Goal: Transaction & Acquisition: Subscribe to service/newsletter

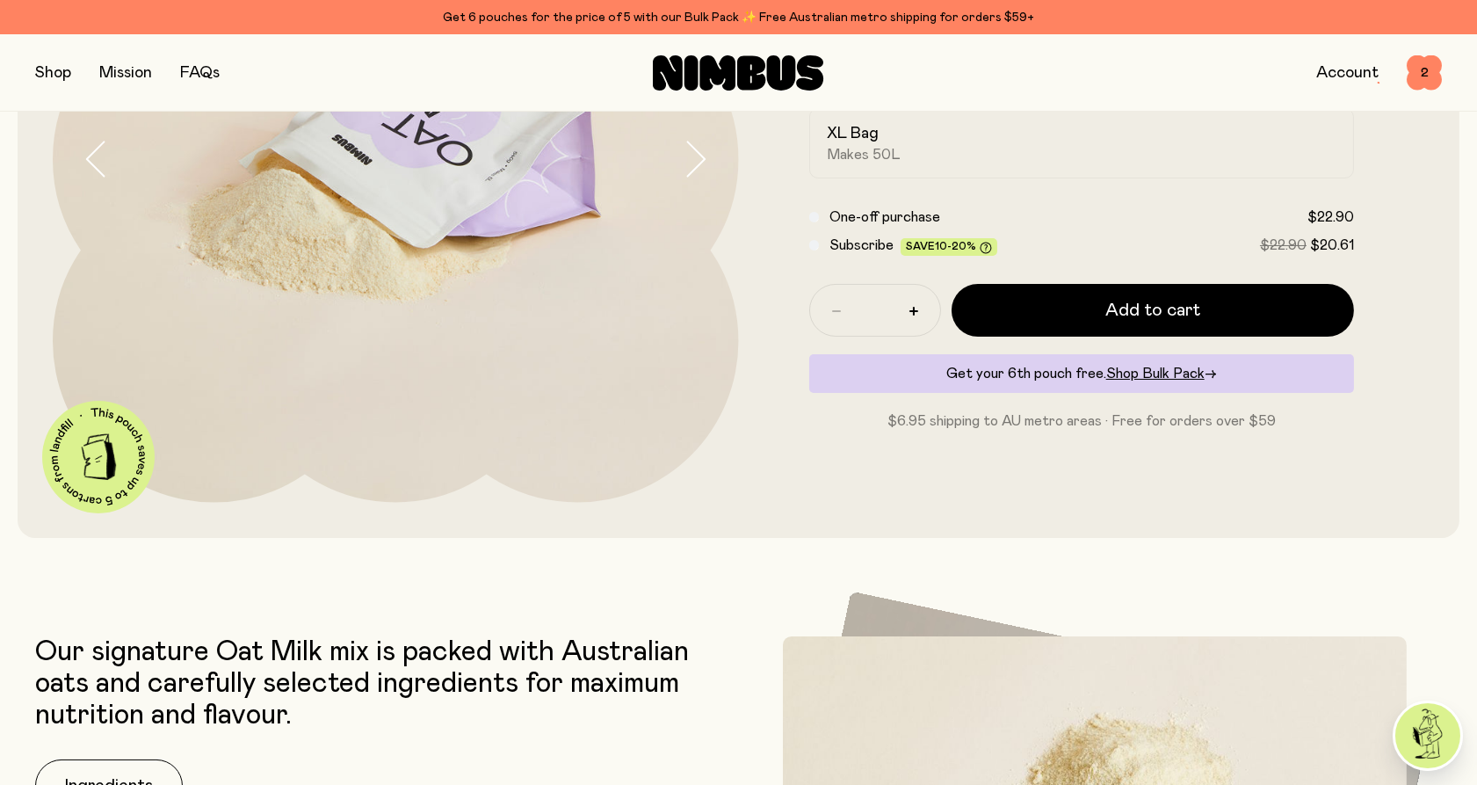
scroll to position [488, 0]
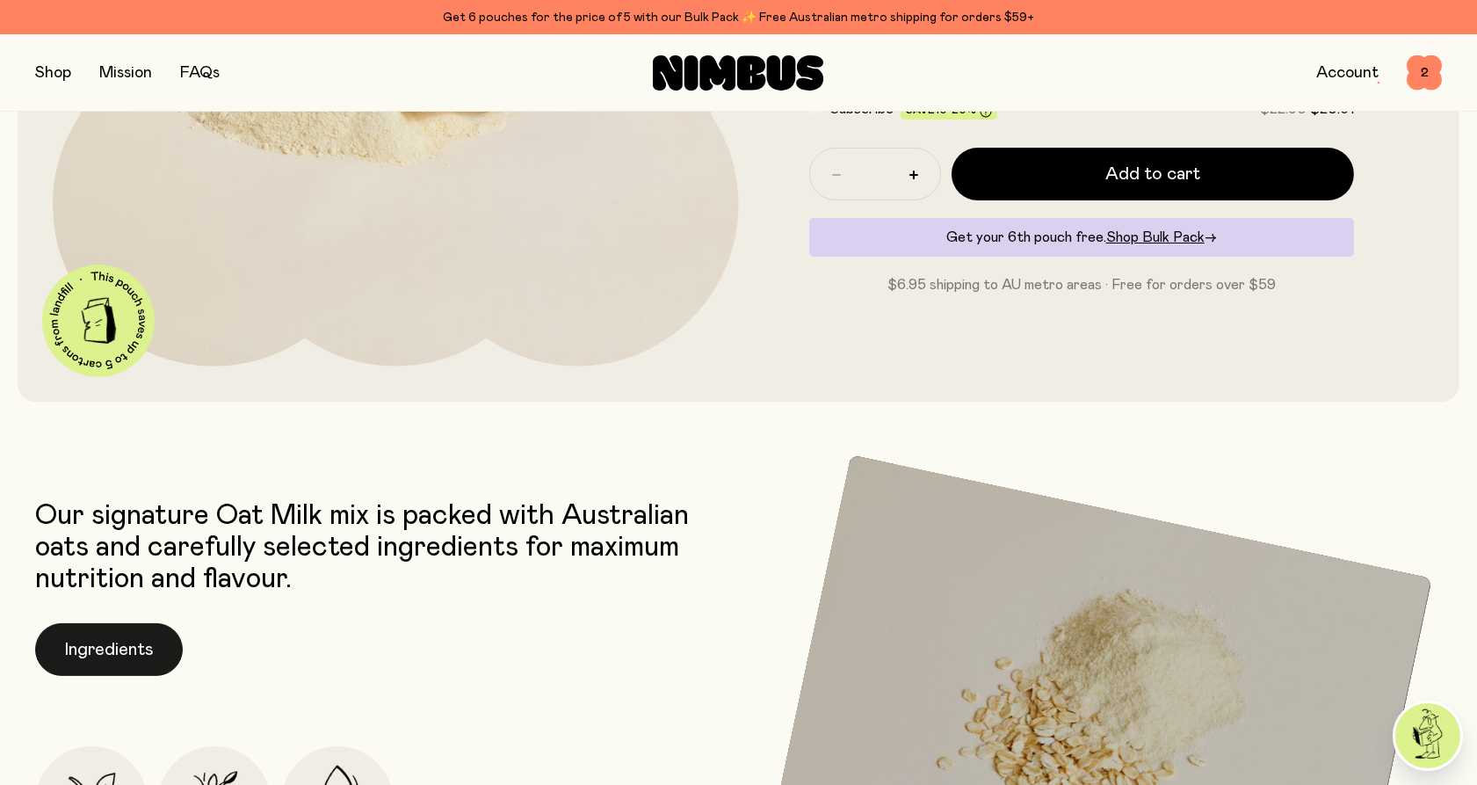
click at [79, 631] on button "Ingredients" at bounding box center [109, 649] width 148 height 53
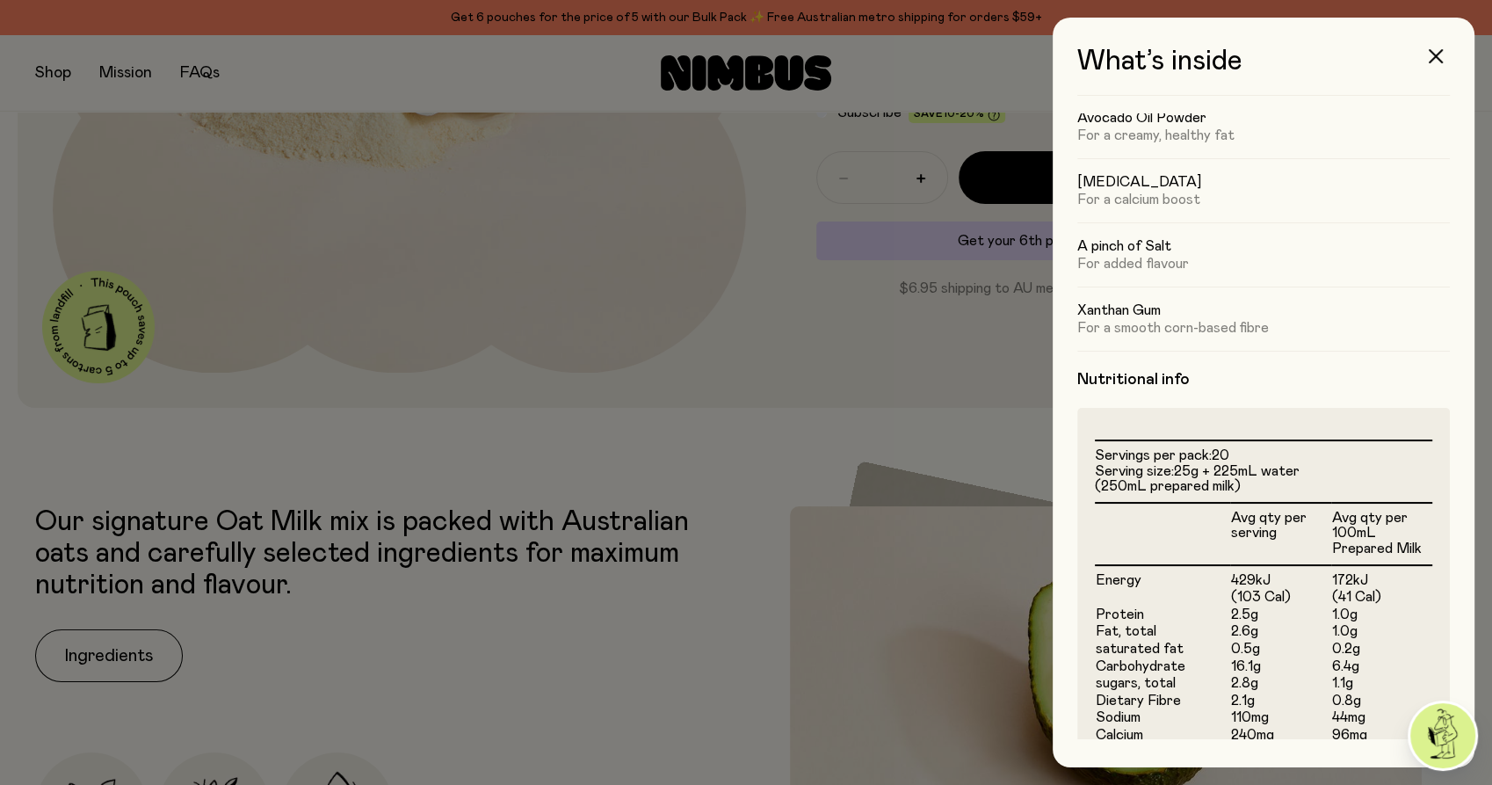
scroll to position [365, 0]
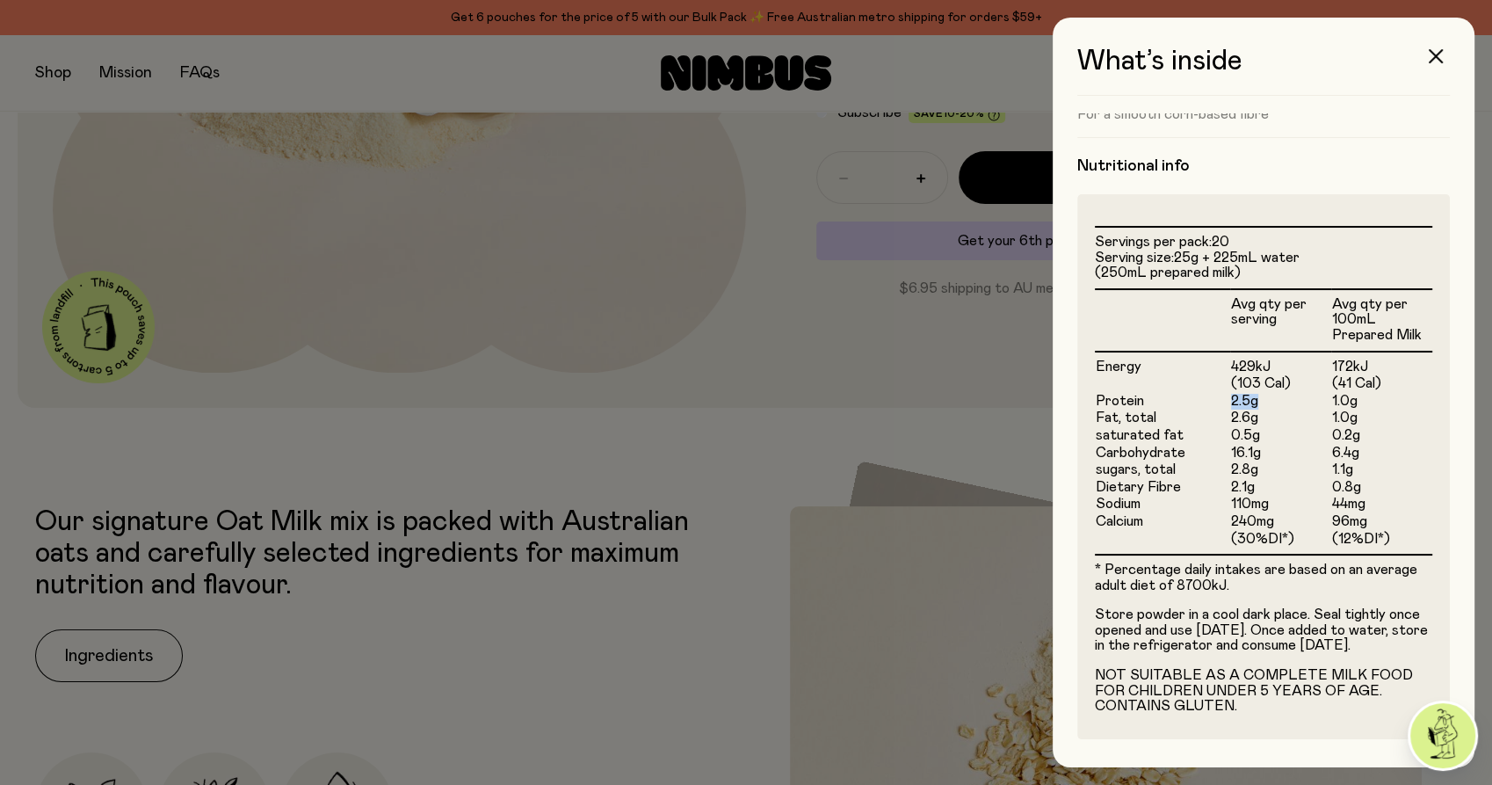
drag, startPoint x: 1227, startPoint y: 380, endPoint x: 1255, endPoint y: 387, distance: 28.1
click at [1255, 393] on td "2.5g" at bounding box center [1280, 402] width 101 height 18
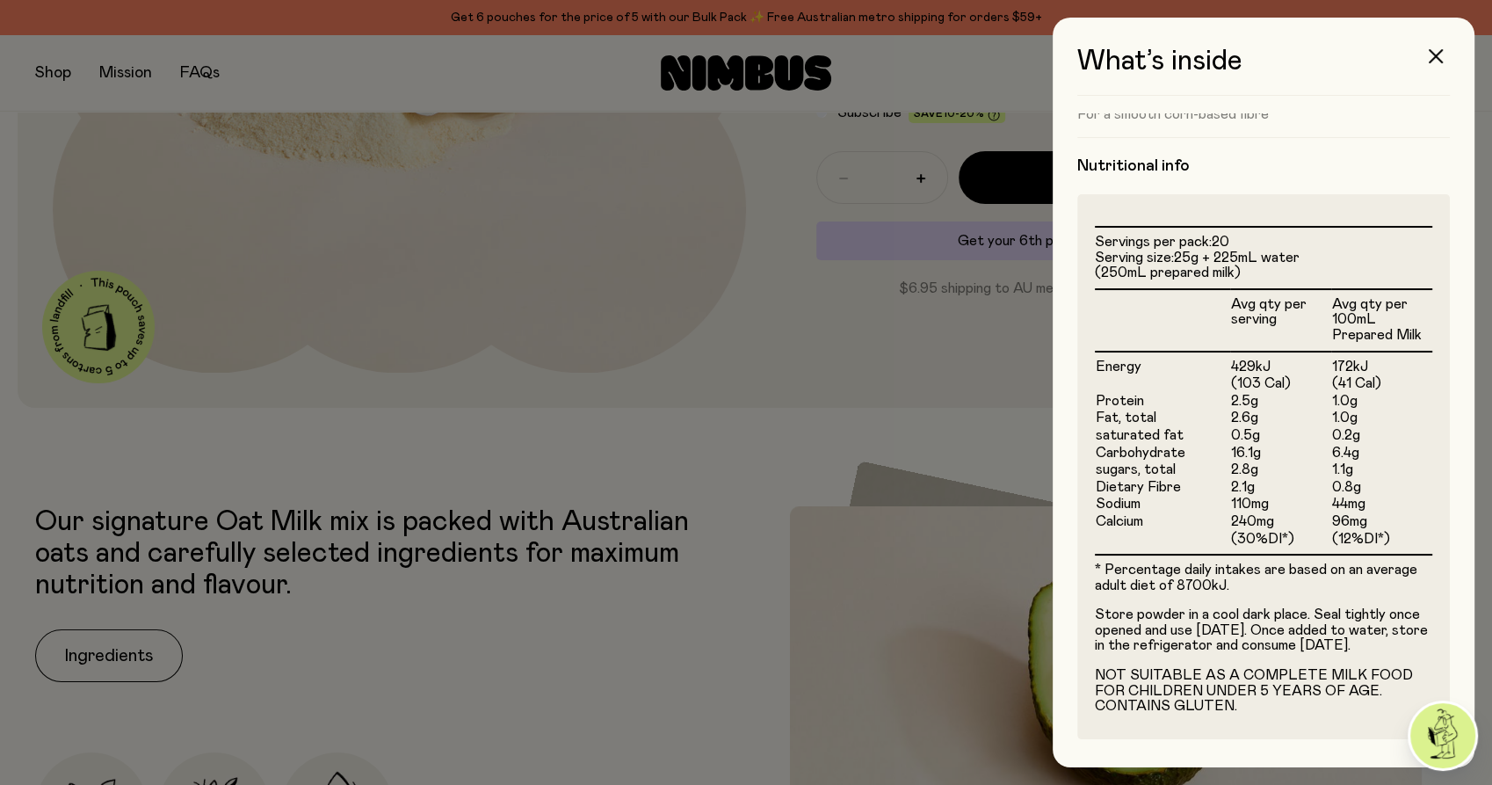
click at [604, 393] on div at bounding box center [746, 392] width 1492 height 785
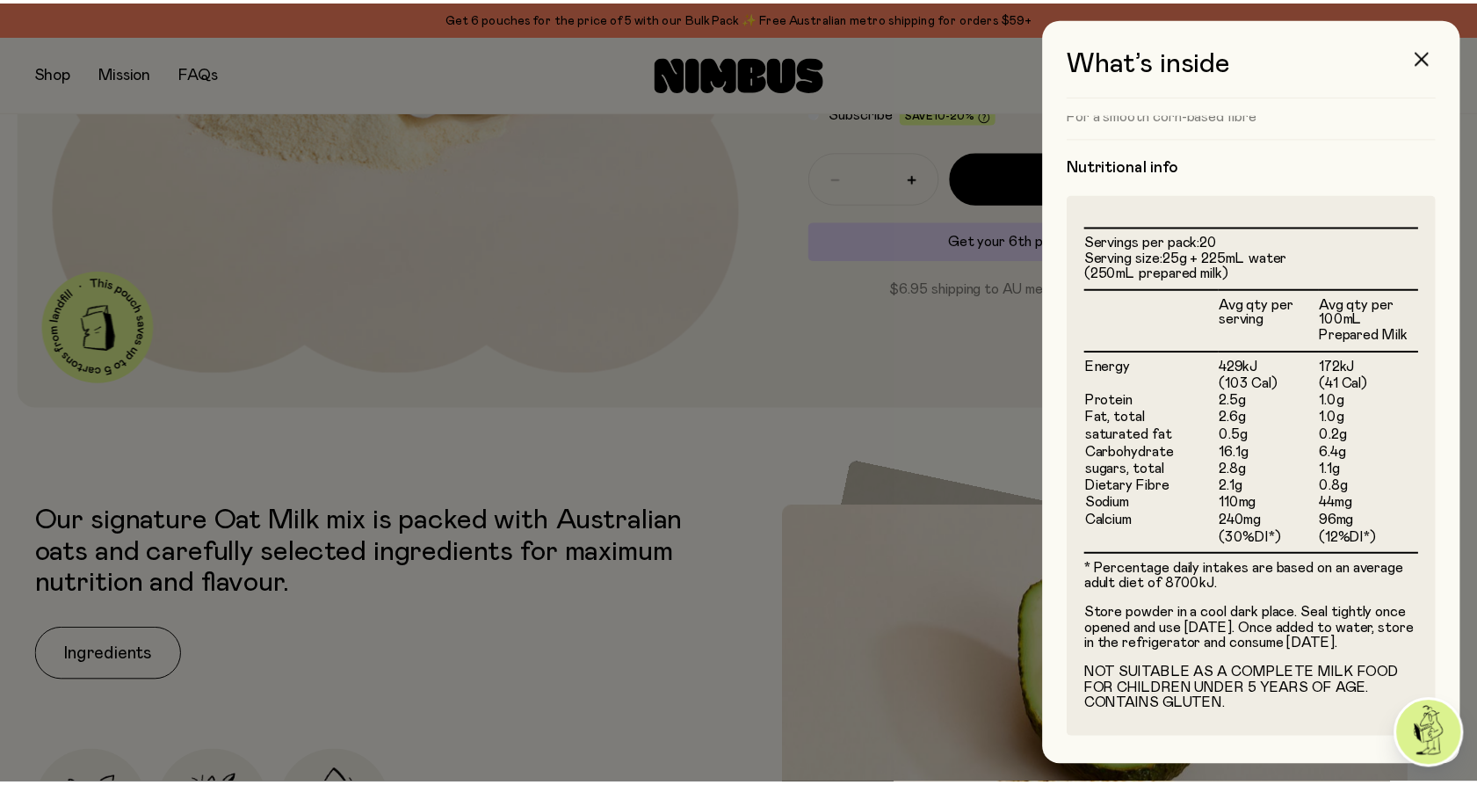
scroll to position [488, 0]
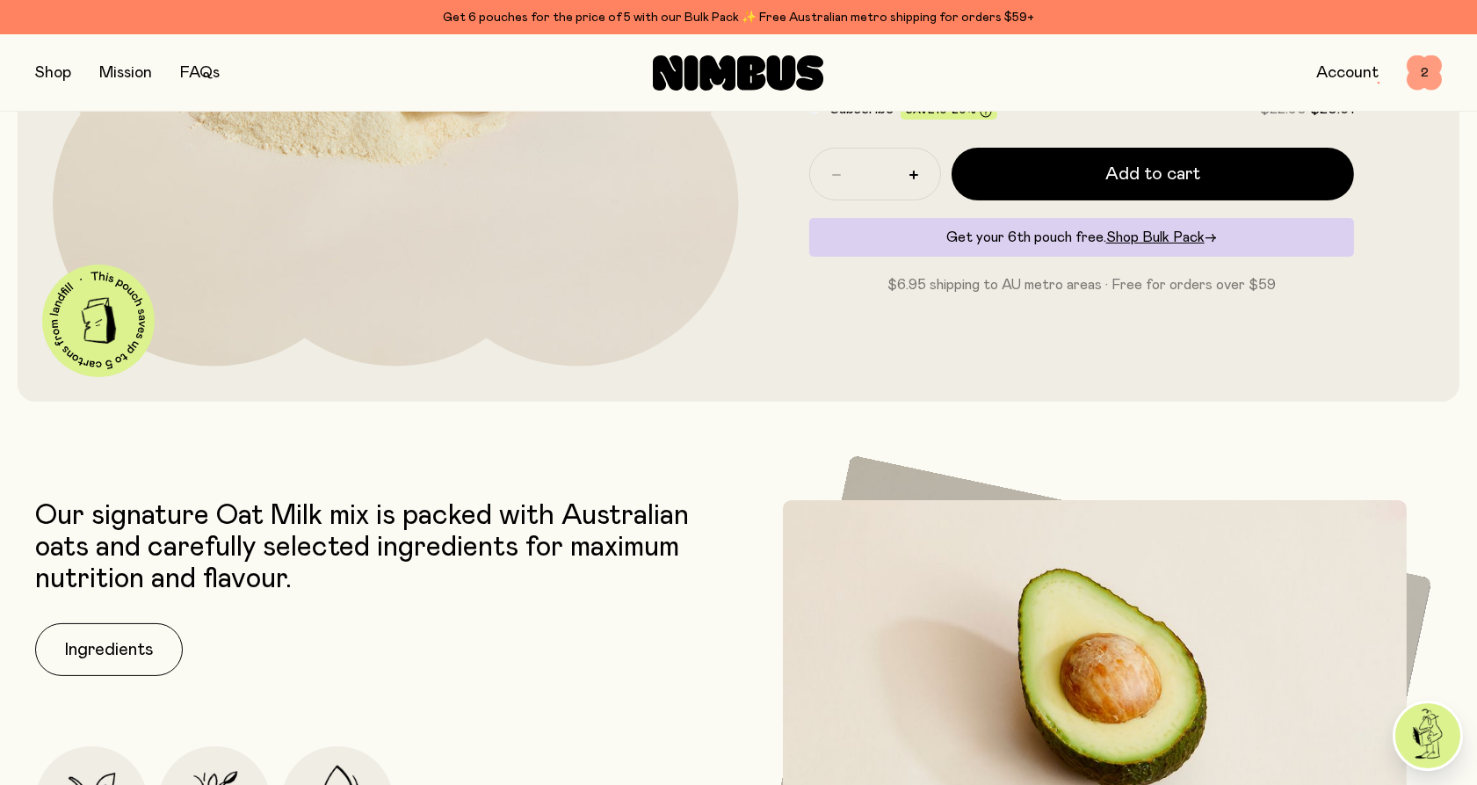
click at [1430, 83] on span "2" at bounding box center [1424, 72] width 35 height 35
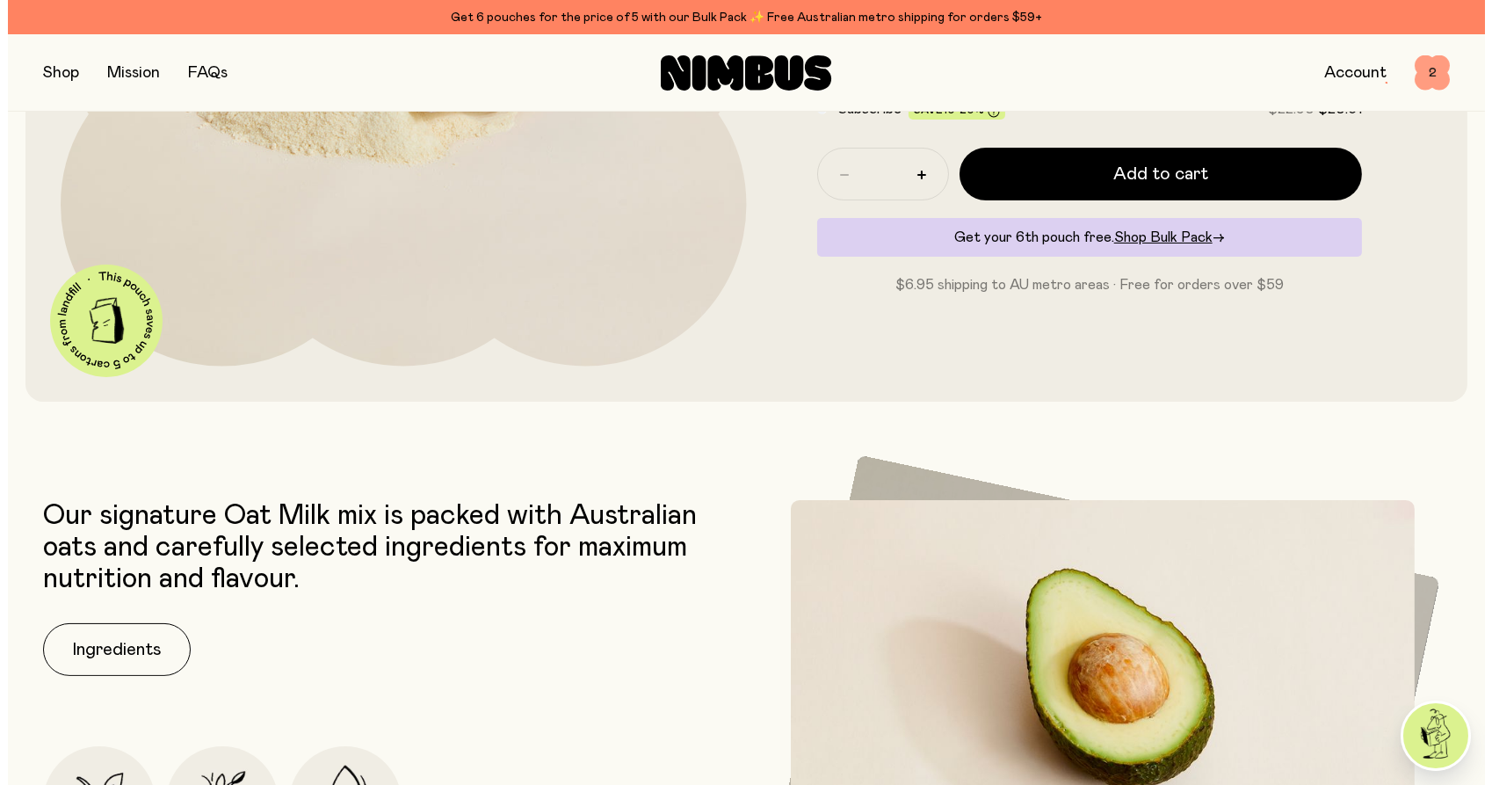
scroll to position [0, 0]
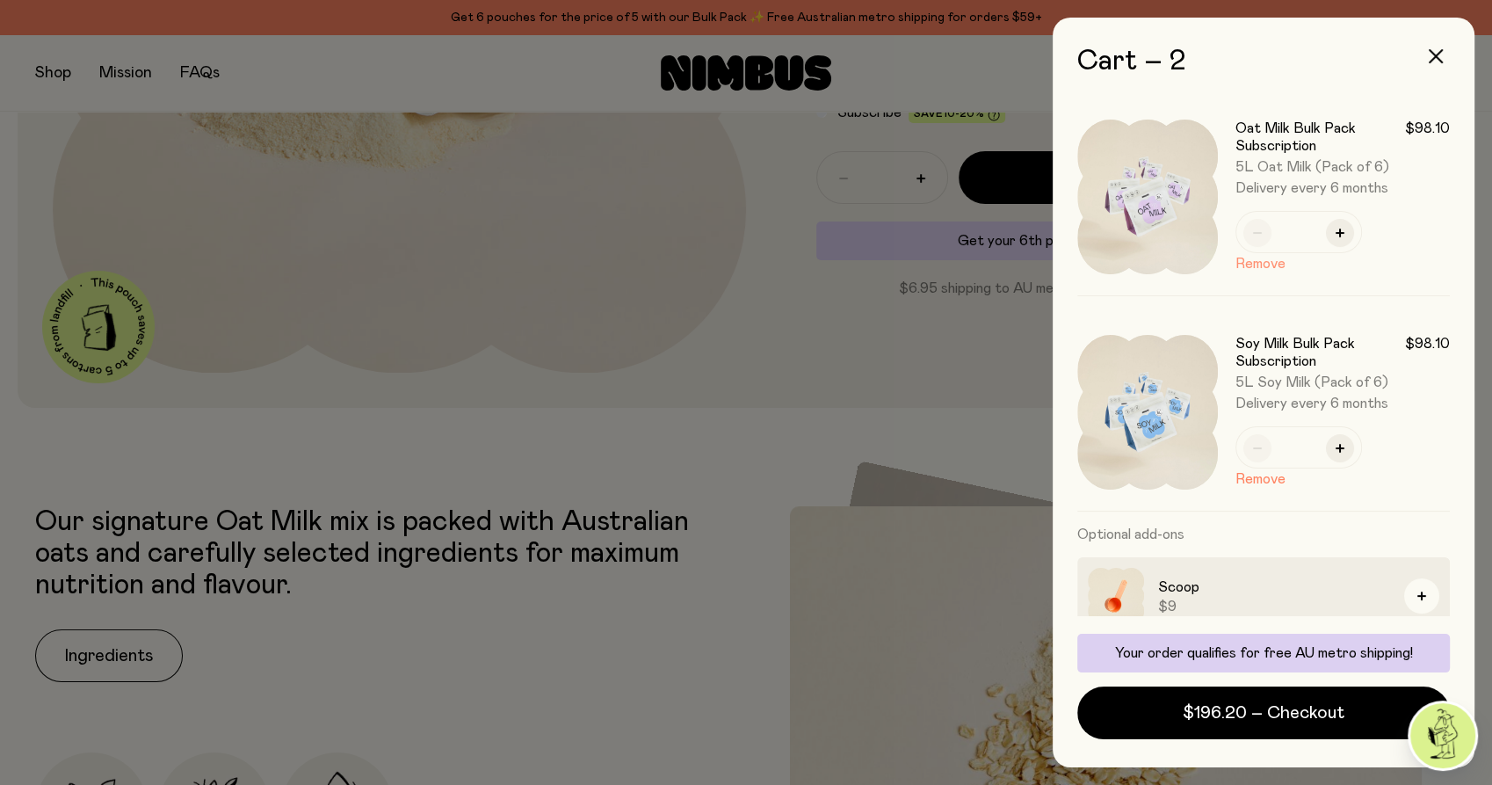
click at [1247, 262] on button "Remove" at bounding box center [1260, 263] width 50 height 21
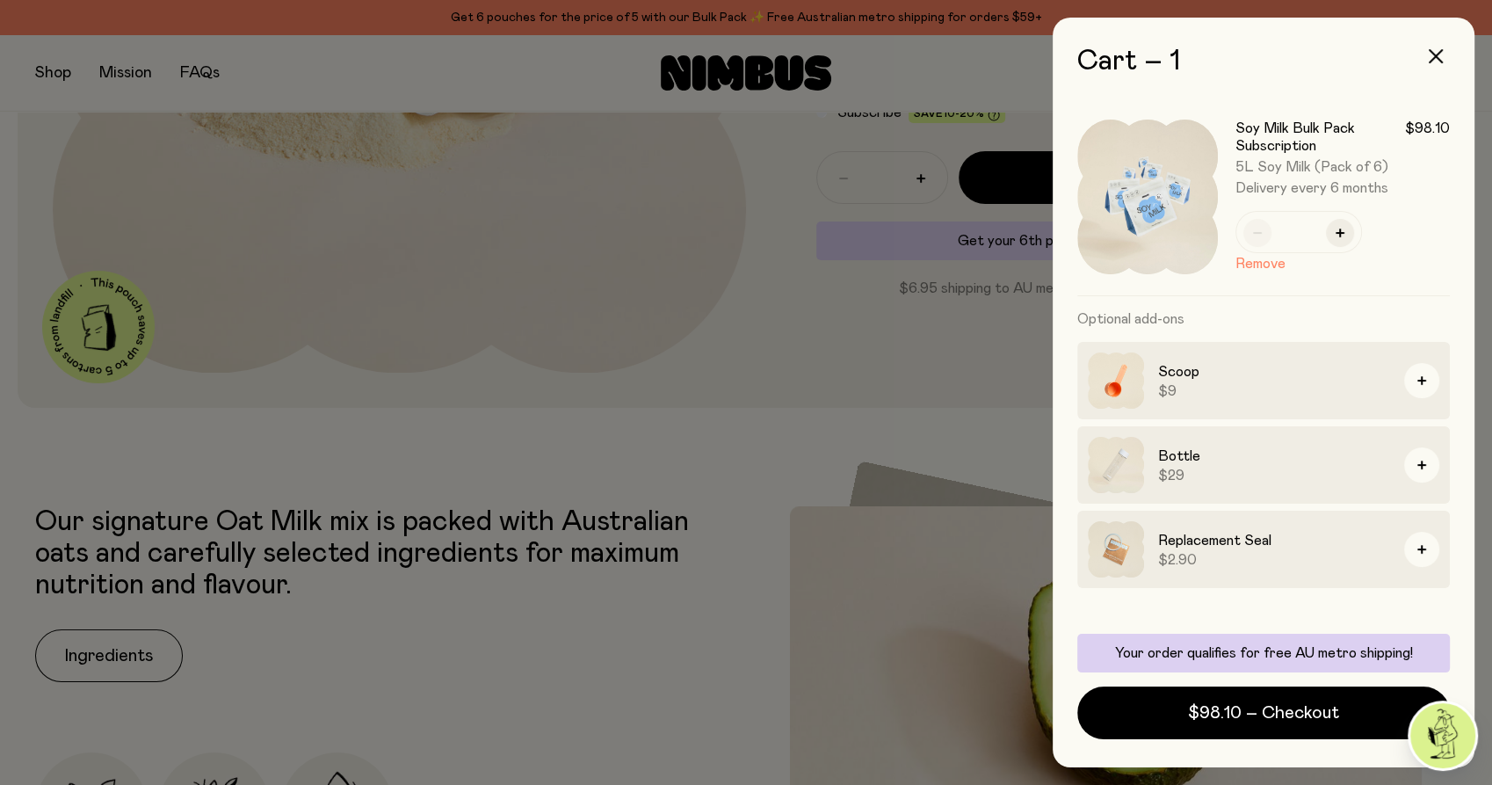
click at [655, 437] on div at bounding box center [746, 392] width 1492 height 785
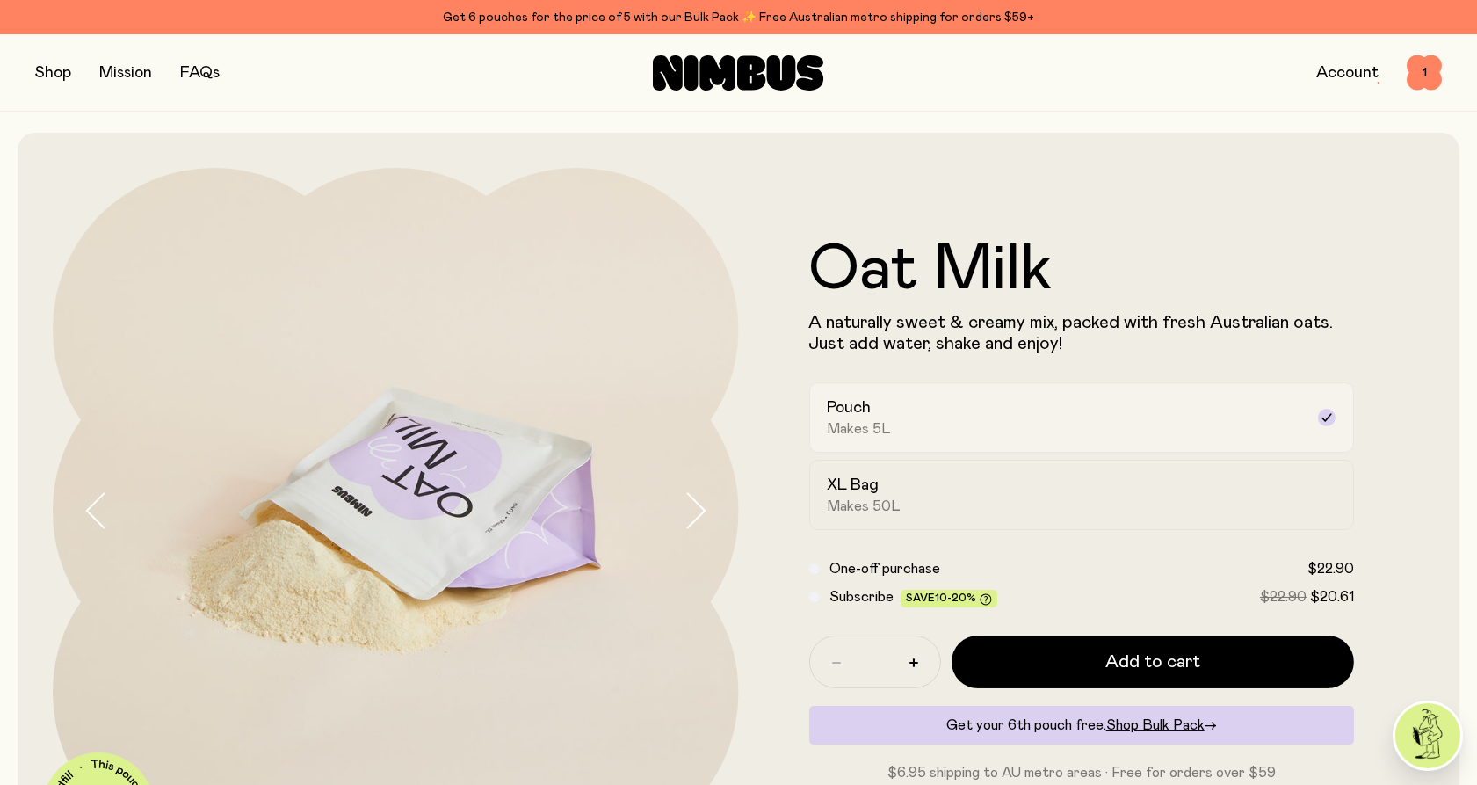
click at [950, 418] on div "Pouch Makes 5L" at bounding box center [1066, 417] width 477 height 40
click at [918, 410] on div "Pouch Makes 5L" at bounding box center [1066, 417] width 477 height 40
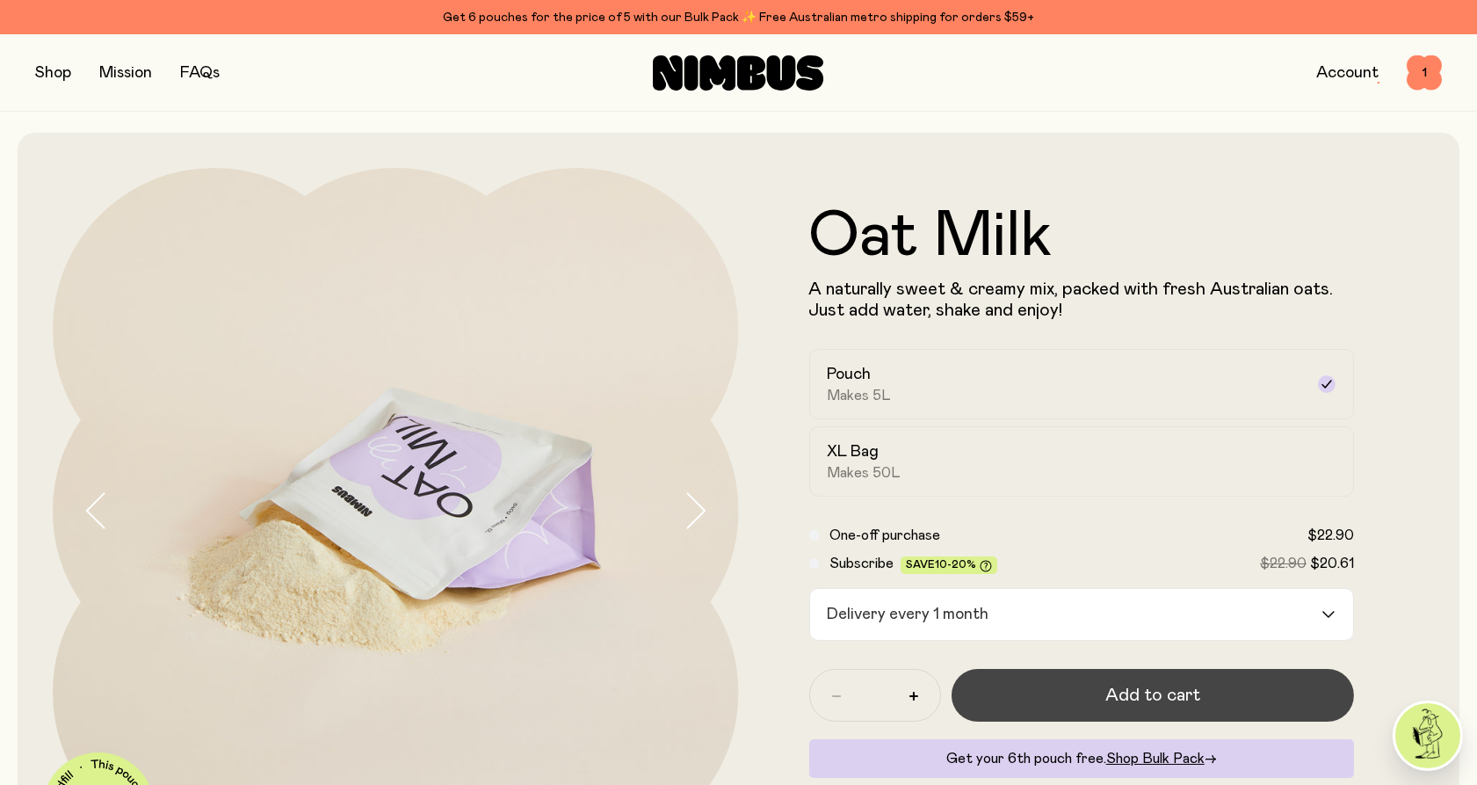
click at [1053, 680] on button "Add to cart" at bounding box center [1153, 695] width 403 height 53
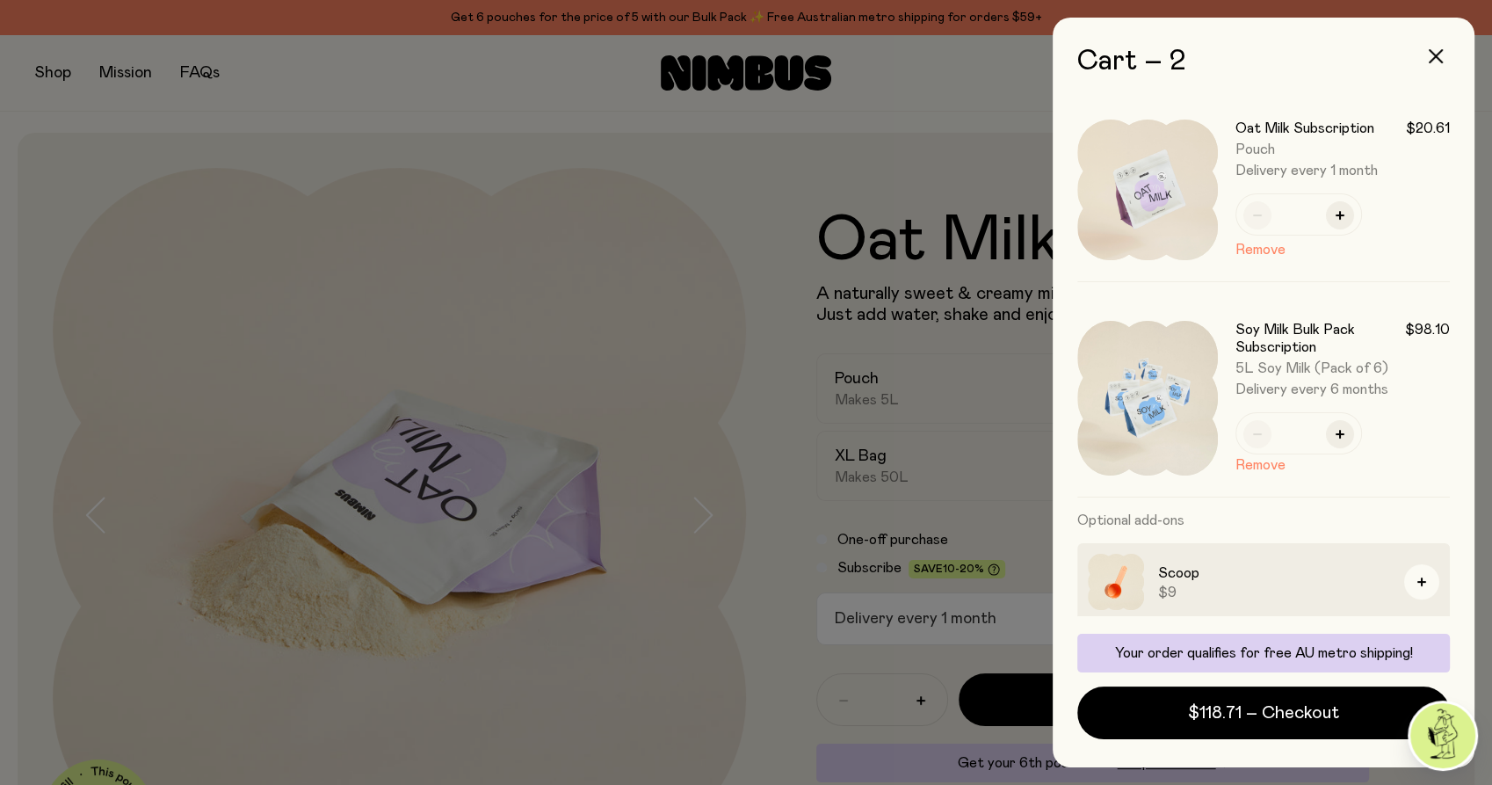
click at [766, 301] on div at bounding box center [746, 392] width 1492 height 785
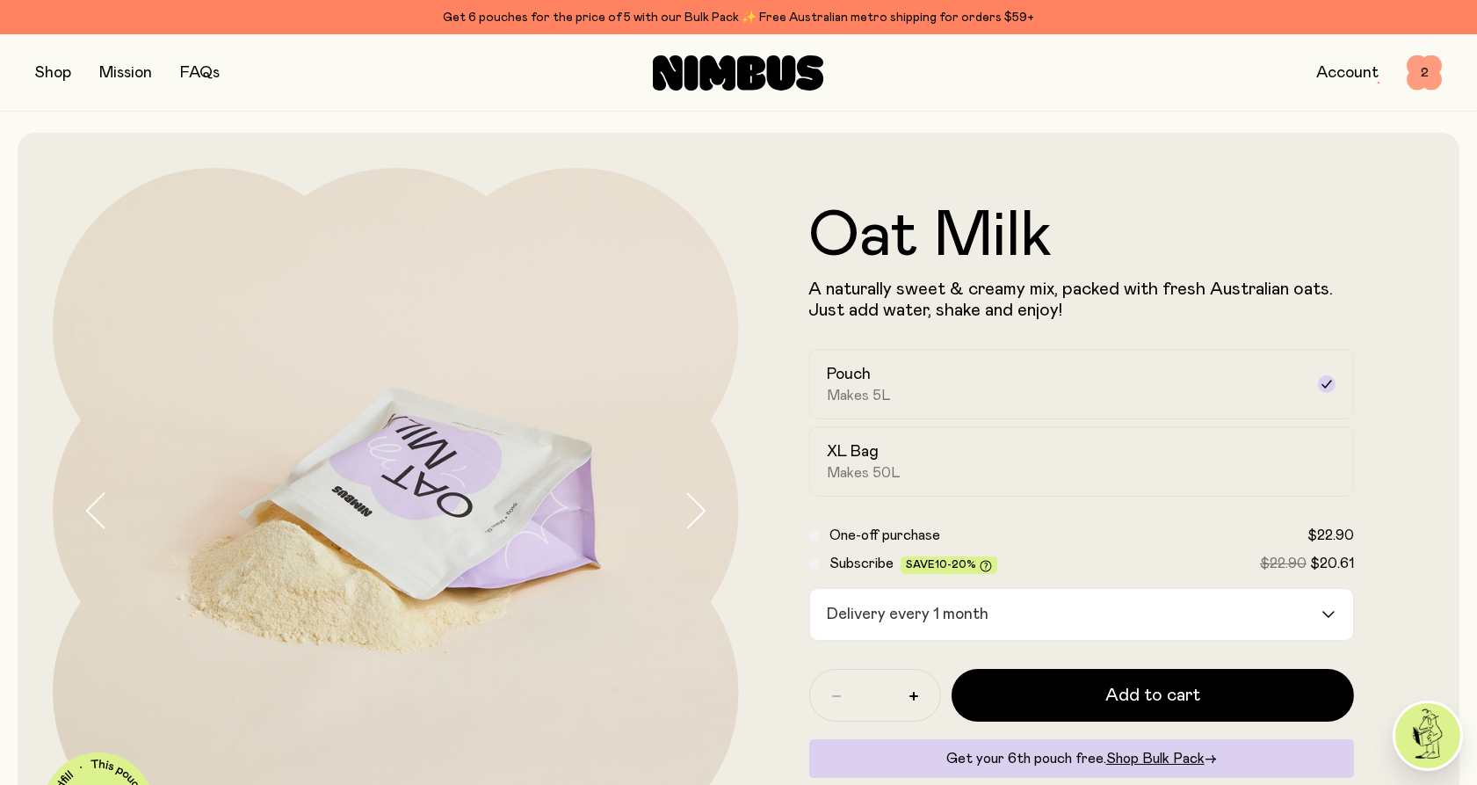
click at [1421, 77] on span "2" at bounding box center [1424, 72] width 35 height 35
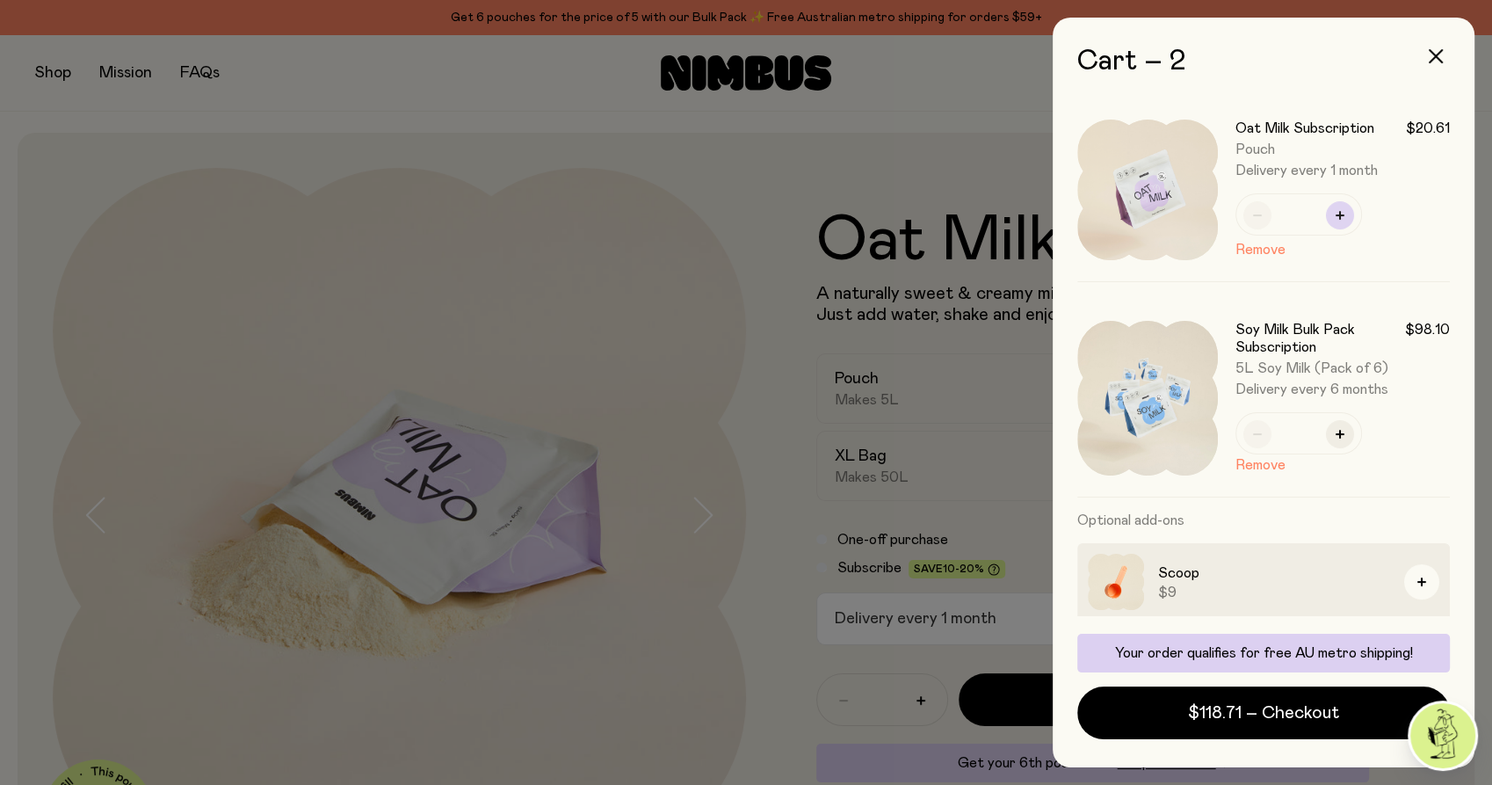
drag, startPoint x: 1338, startPoint y: 217, endPoint x: 1328, endPoint y: 226, distance: 13.1
click at [1338, 216] on icon "button" at bounding box center [1340, 215] width 9 height 9
type input "*"
click at [580, 103] on div at bounding box center [746, 392] width 1492 height 785
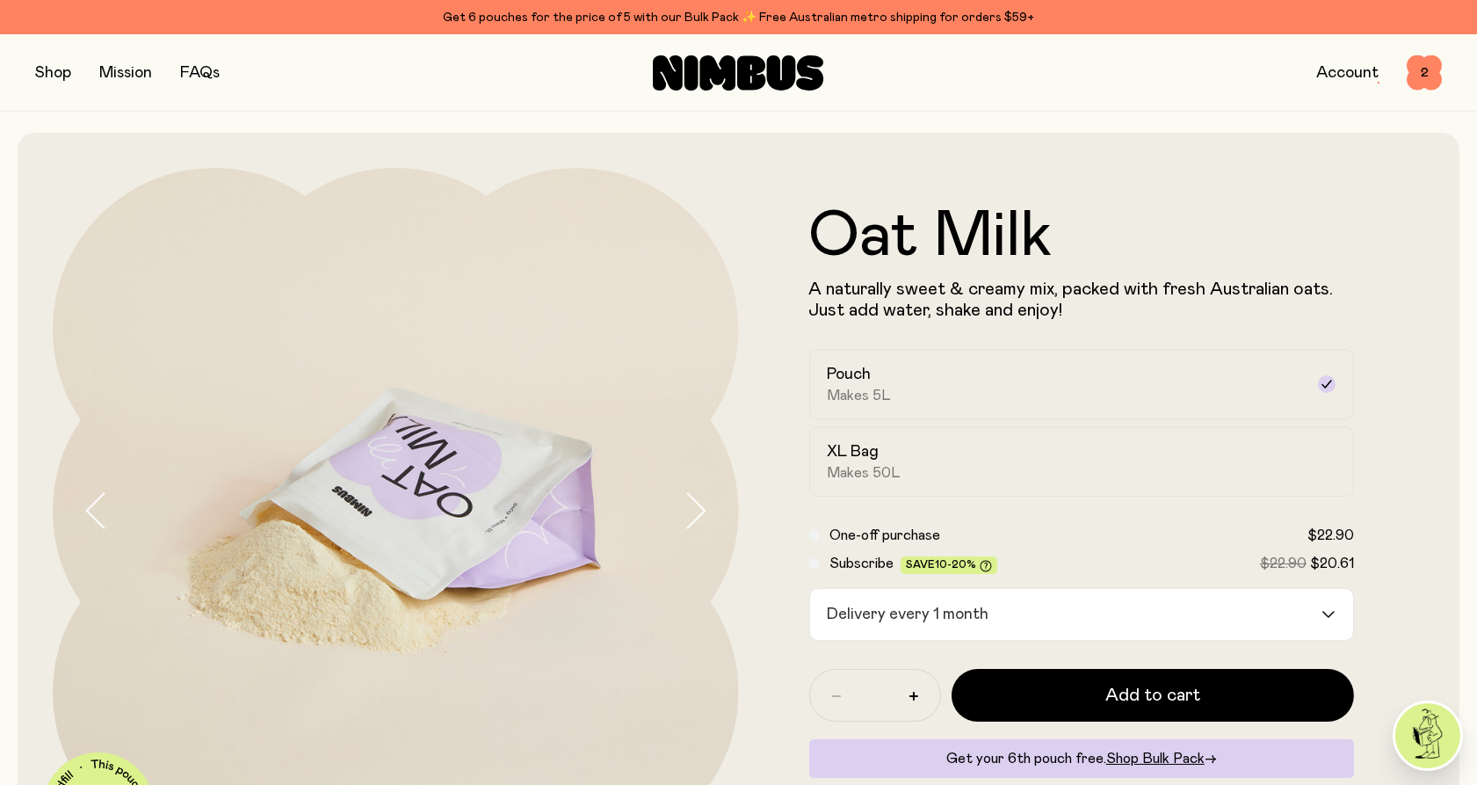
click at [1312, 616] on input "Search for option" at bounding box center [1157, 614] width 325 height 51
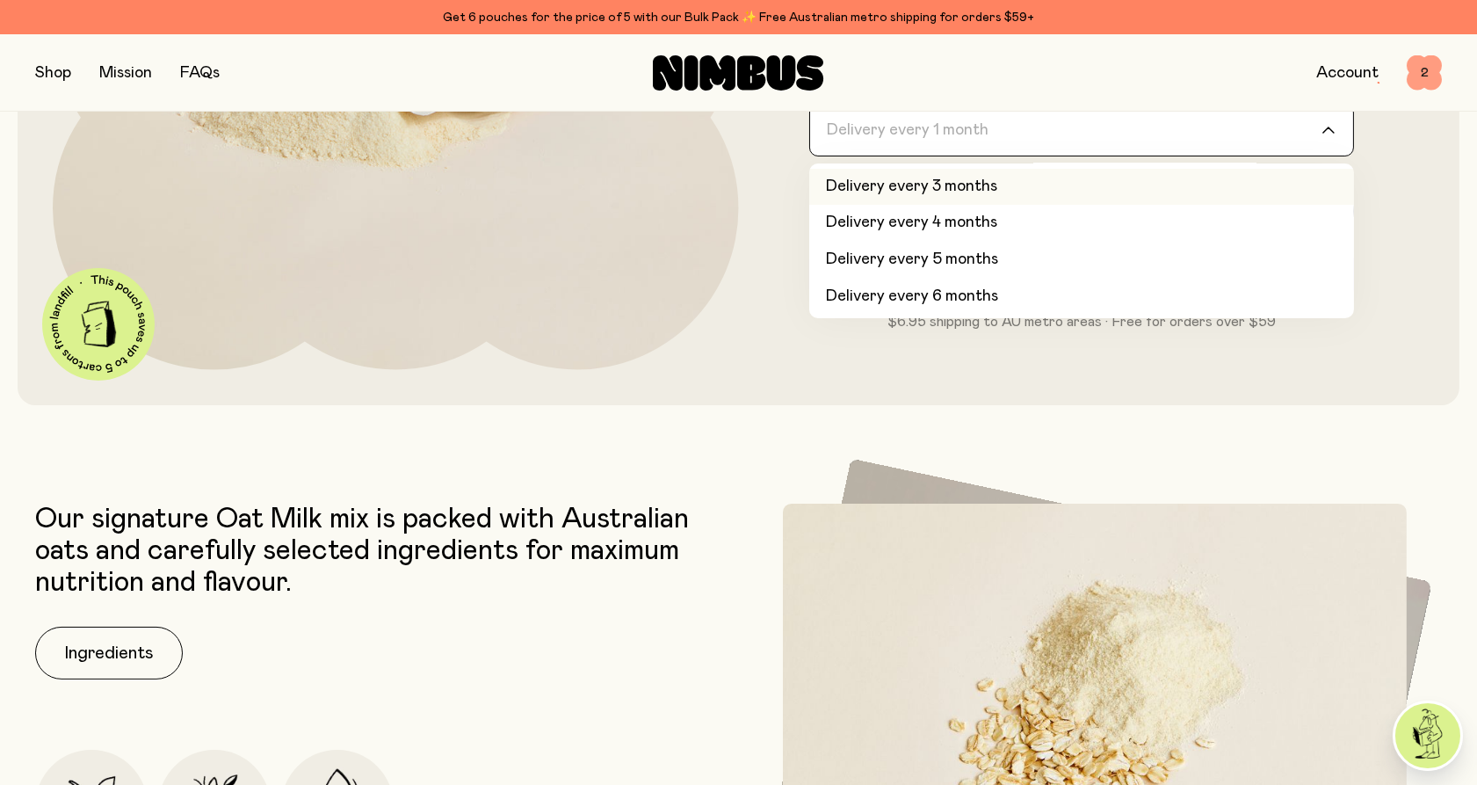
scroll to position [488, 0]
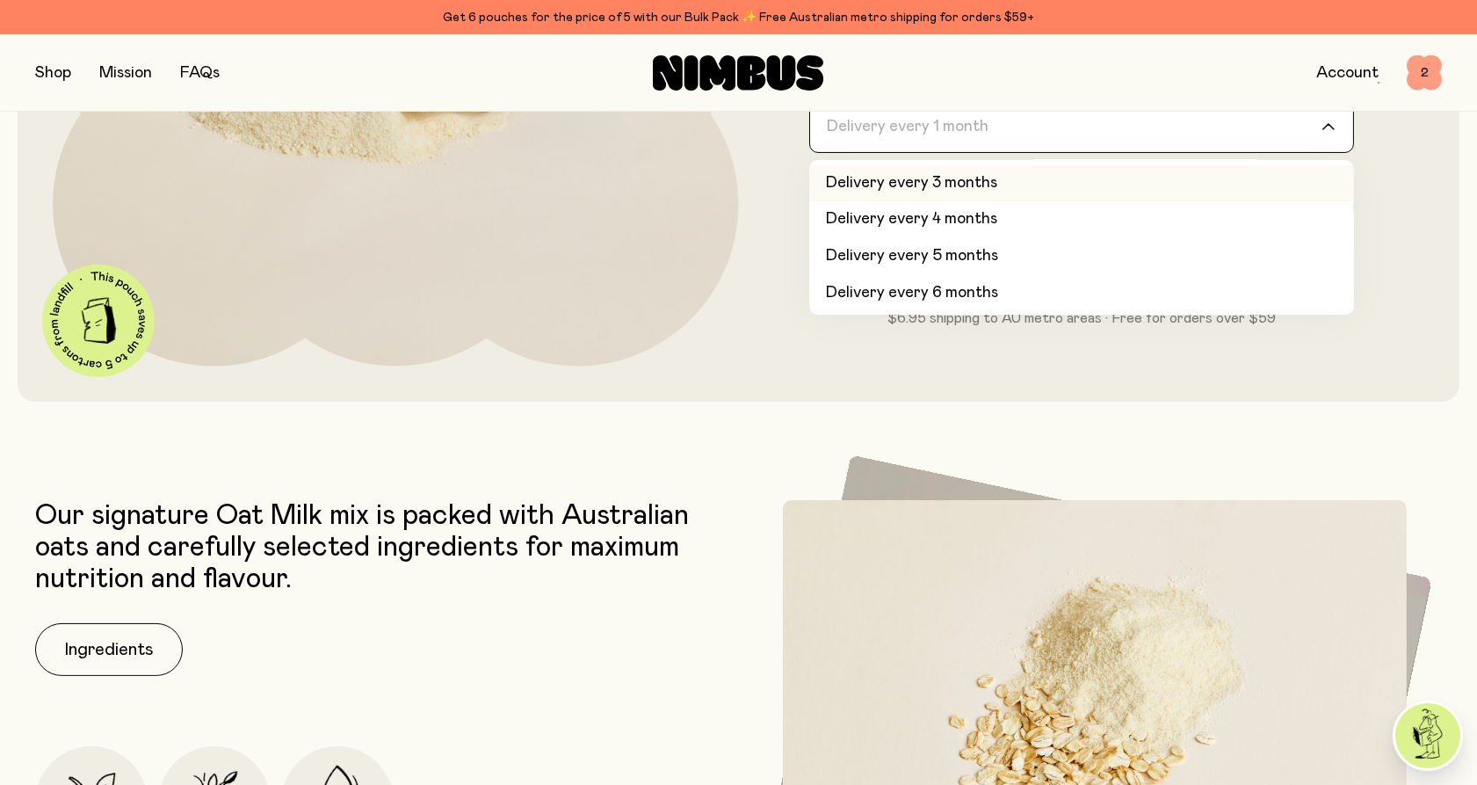
click at [1413, 74] on span "2" at bounding box center [1424, 72] width 35 height 35
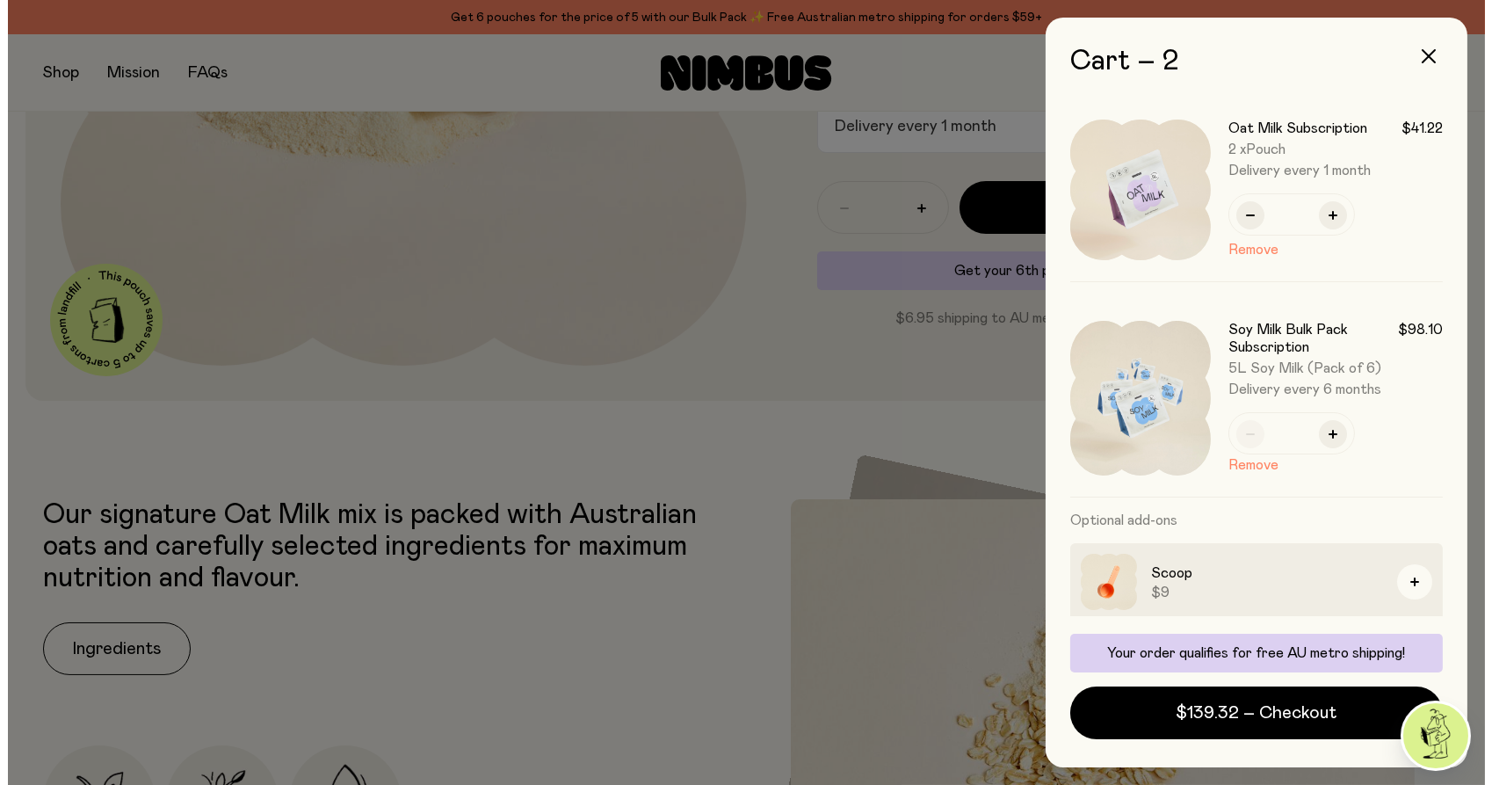
scroll to position [0, 0]
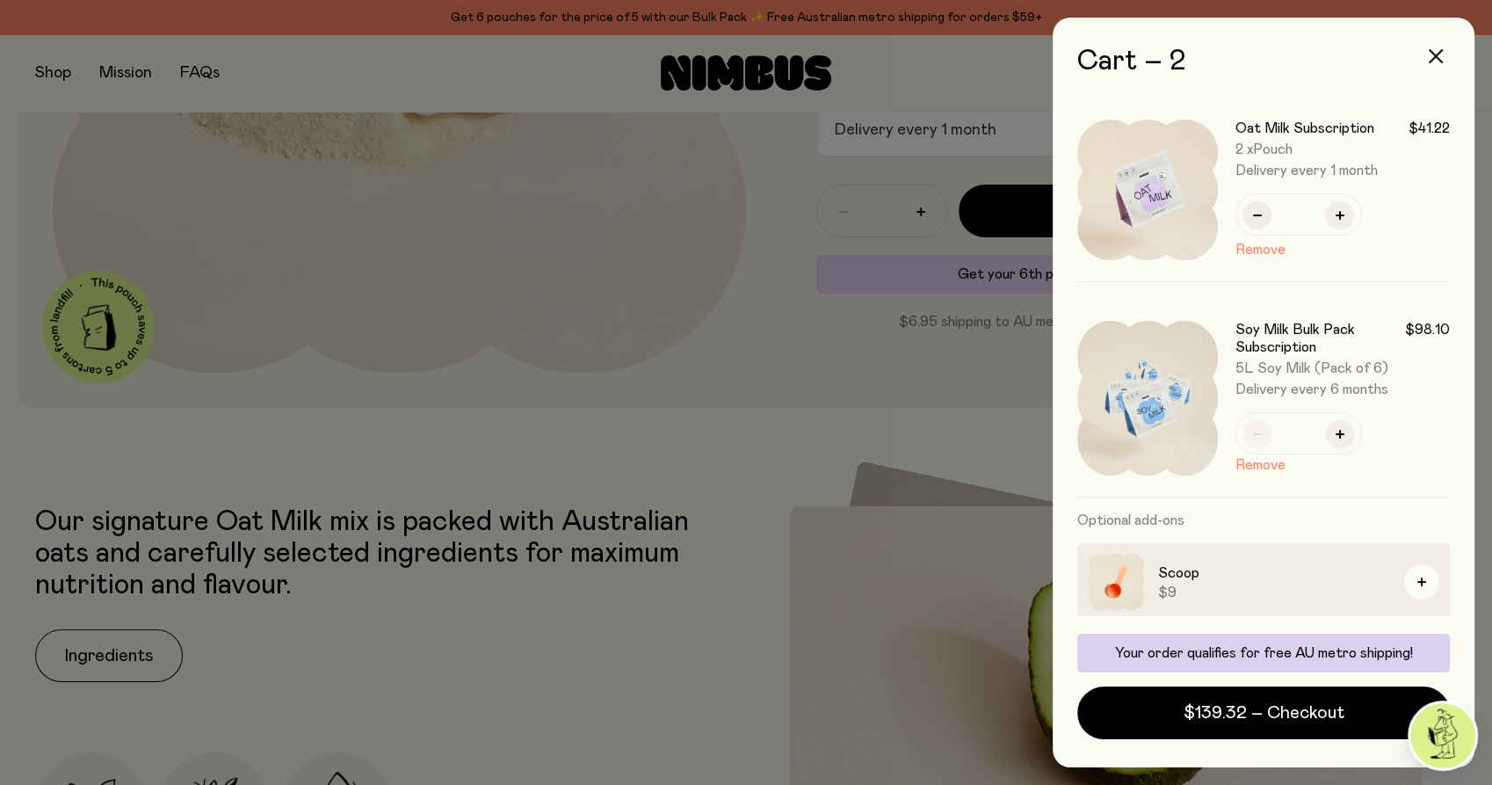
click at [1297, 171] on span "Delivery every 1 month" at bounding box center [1342, 171] width 214 height 18
click at [1297, 170] on span "Delivery every 1 month" at bounding box center [1342, 171] width 214 height 18
click at [1297, 169] on span "Delivery every 1 month" at bounding box center [1342, 171] width 214 height 18
click at [1297, 168] on span "Delivery every 1 month" at bounding box center [1342, 171] width 214 height 18
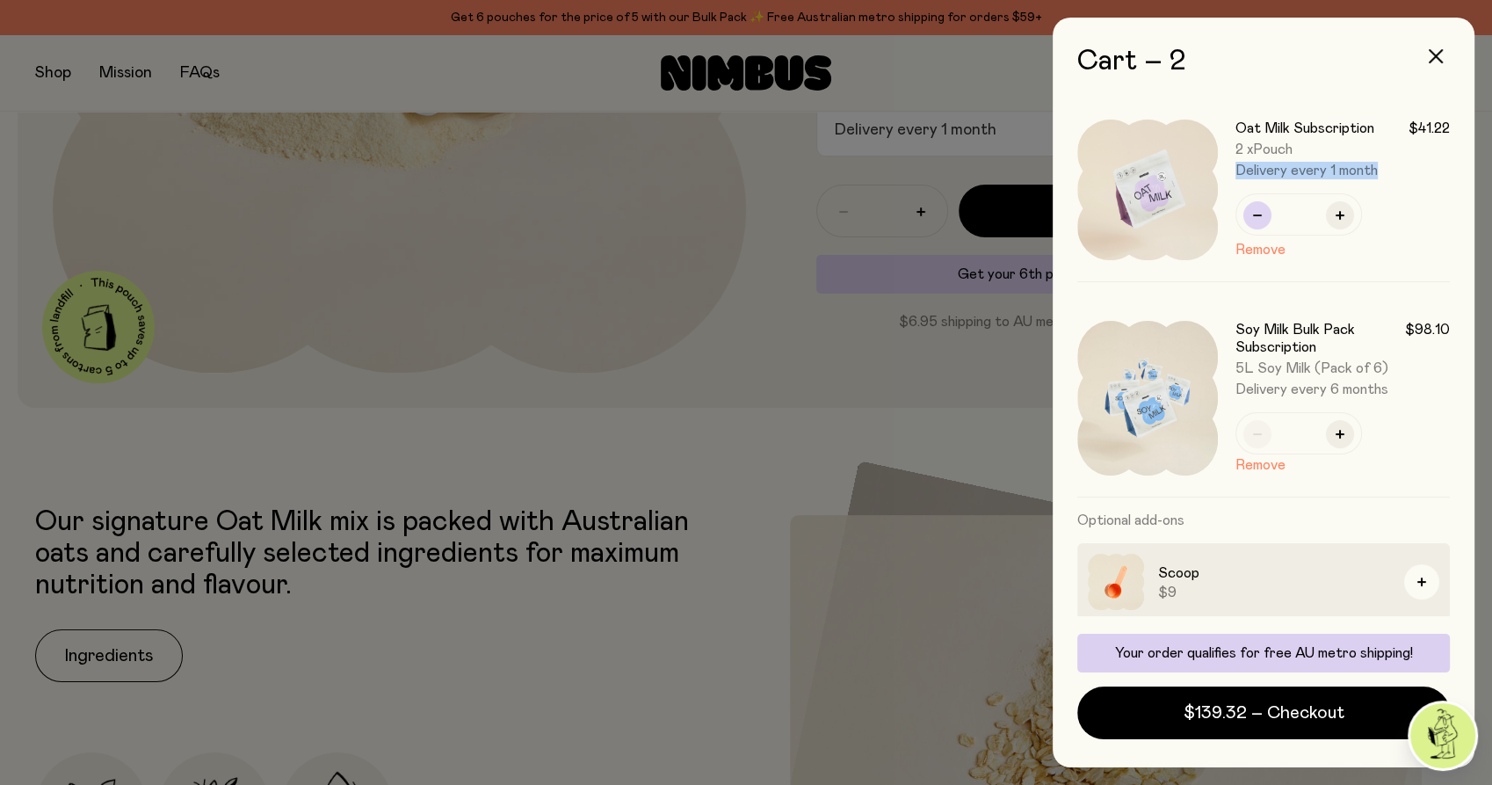
click at [1257, 211] on icon "button" at bounding box center [1257, 215] width 9 height 9
type input "*"
click at [1257, 213] on div "Oat Milk Subscription $41.22 Pouch Delivery every 1 month * Remove" at bounding box center [1263, 190] width 373 height 184
click at [766, 376] on div at bounding box center [746, 392] width 1492 height 785
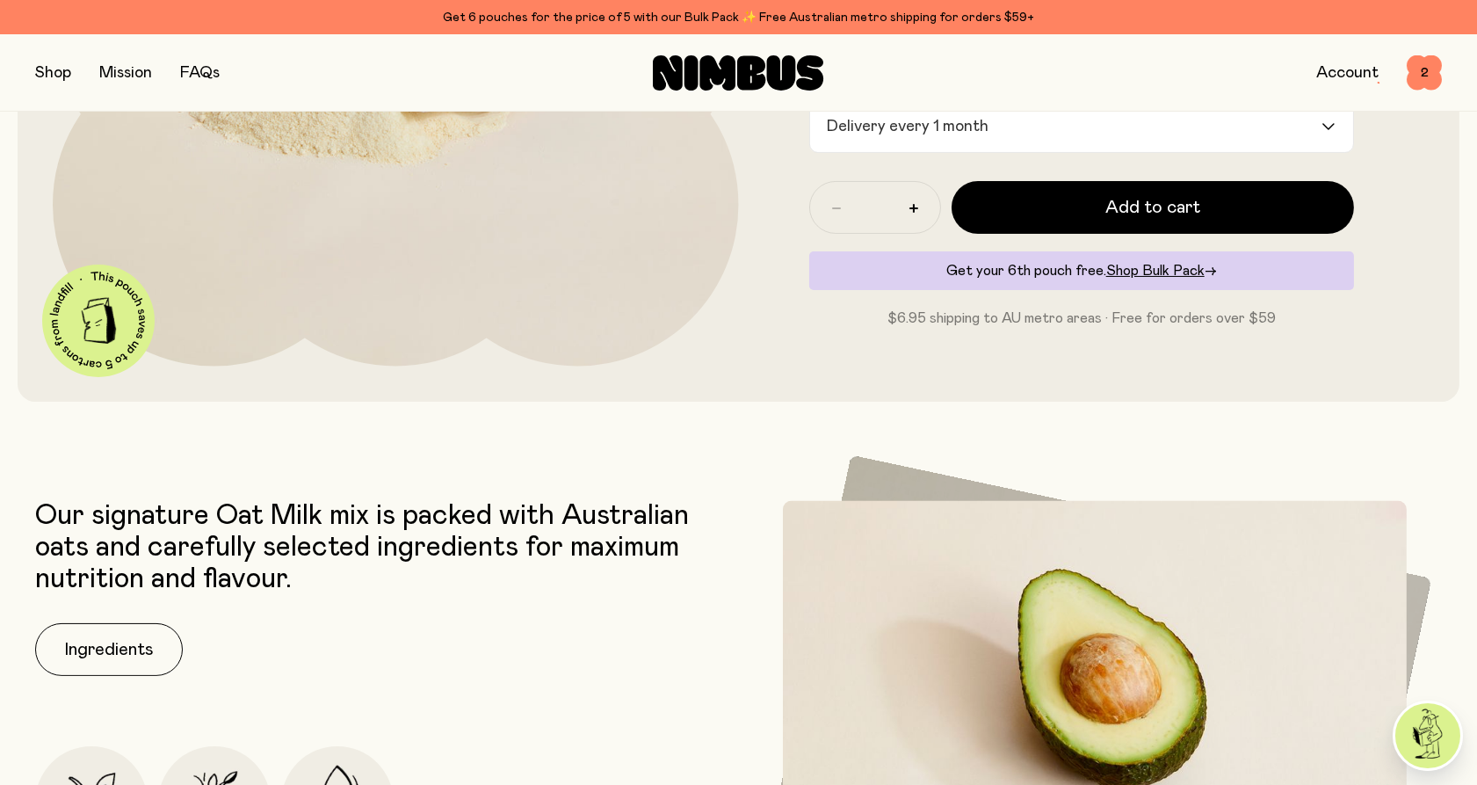
scroll to position [293, 0]
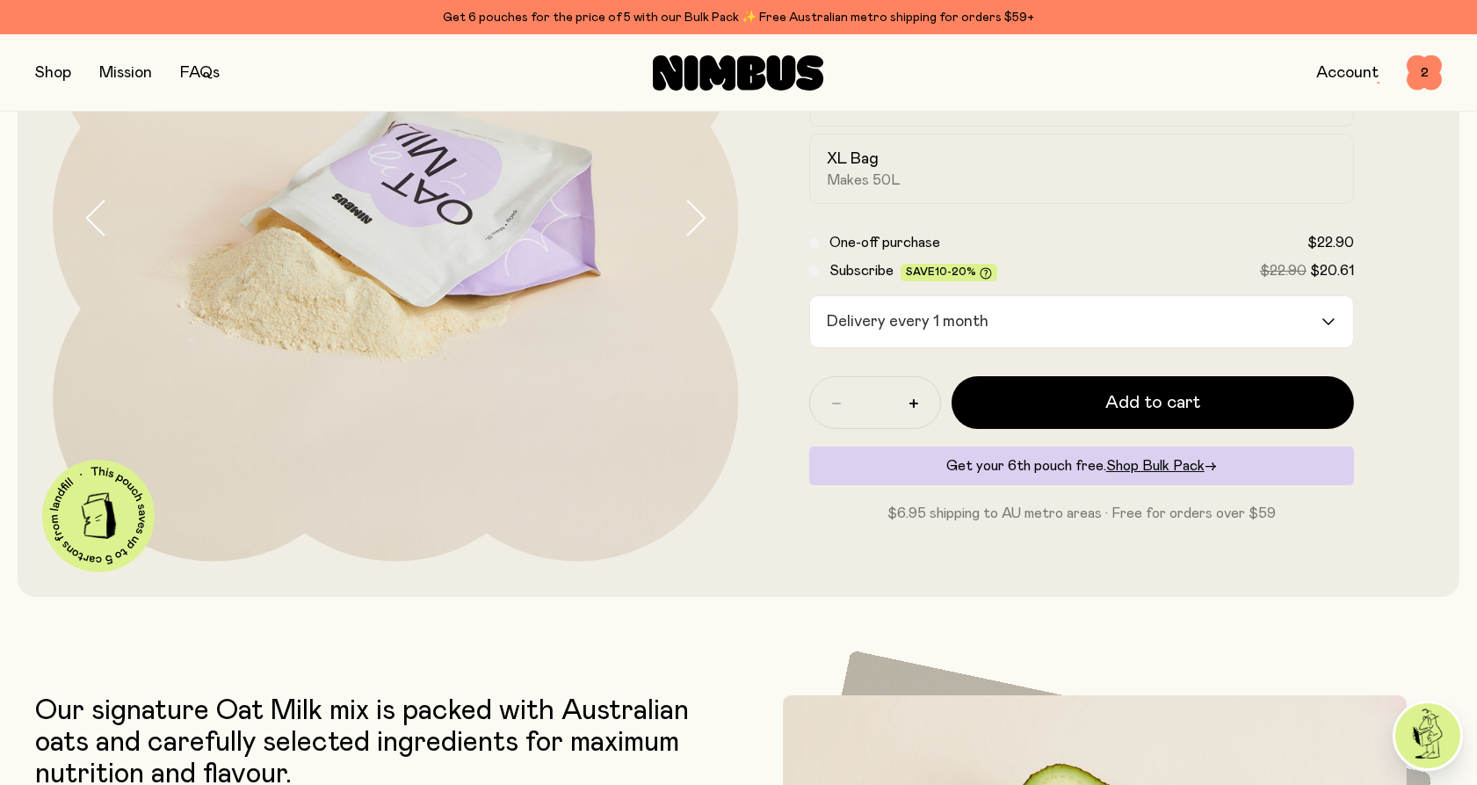
click at [945, 329] on div "Delivery every 1 month" at bounding box center [1066, 321] width 512 height 51
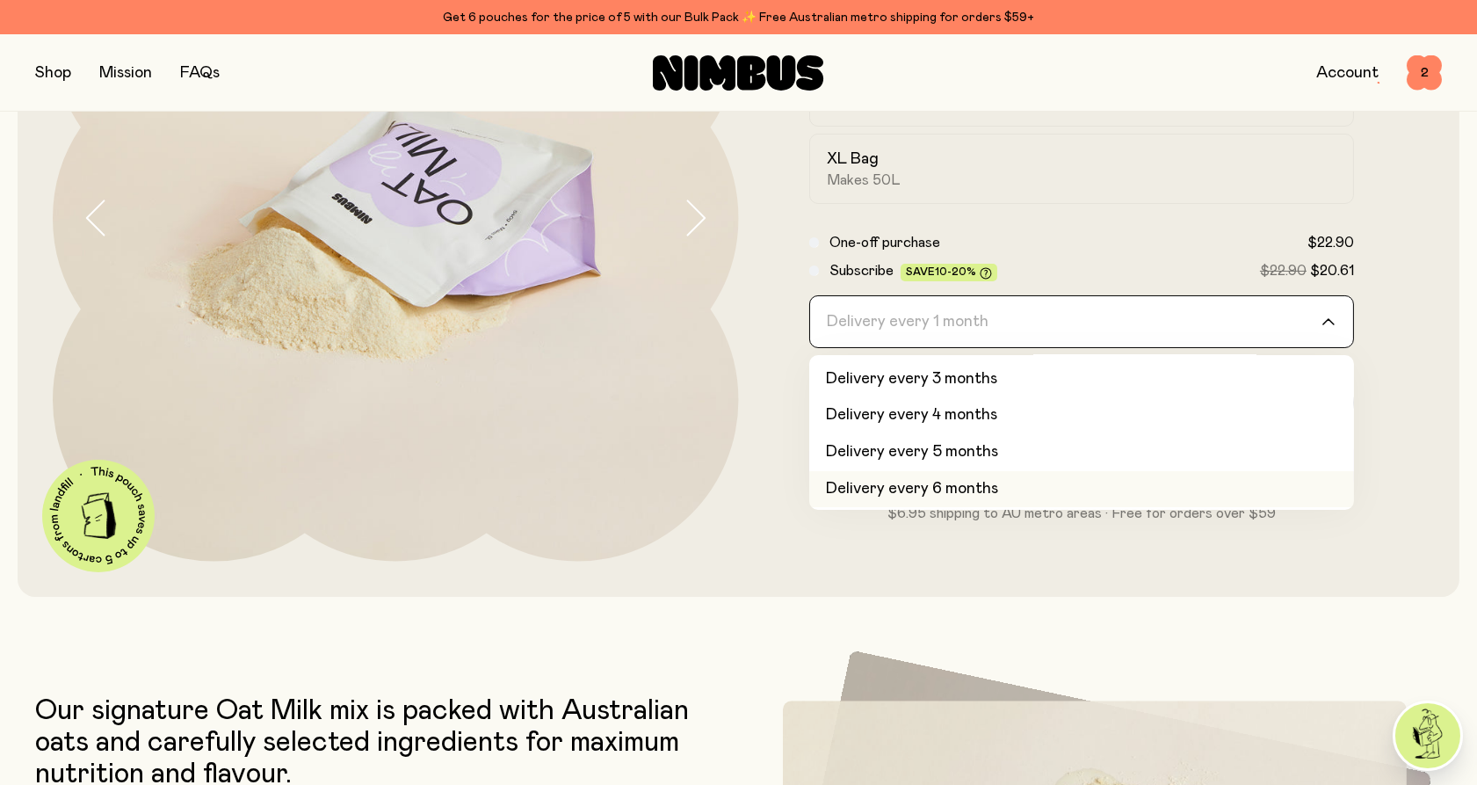
scroll to position [73, 0]
click at [936, 488] on li "Delivery every 6 months" at bounding box center [1082, 488] width 546 height 37
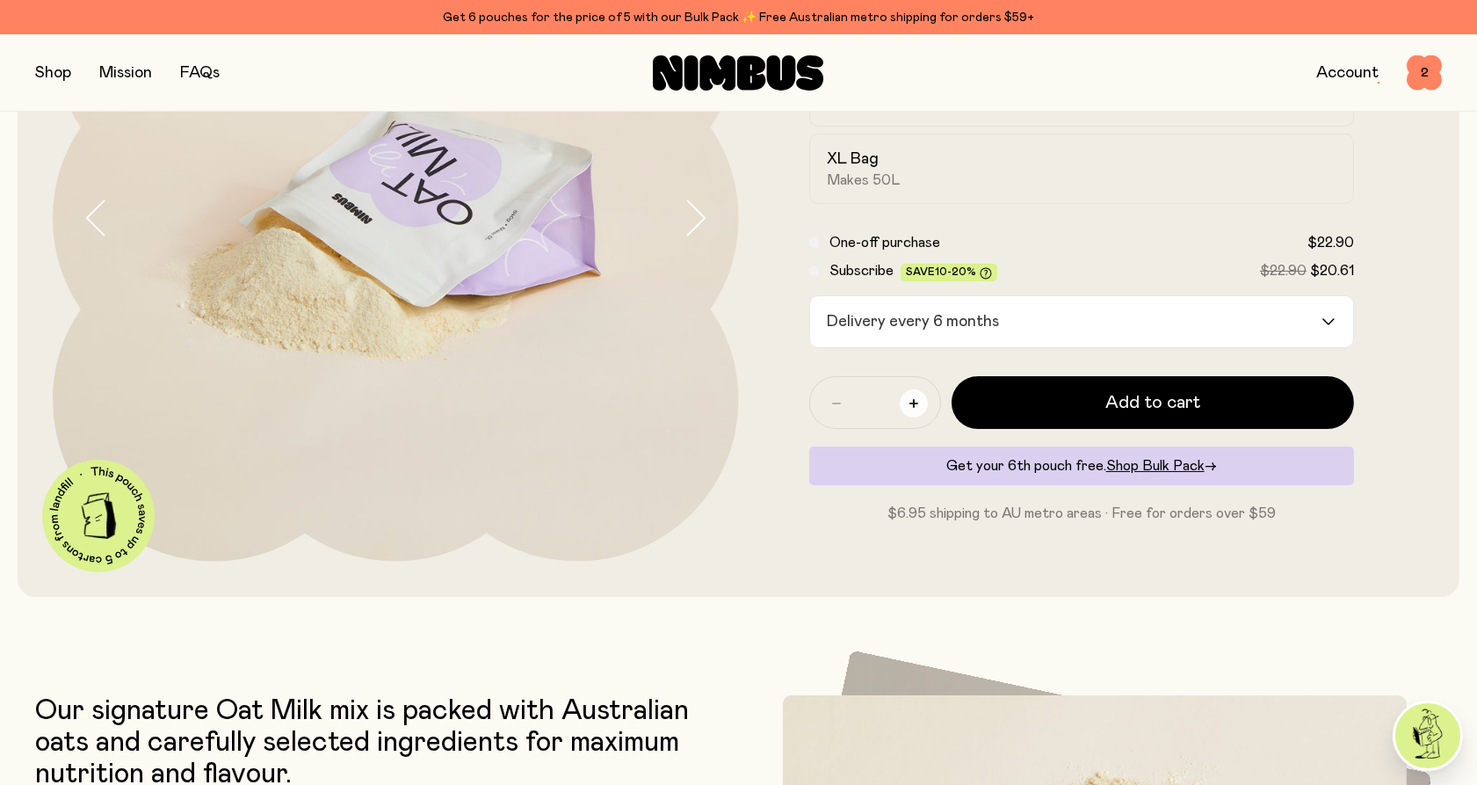
click at [910, 402] on icon "button" at bounding box center [913, 403] width 9 height 9
type input "*"
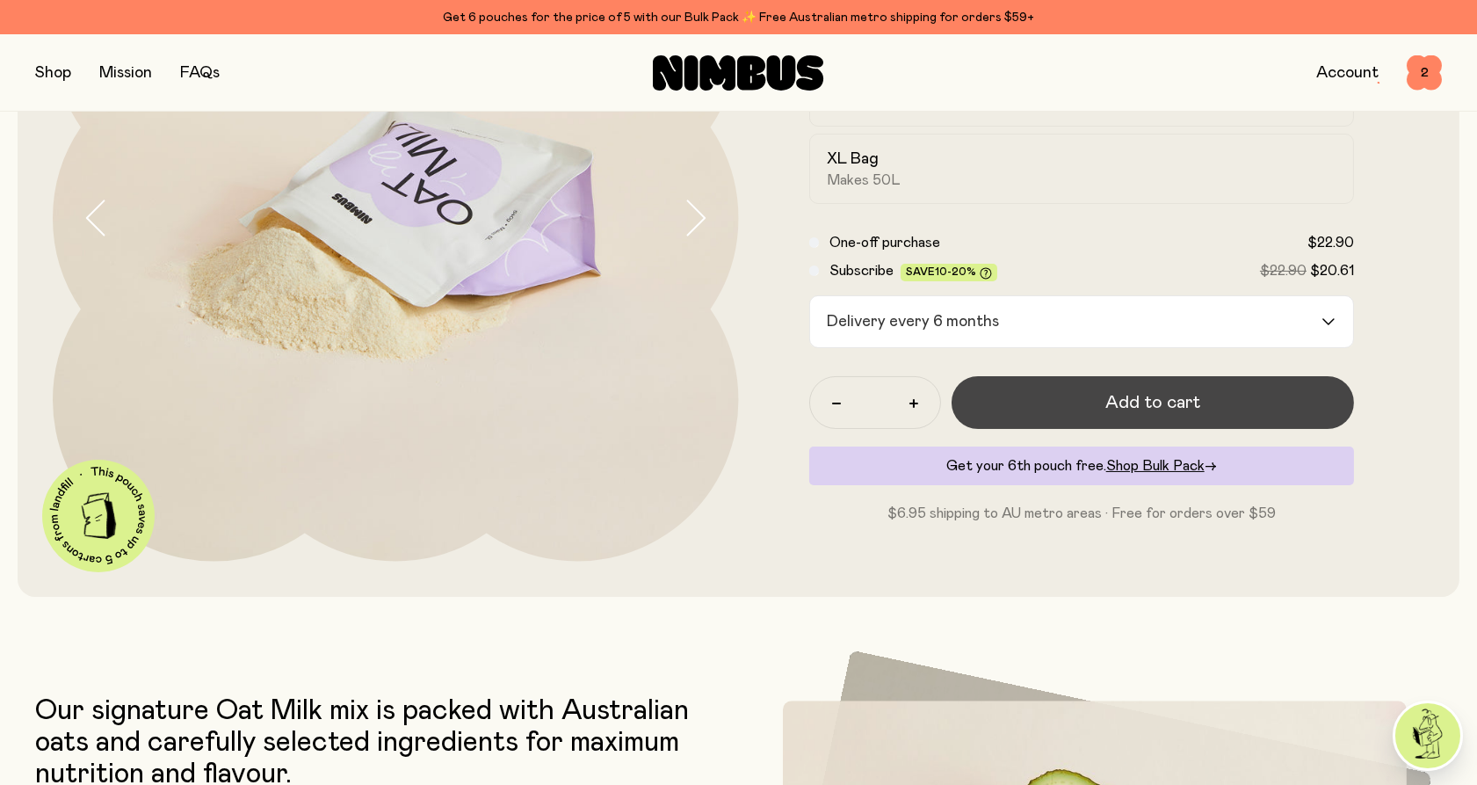
drag, startPoint x: 1097, startPoint y: 408, endPoint x: 776, endPoint y: 398, distance: 321.7
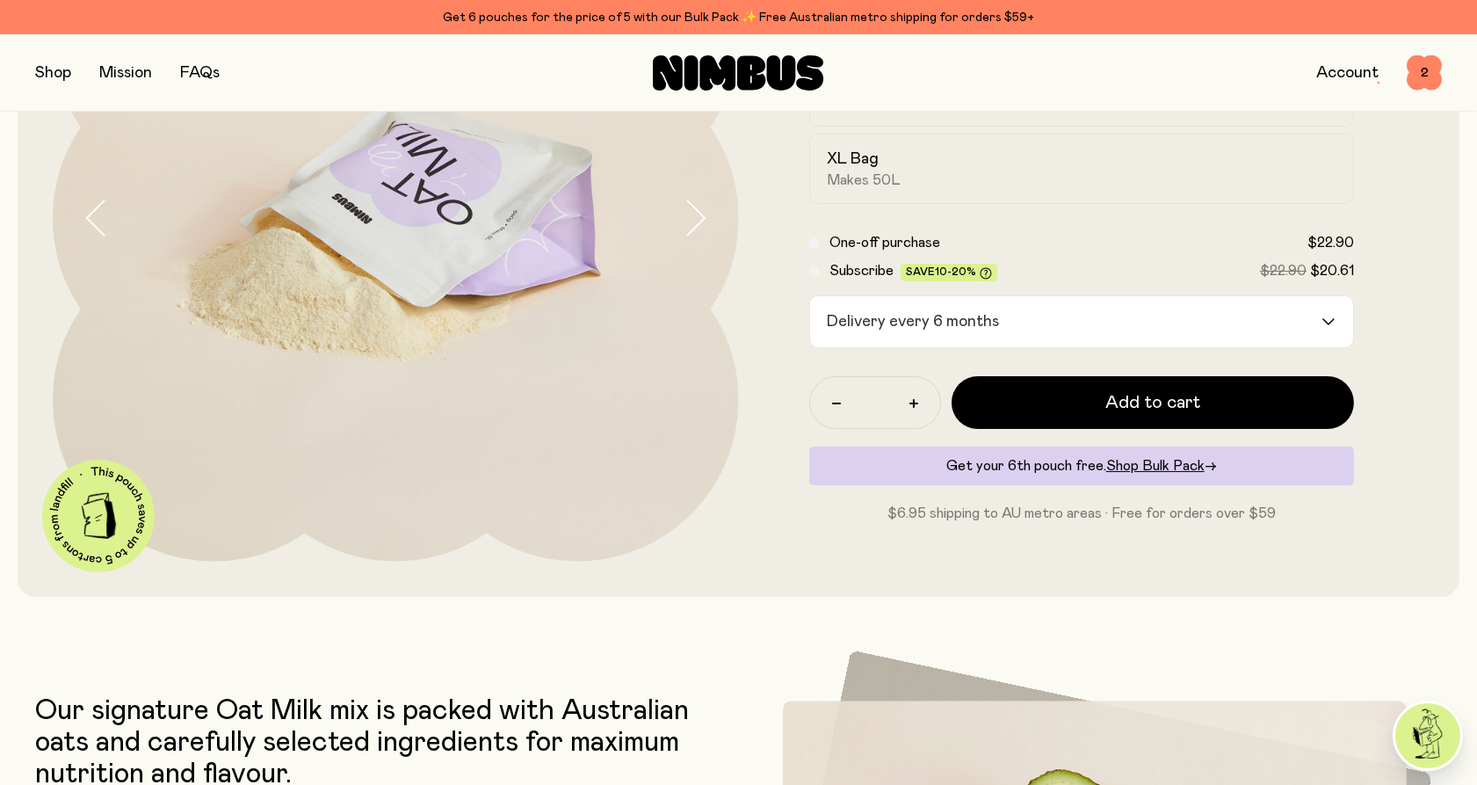
click at [1095, 409] on button "Add to cart" at bounding box center [1153, 402] width 403 height 53
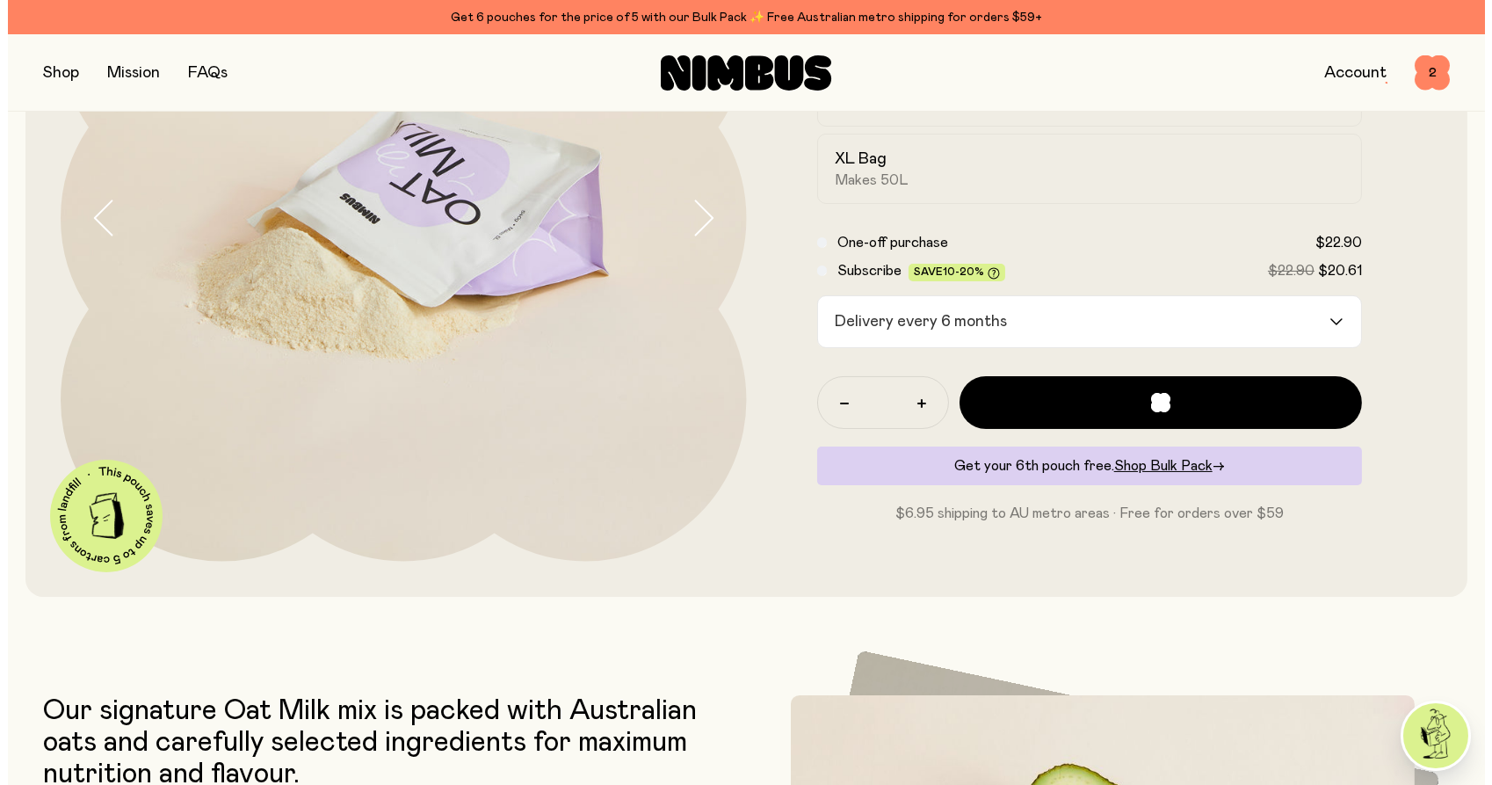
scroll to position [0, 0]
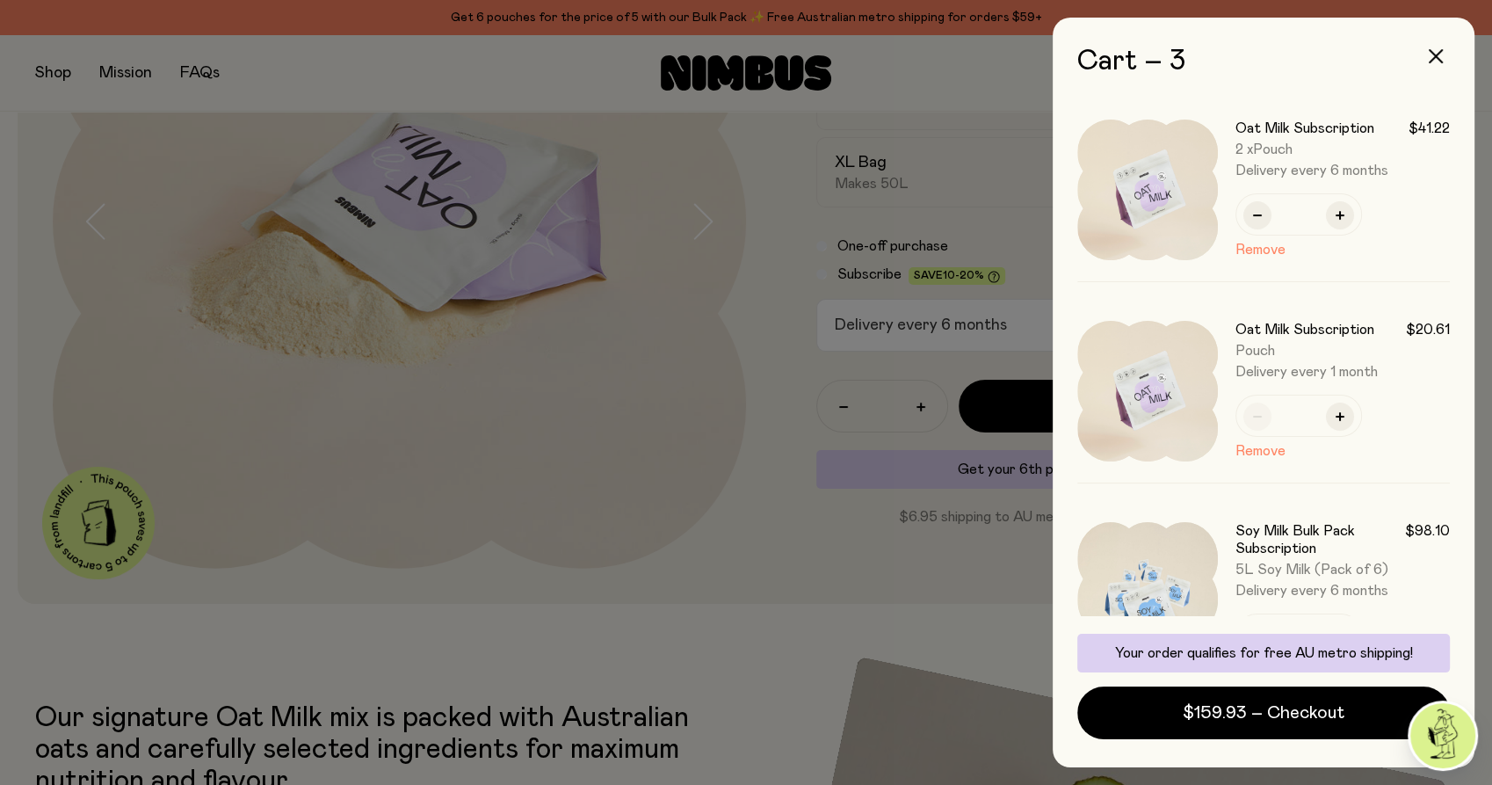
click at [1259, 54] on h2 "Cart – 3" at bounding box center [1263, 62] width 373 height 32
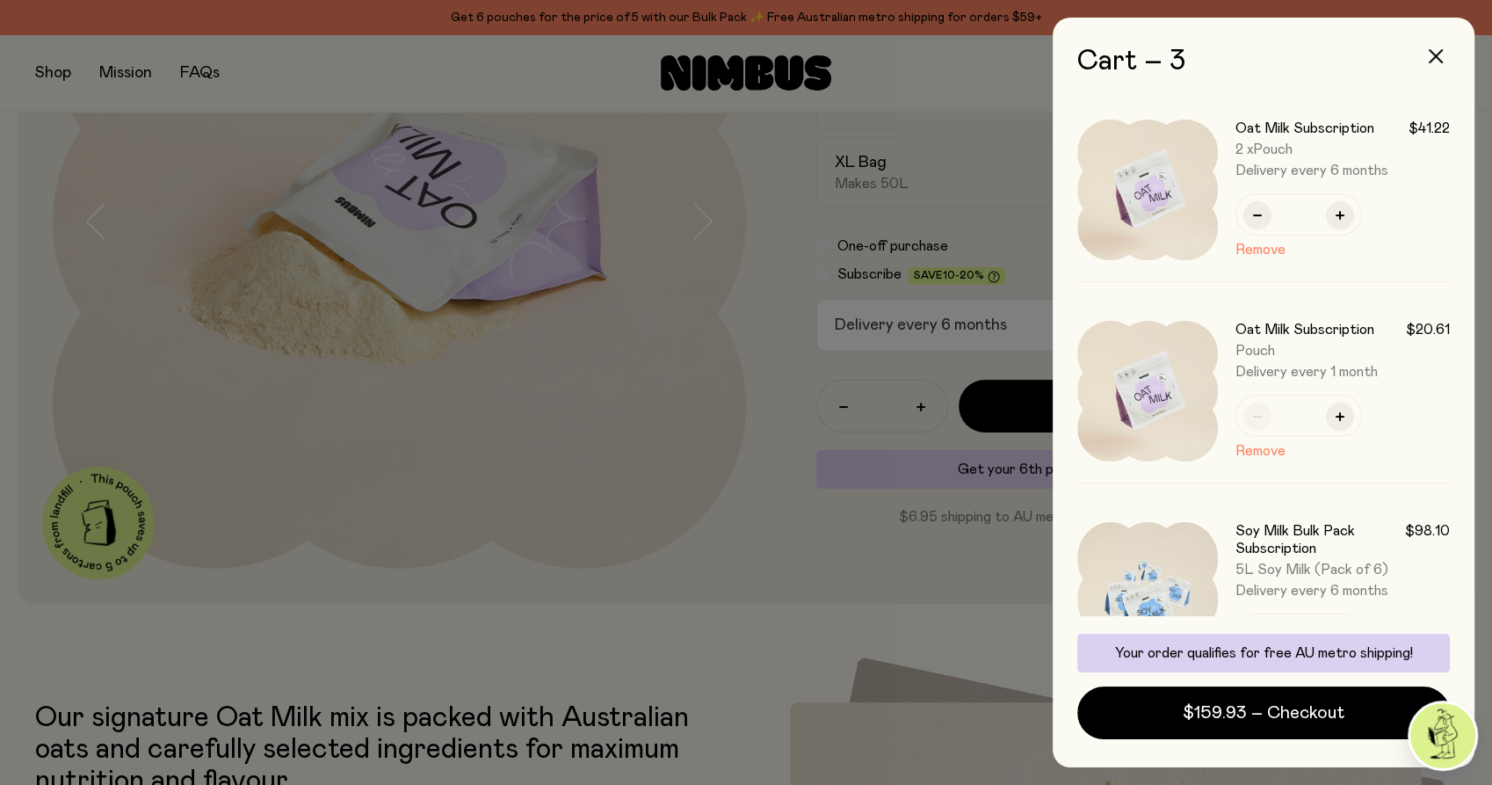
click at [920, 79] on div at bounding box center [746, 392] width 1492 height 785
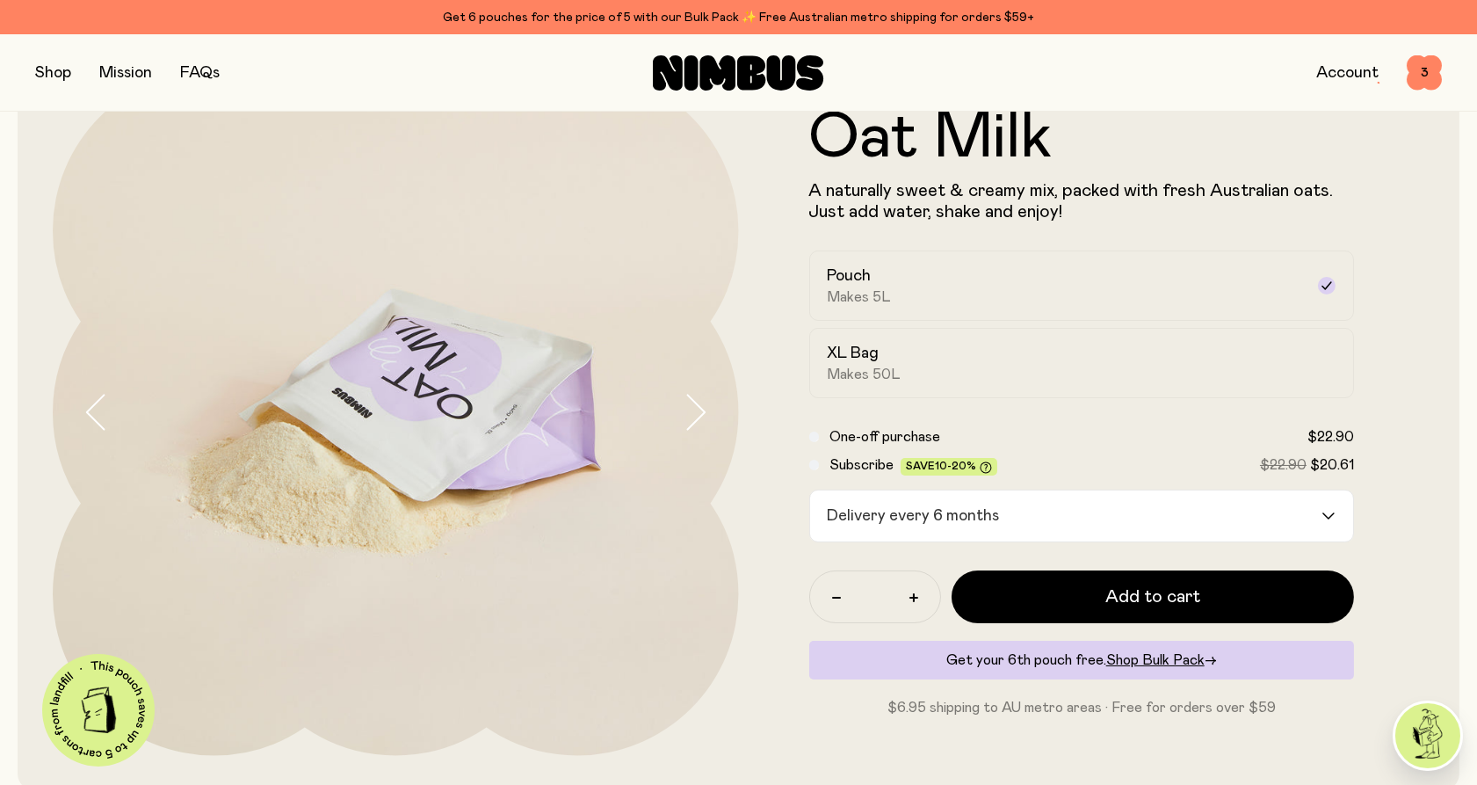
scroll to position [98, 0]
click at [47, 75] on button "button" at bounding box center [53, 73] width 36 height 25
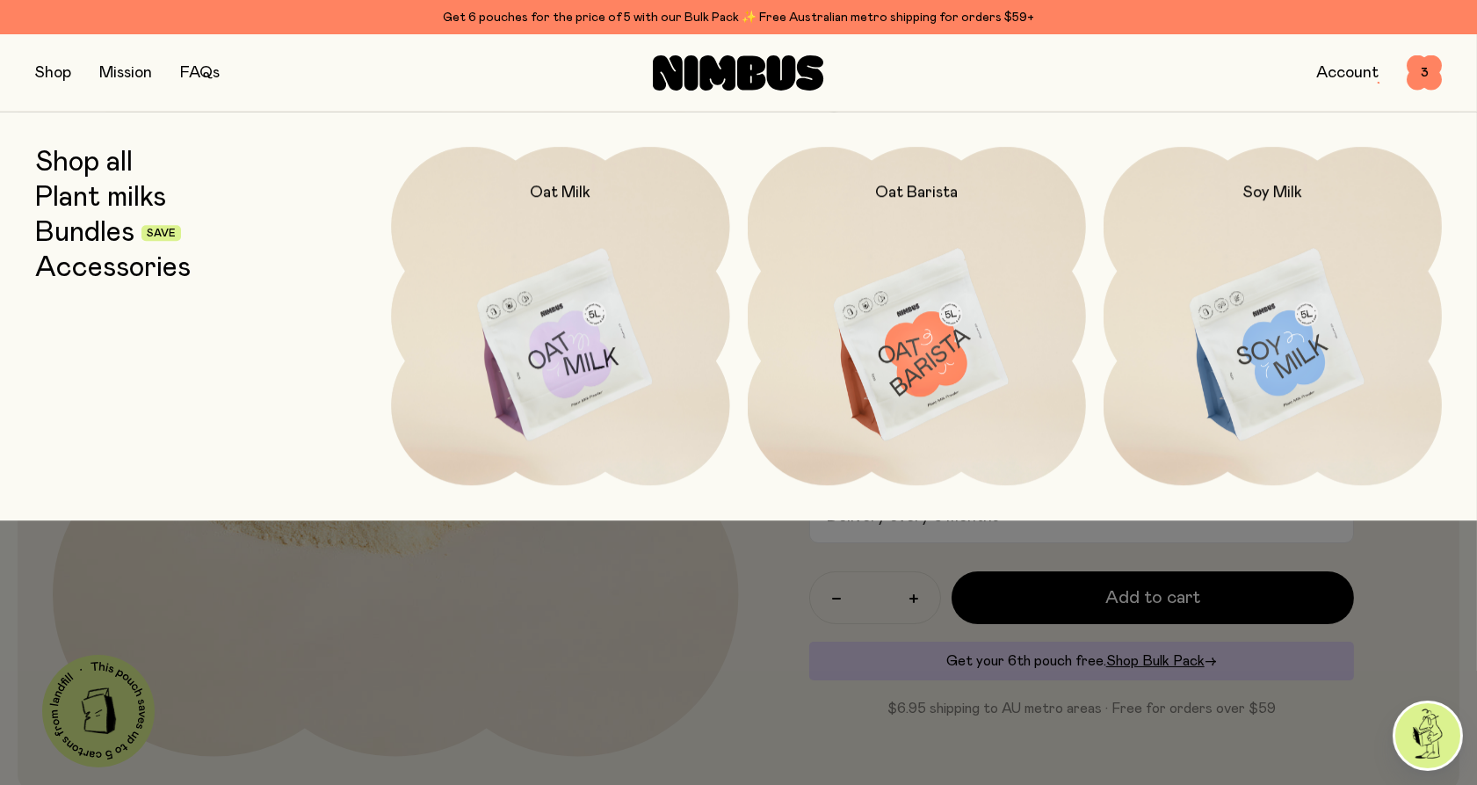
click at [106, 234] on link "Bundles" at bounding box center [84, 233] width 99 height 32
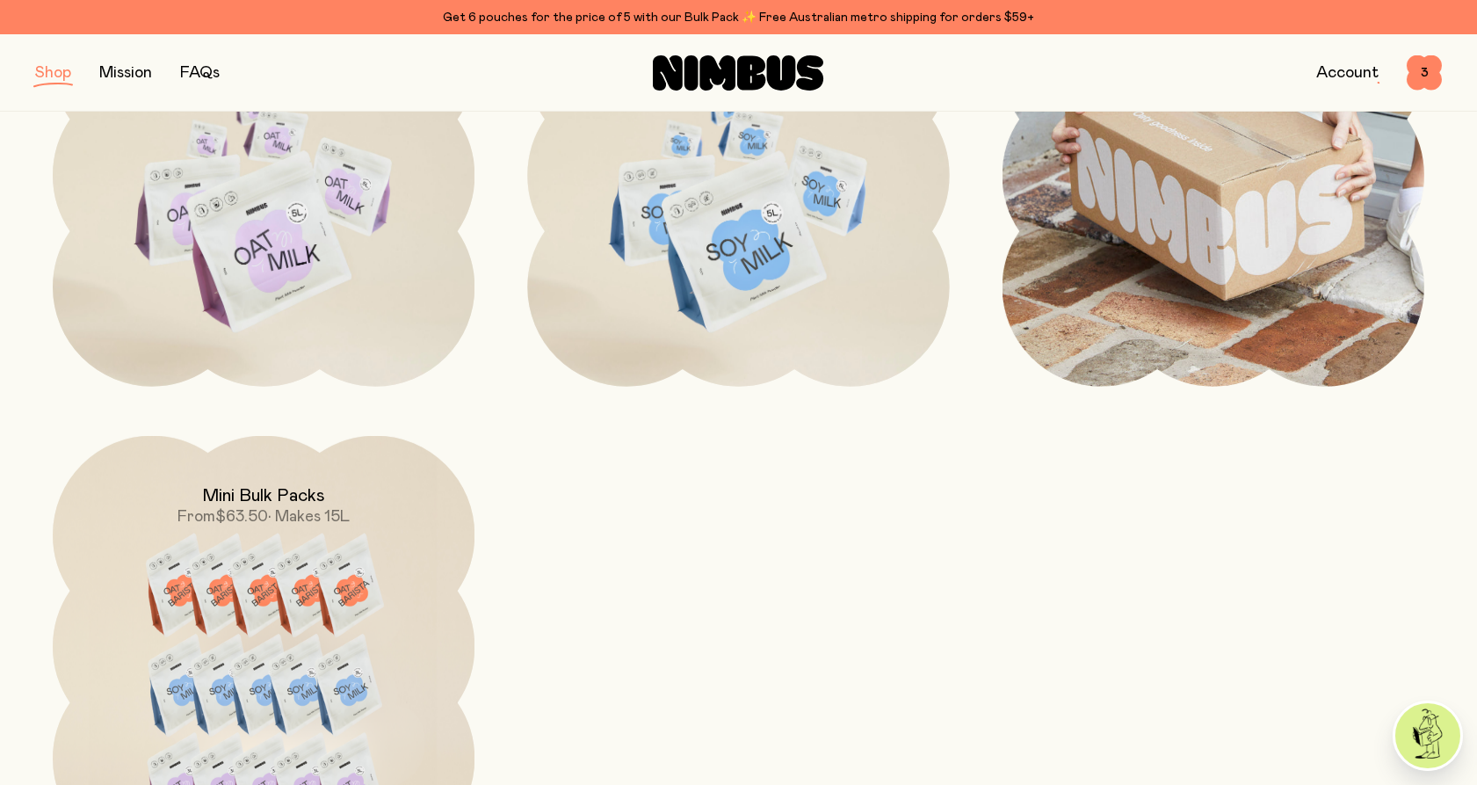
scroll to position [976, 0]
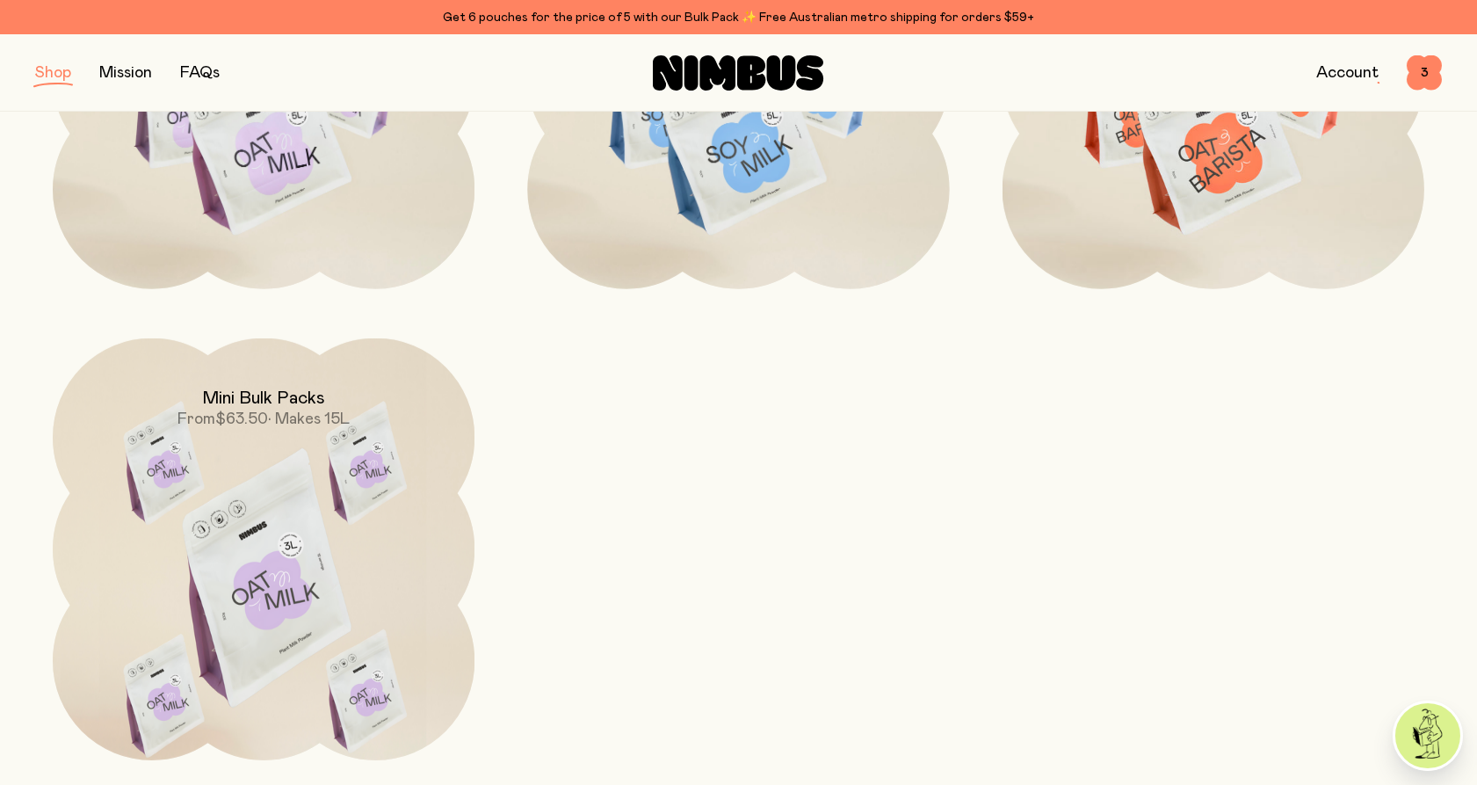
click at [250, 552] on img at bounding box center [264, 586] width 422 height 496
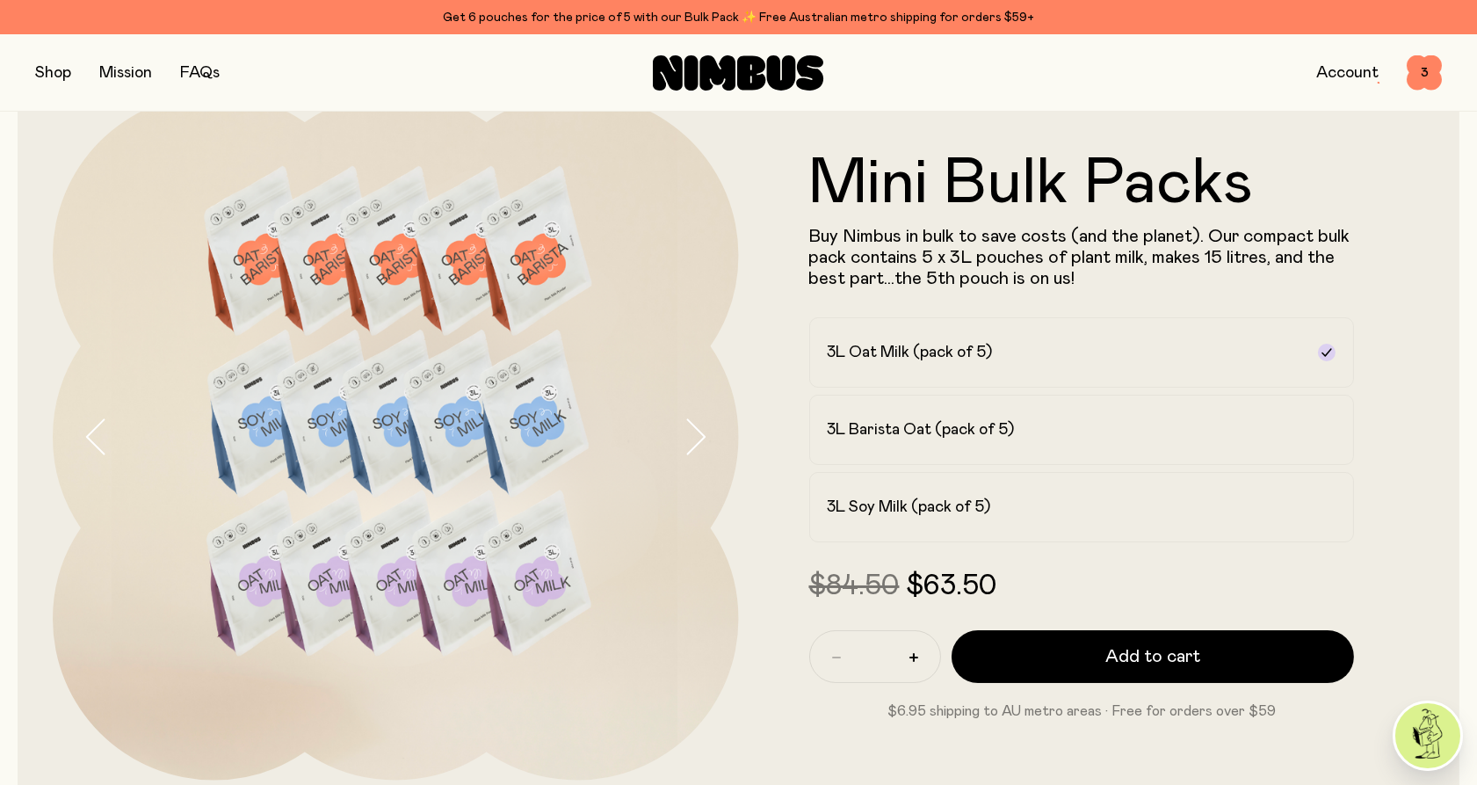
scroll to position [98, 0]
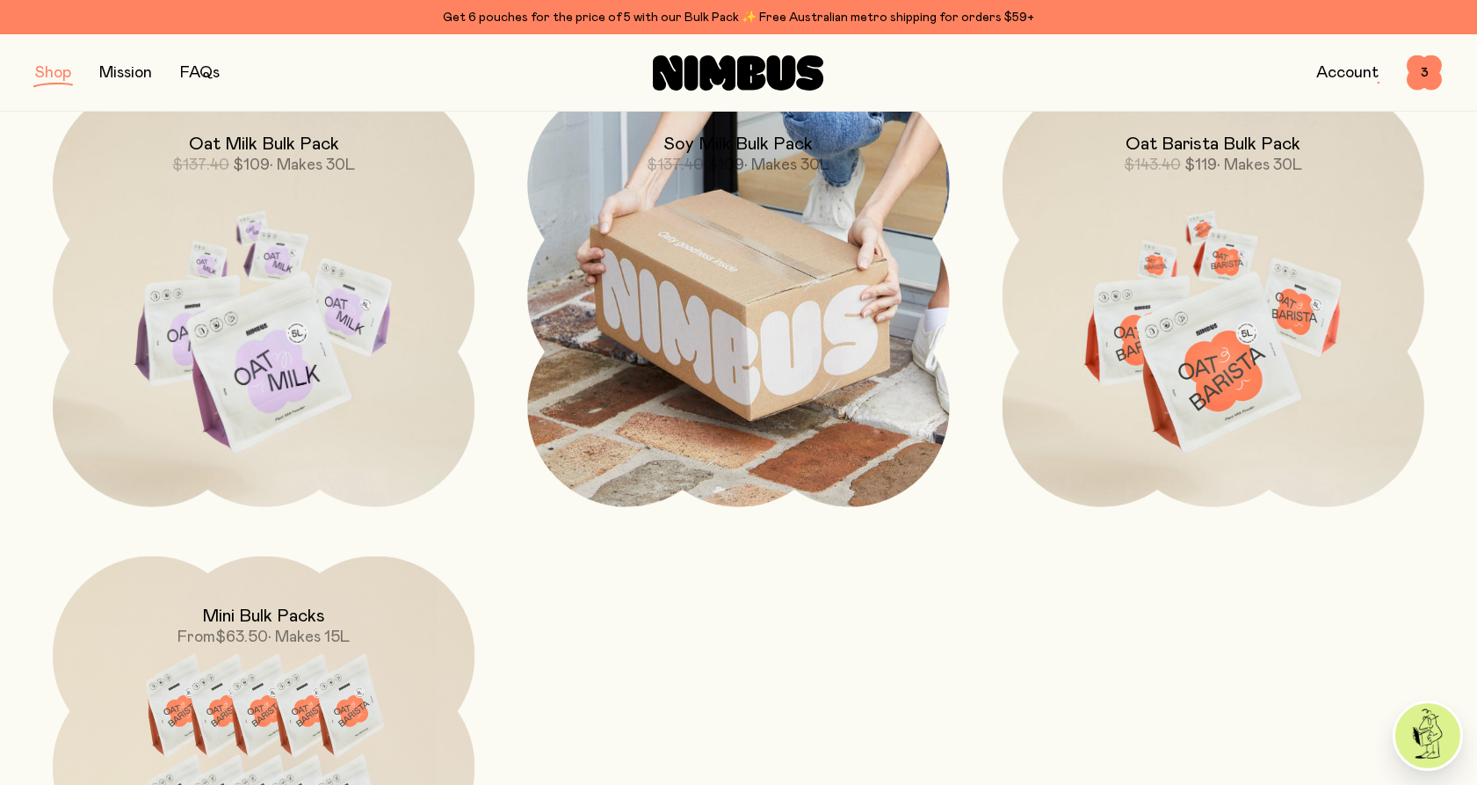
scroll to position [879, 0]
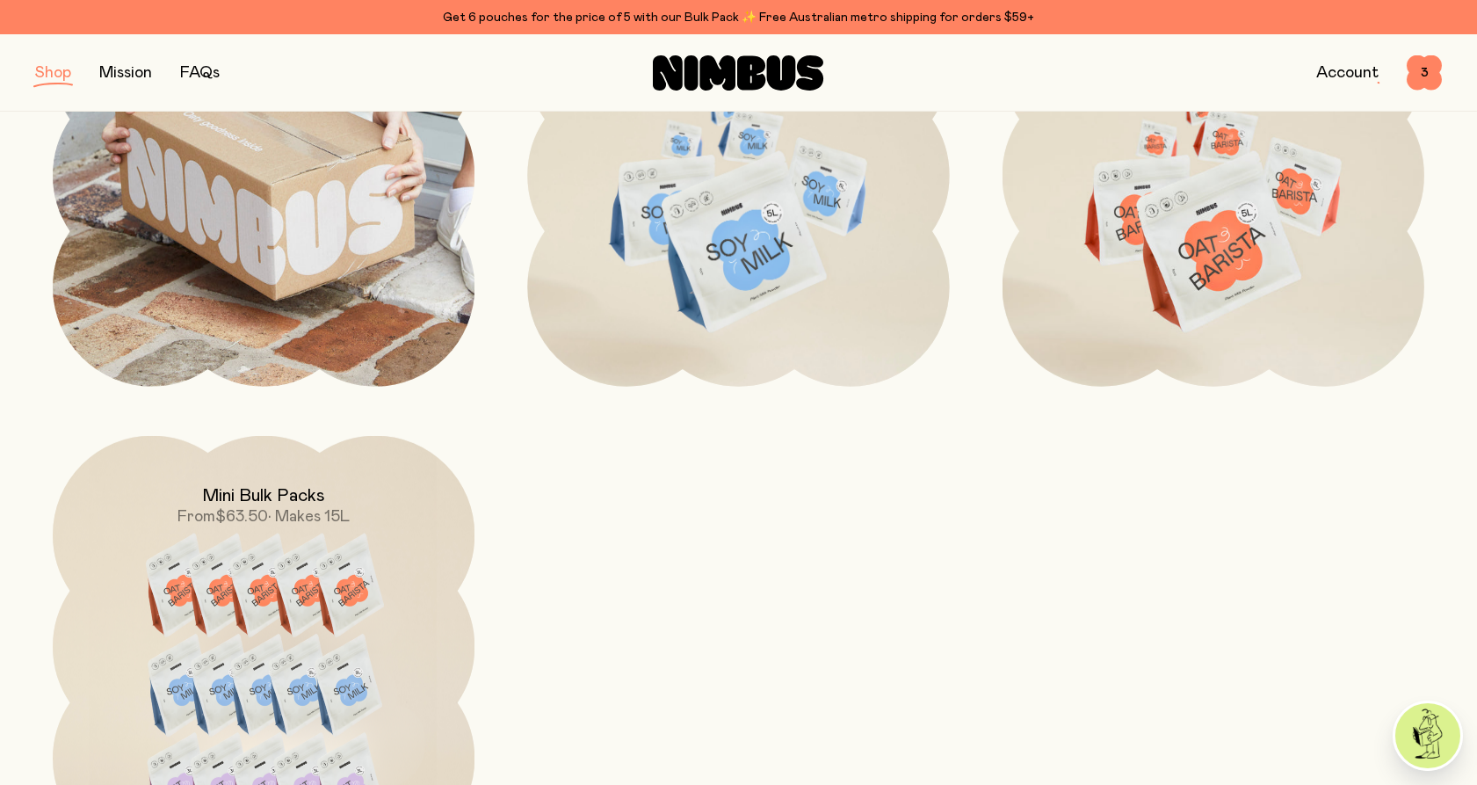
click at [265, 292] on img at bounding box center [264, 175] width 422 height 422
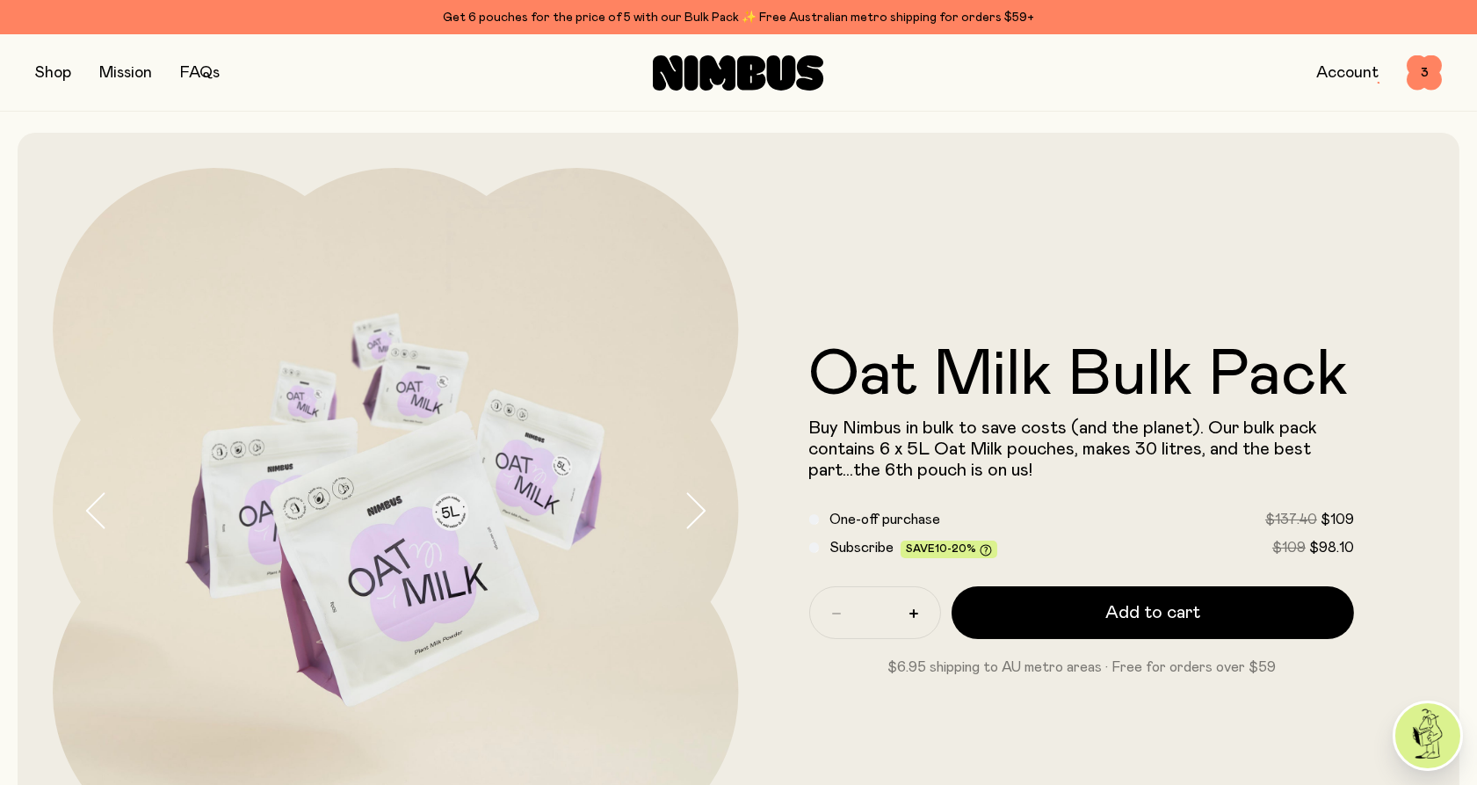
click at [809, 554] on div "Subscribe Save 10-20% $109 $98.10" at bounding box center [1082, 547] width 546 height 21
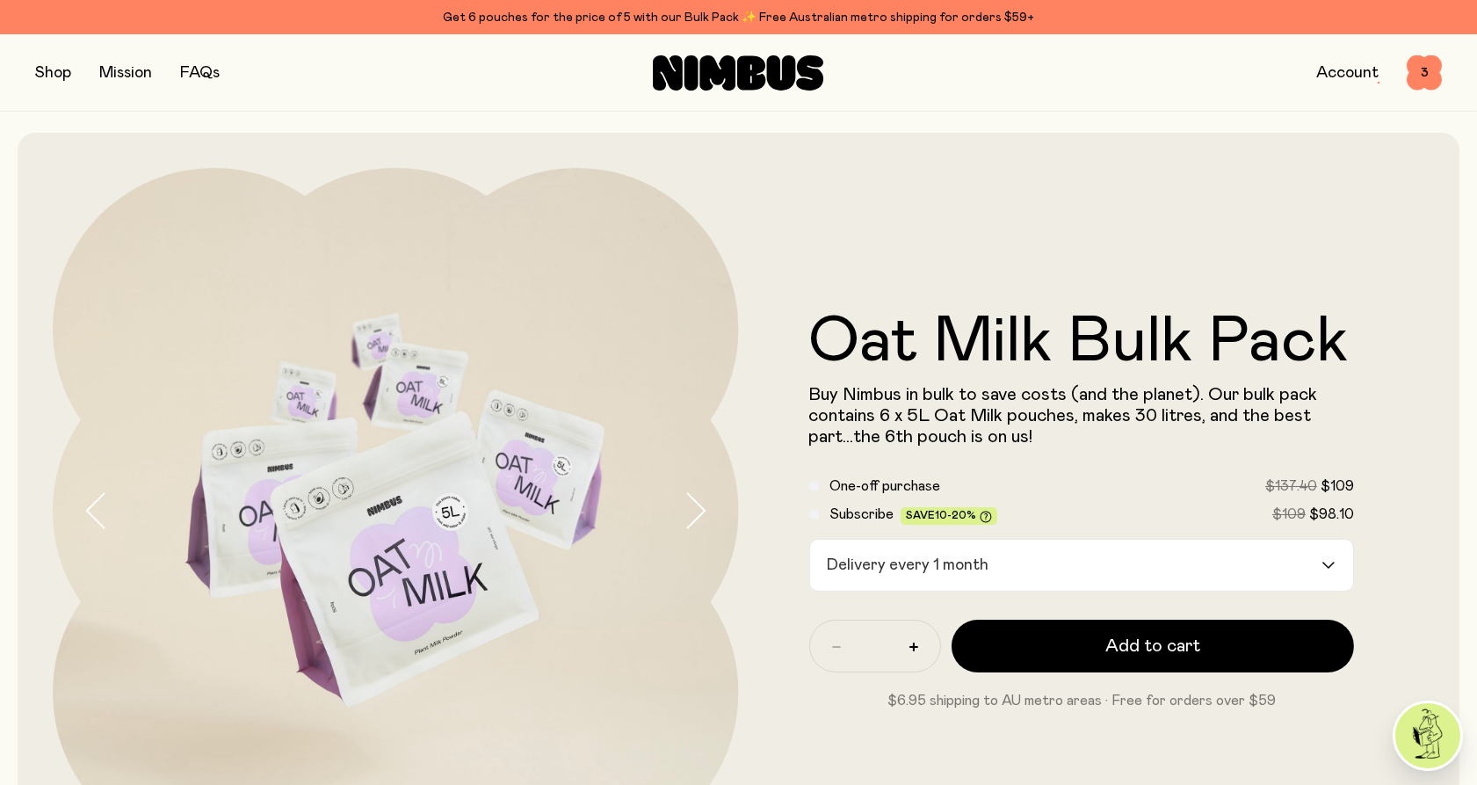
click at [958, 571] on div "Delivery every 1 month" at bounding box center [1066, 564] width 512 height 51
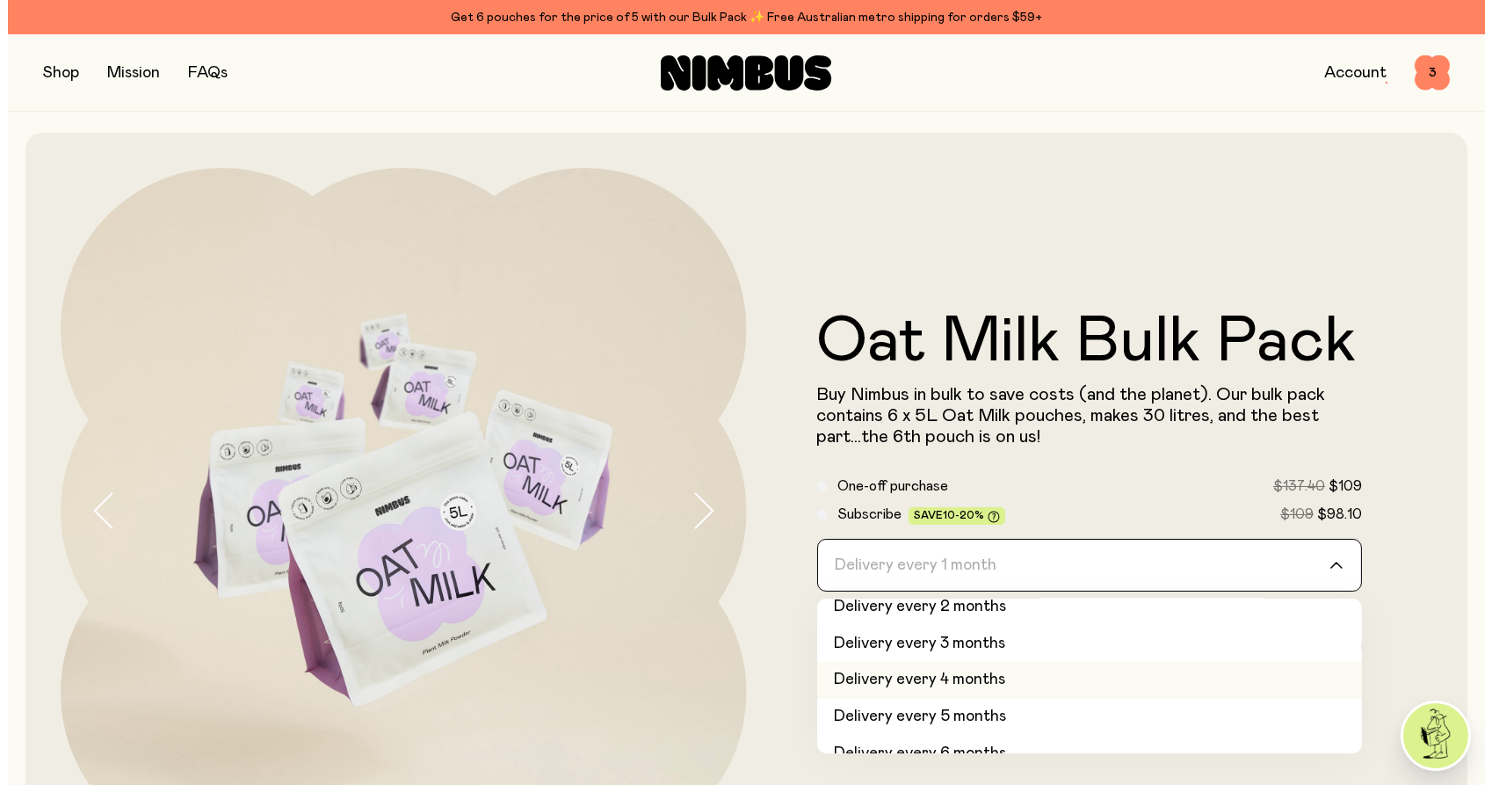
scroll to position [73, 0]
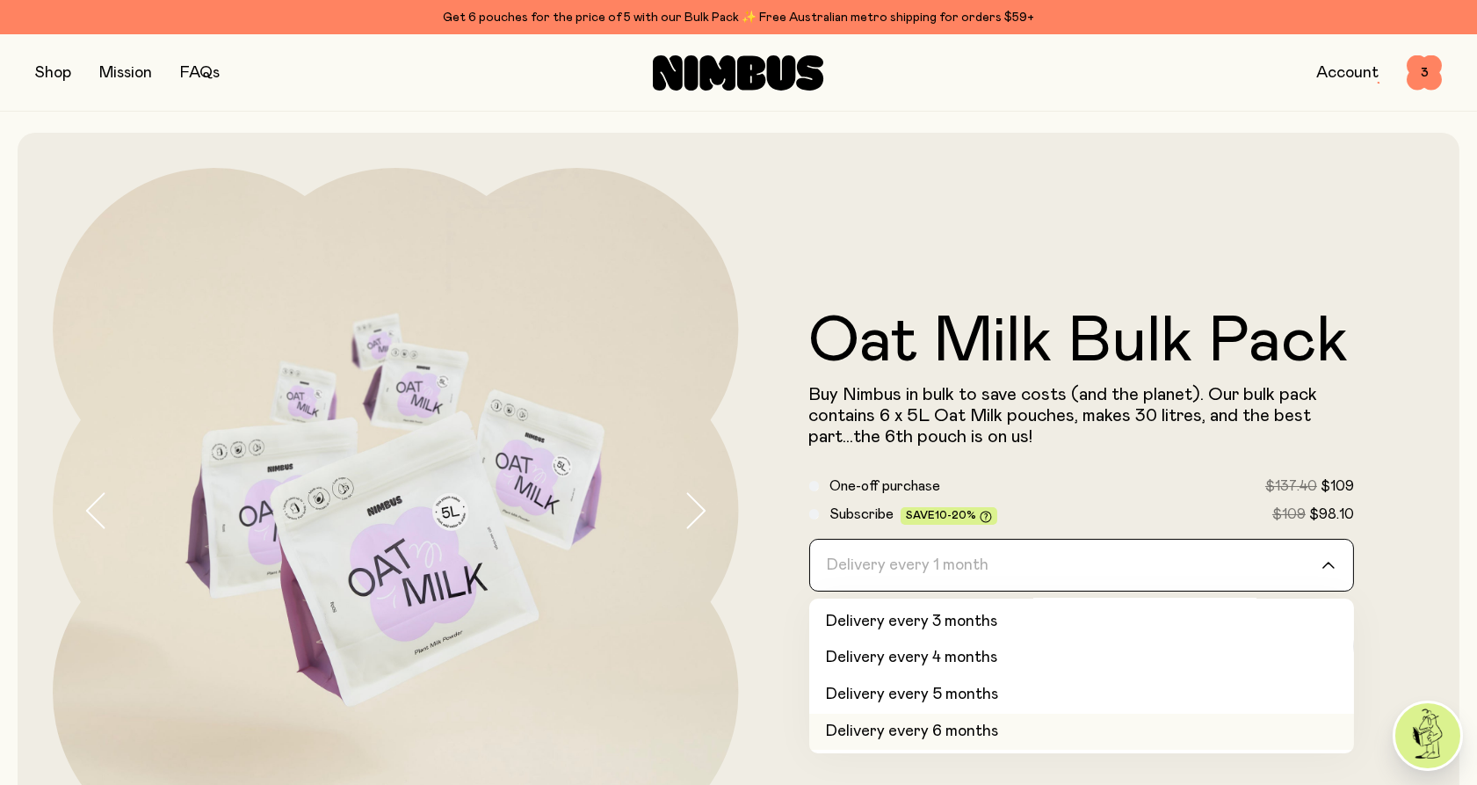
click at [938, 729] on li "Delivery every 6 months" at bounding box center [1082, 731] width 546 height 37
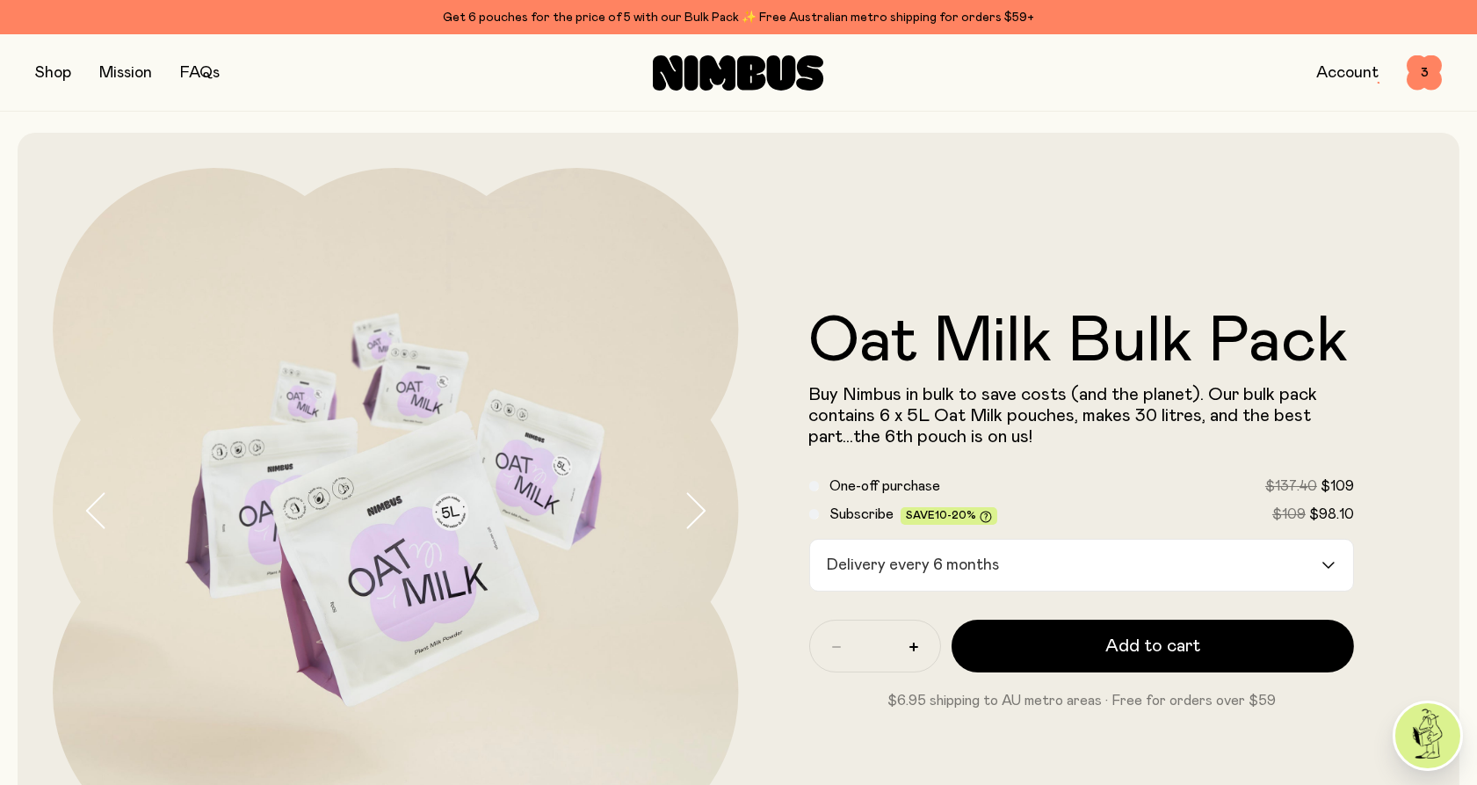
click at [798, 679] on form "Oat Milk Bulk Pack Buy Nimbus in bulk to save costs (and the planet). Our bulk …" at bounding box center [1082, 510] width 686 height 401
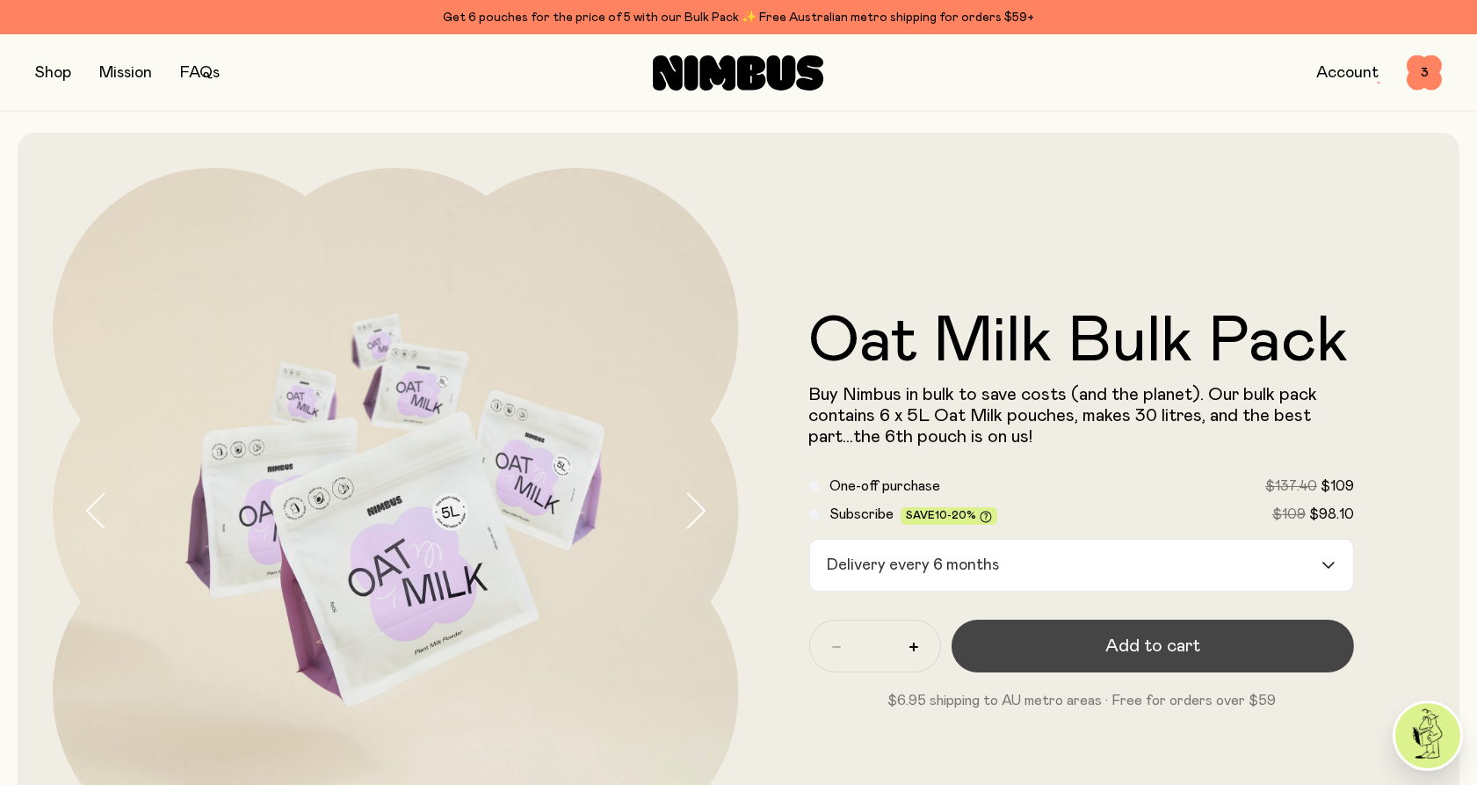
click at [1112, 653] on span "Add to cart" at bounding box center [1152, 645] width 95 height 25
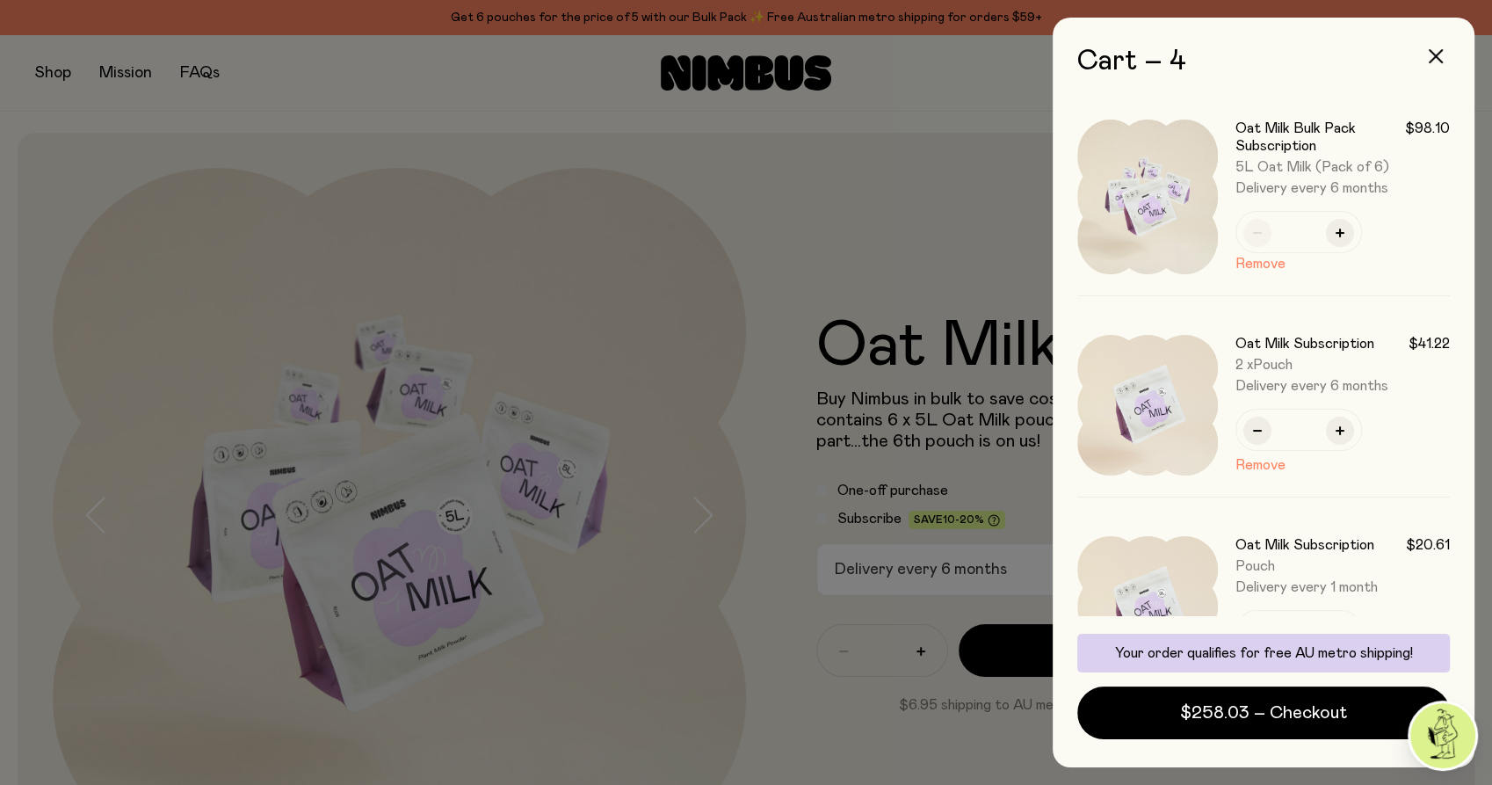
click at [1476, 73] on div "Cart – 4 Oat Milk Bulk Pack Subscription $98.10 5L Oat Milk (Pack of 6) Deliver…" at bounding box center [1492, 392] width 0 height 785
click at [1259, 467] on button "Remove" at bounding box center [1260, 464] width 50 height 21
click at [1258, 461] on button "Remove" at bounding box center [1260, 464] width 50 height 21
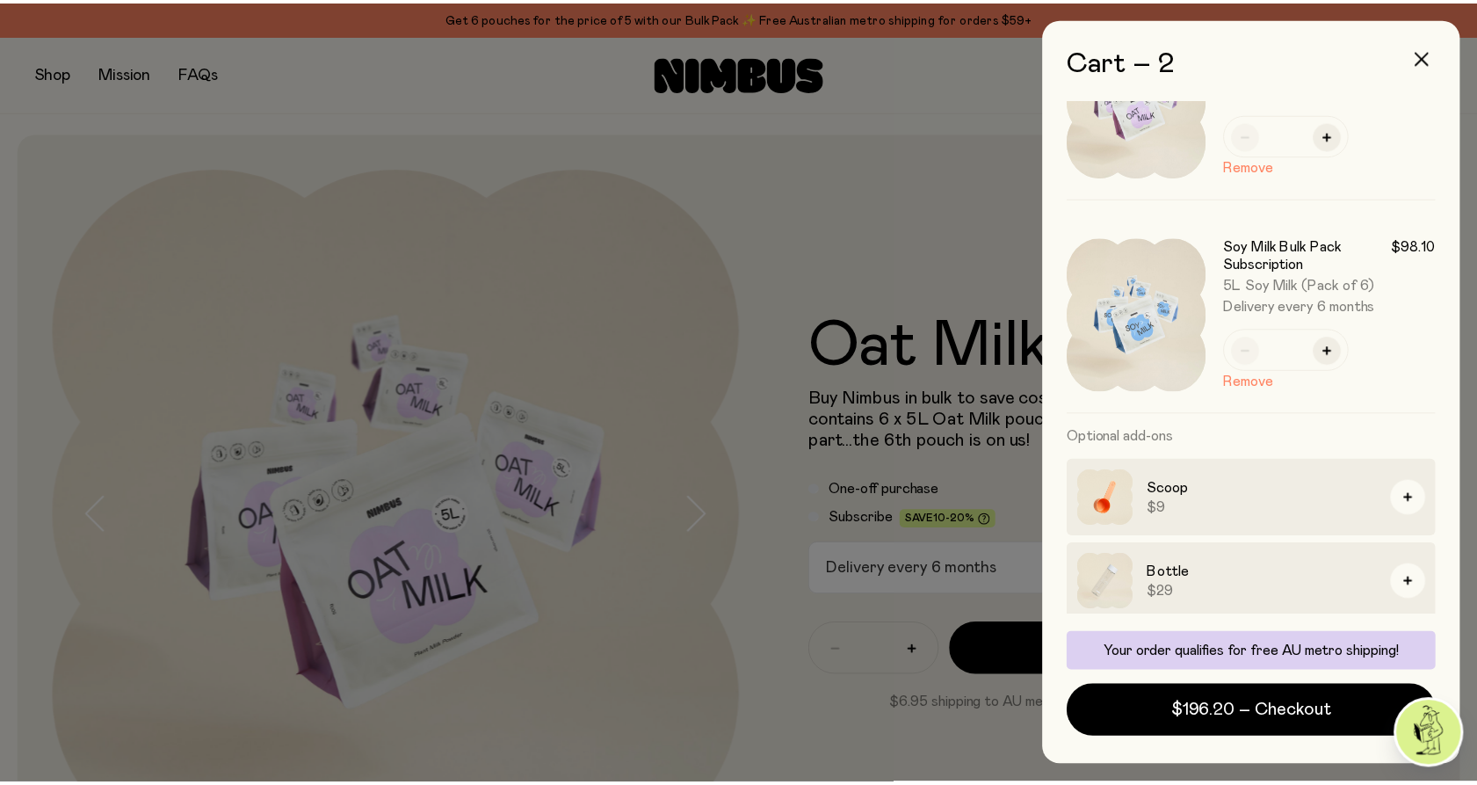
scroll to position [0, 0]
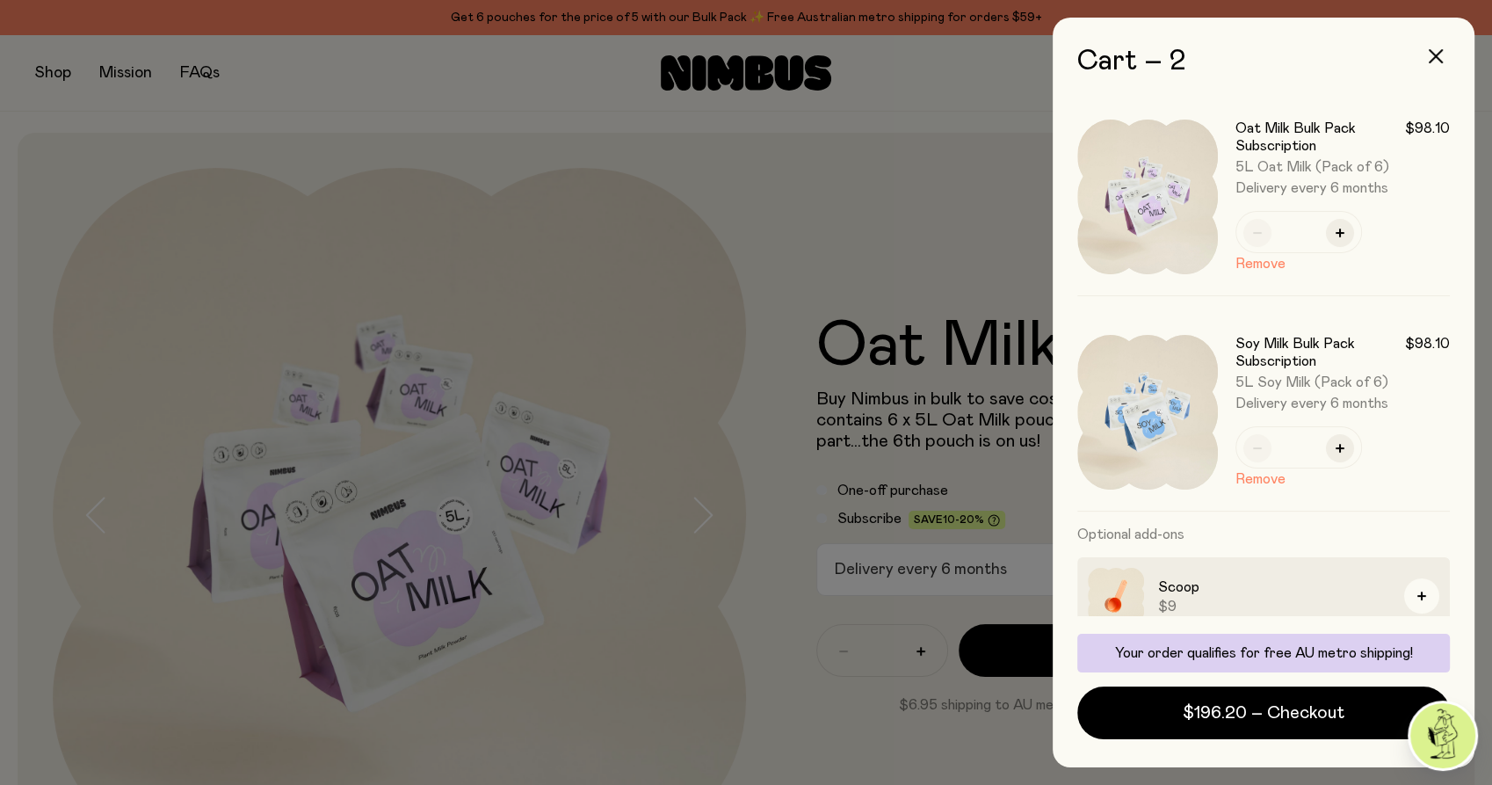
click at [563, 254] on div at bounding box center [746, 392] width 1492 height 785
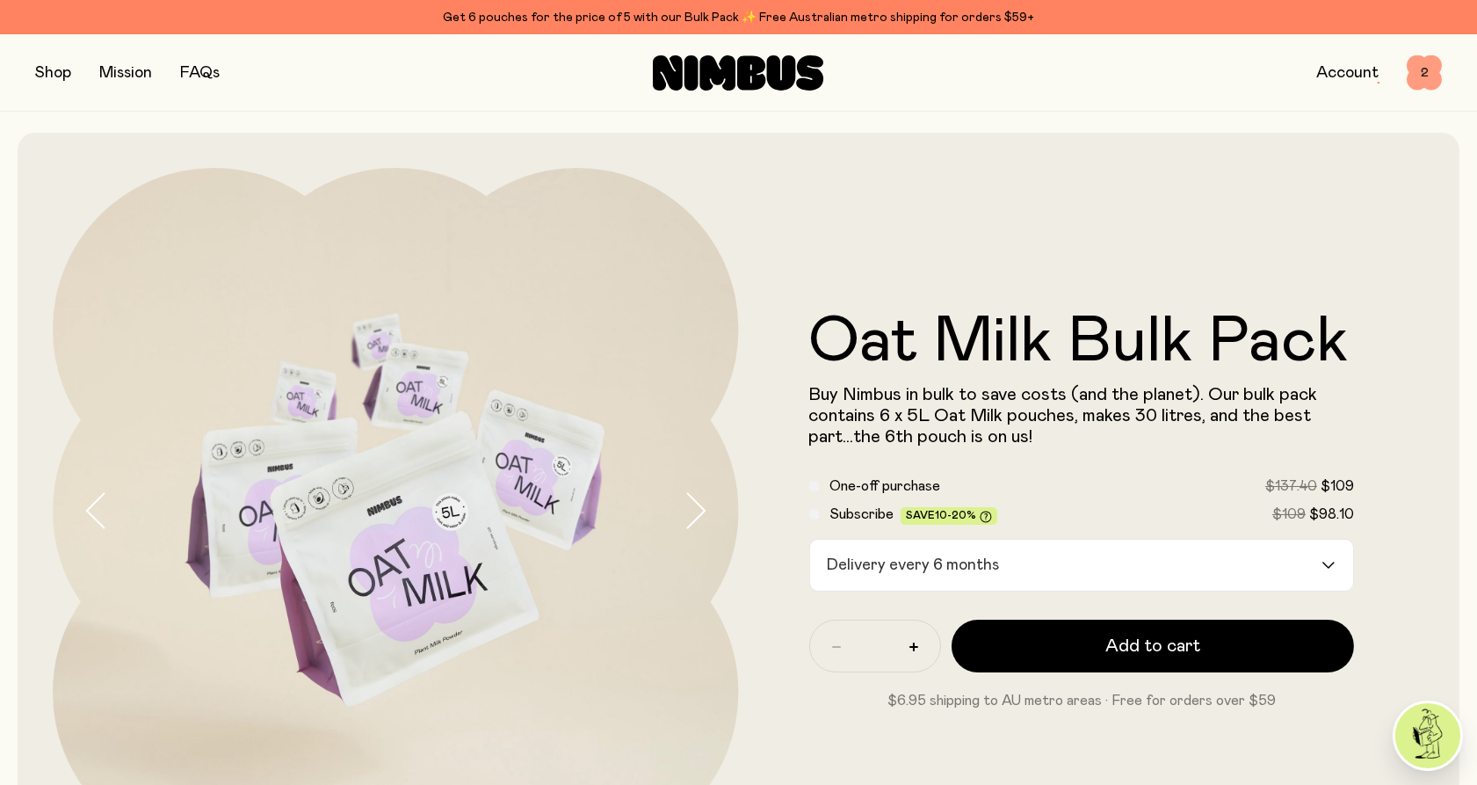
click at [1424, 75] on span "2" at bounding box center [1424, 72] width 35 height 35
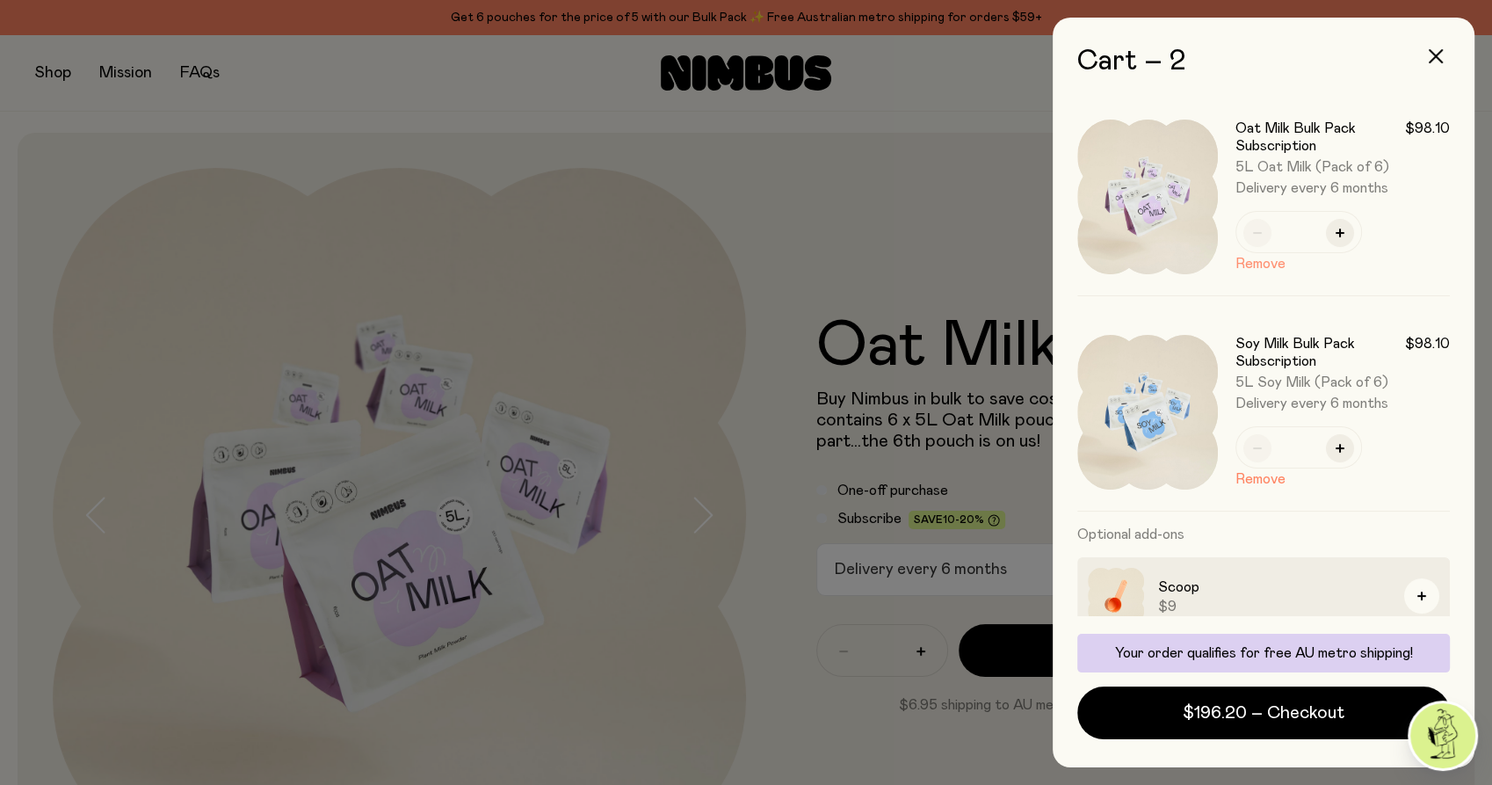
drag, startPoint x: 1270, startPoint y: 262, endPoint x: 703, endPoint y: 239, distance: 568.1
click at [1271, 262] on button "Remove" at bounding box center [1260, 263] width 50 height 21
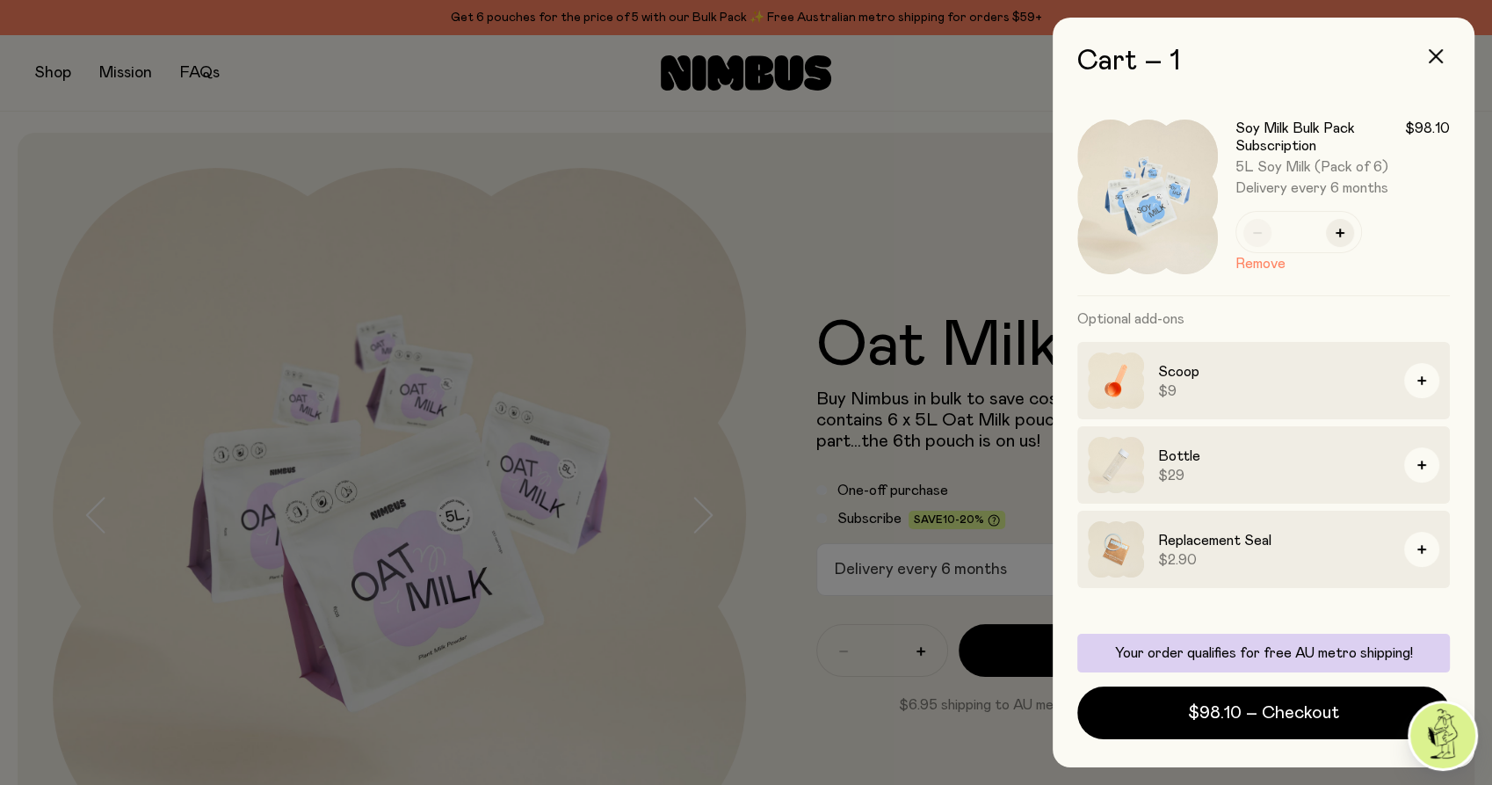
click at [54, 77] on div at bounding box center [746, 392] width 1492 height 785
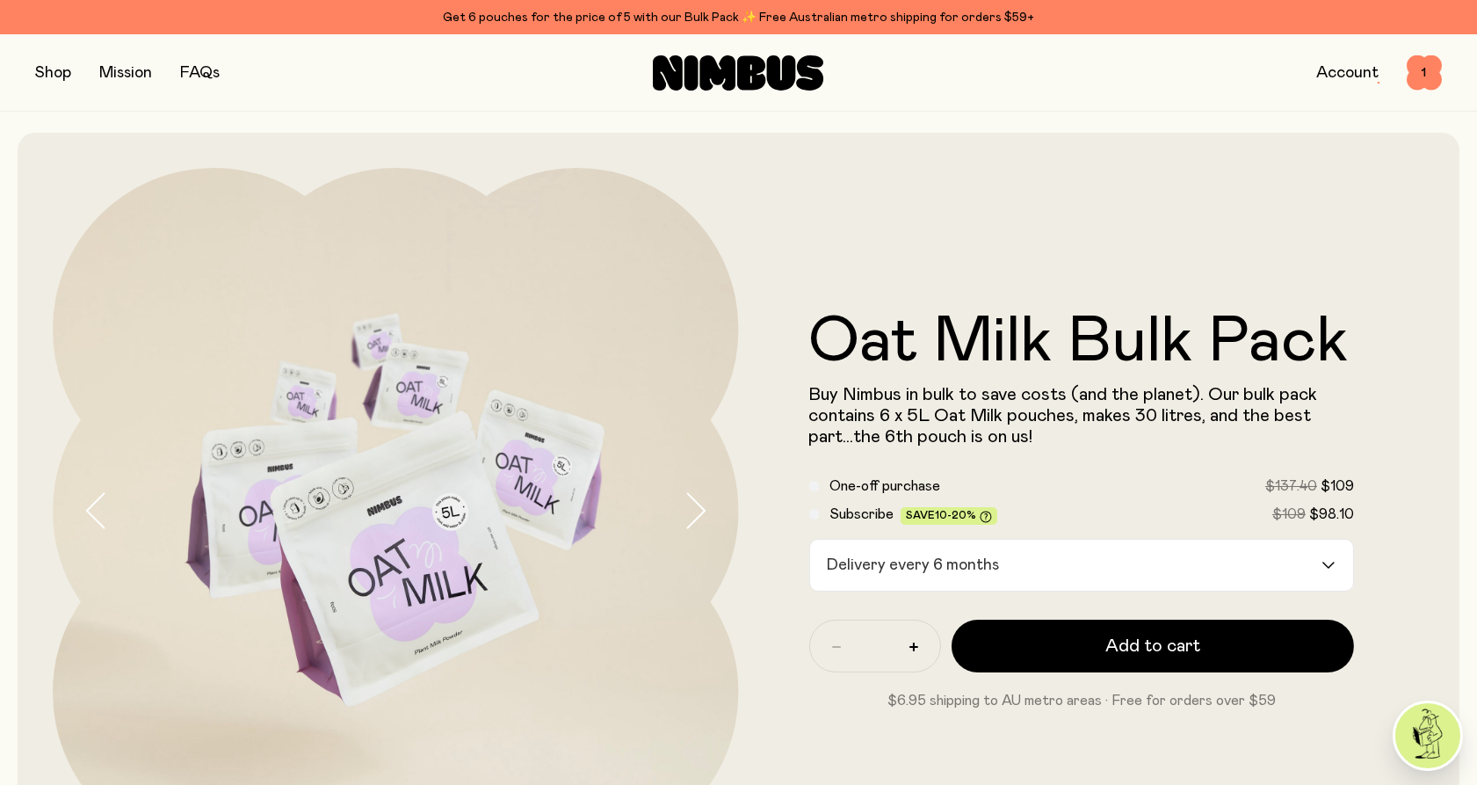
click at [52, 76] on button "button" at bounding box center [53, 73] width 36 height 25
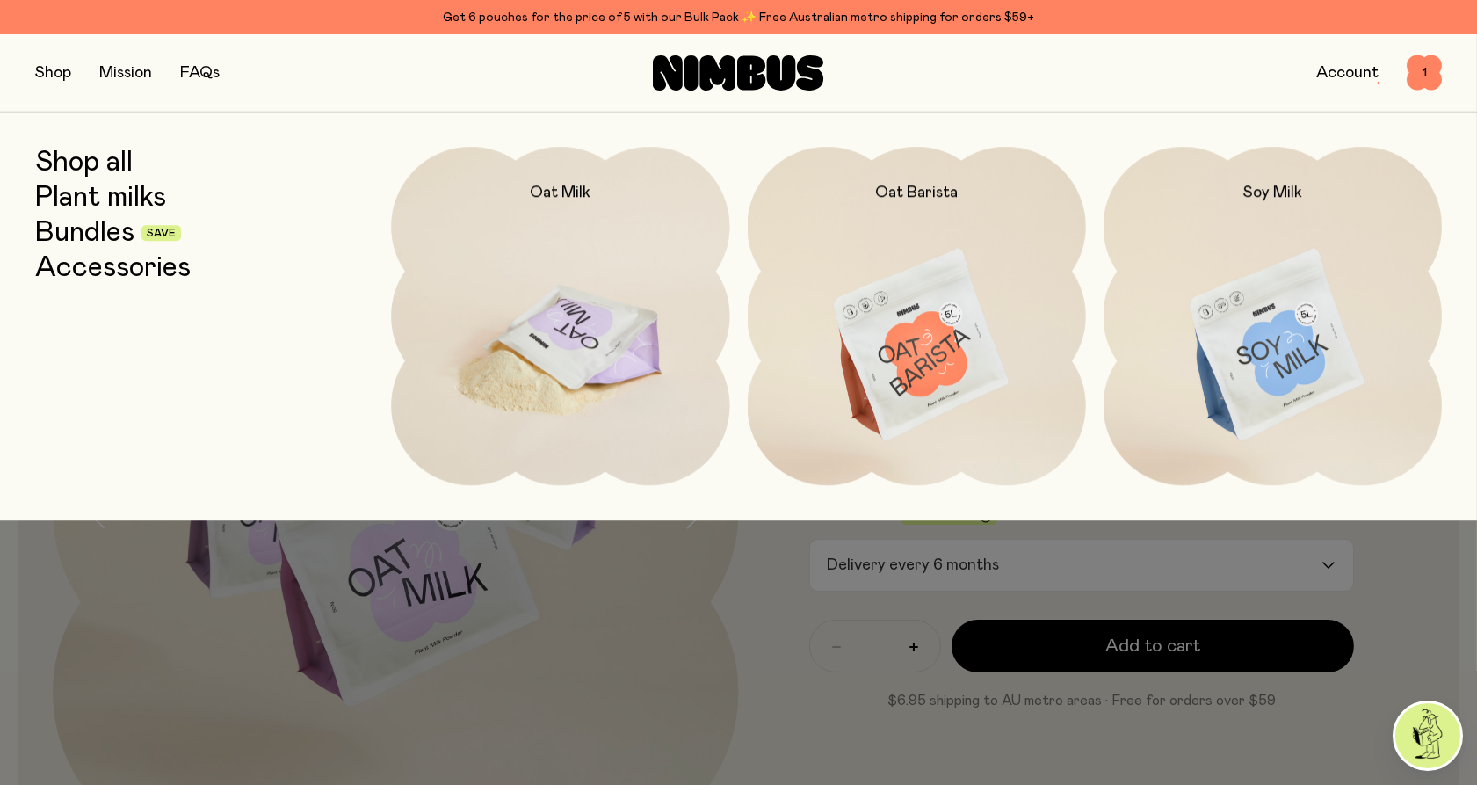
click at [539, 325] on img at bounding box center [560, 346] width 338 height 398
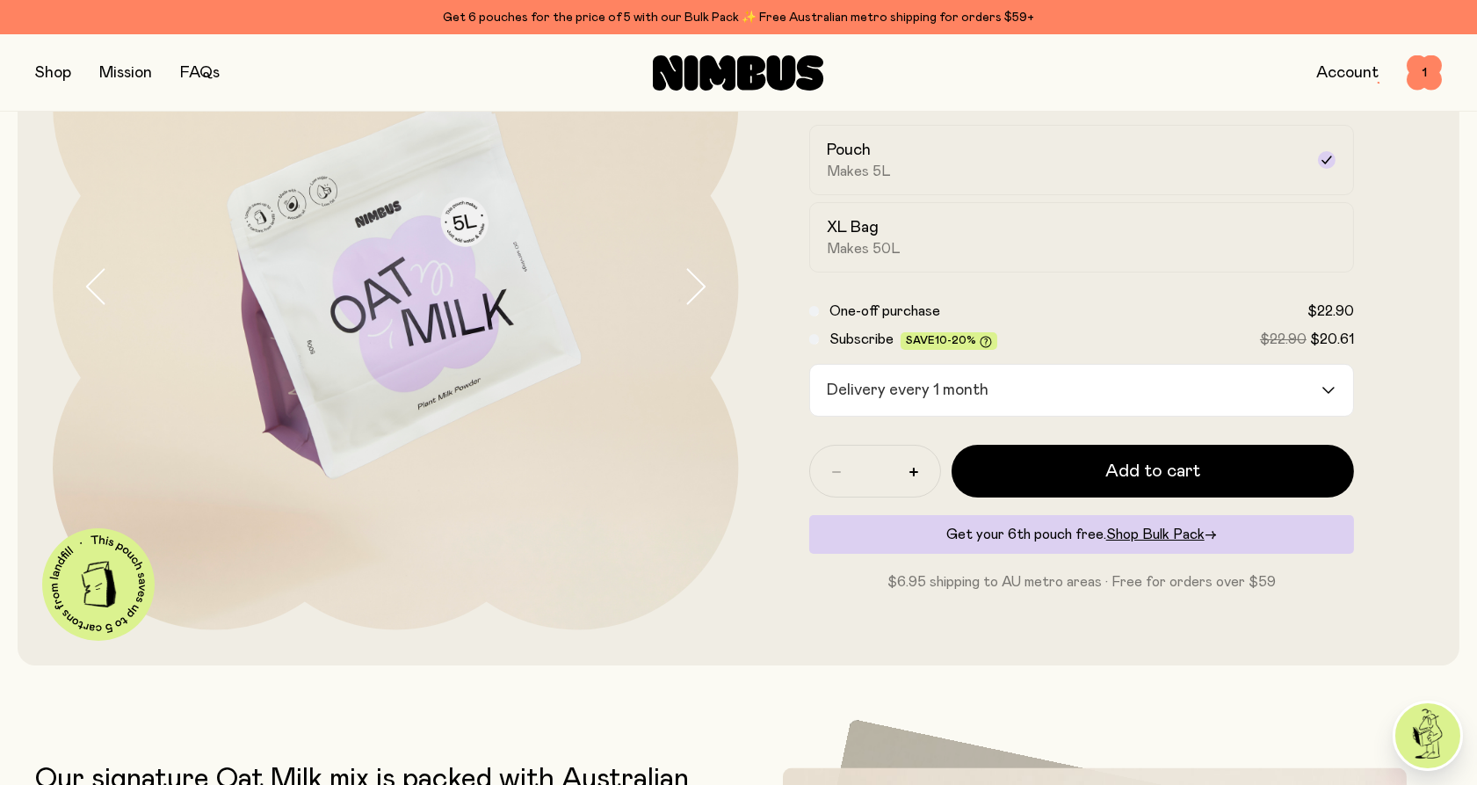
scroll to position [293, 0]
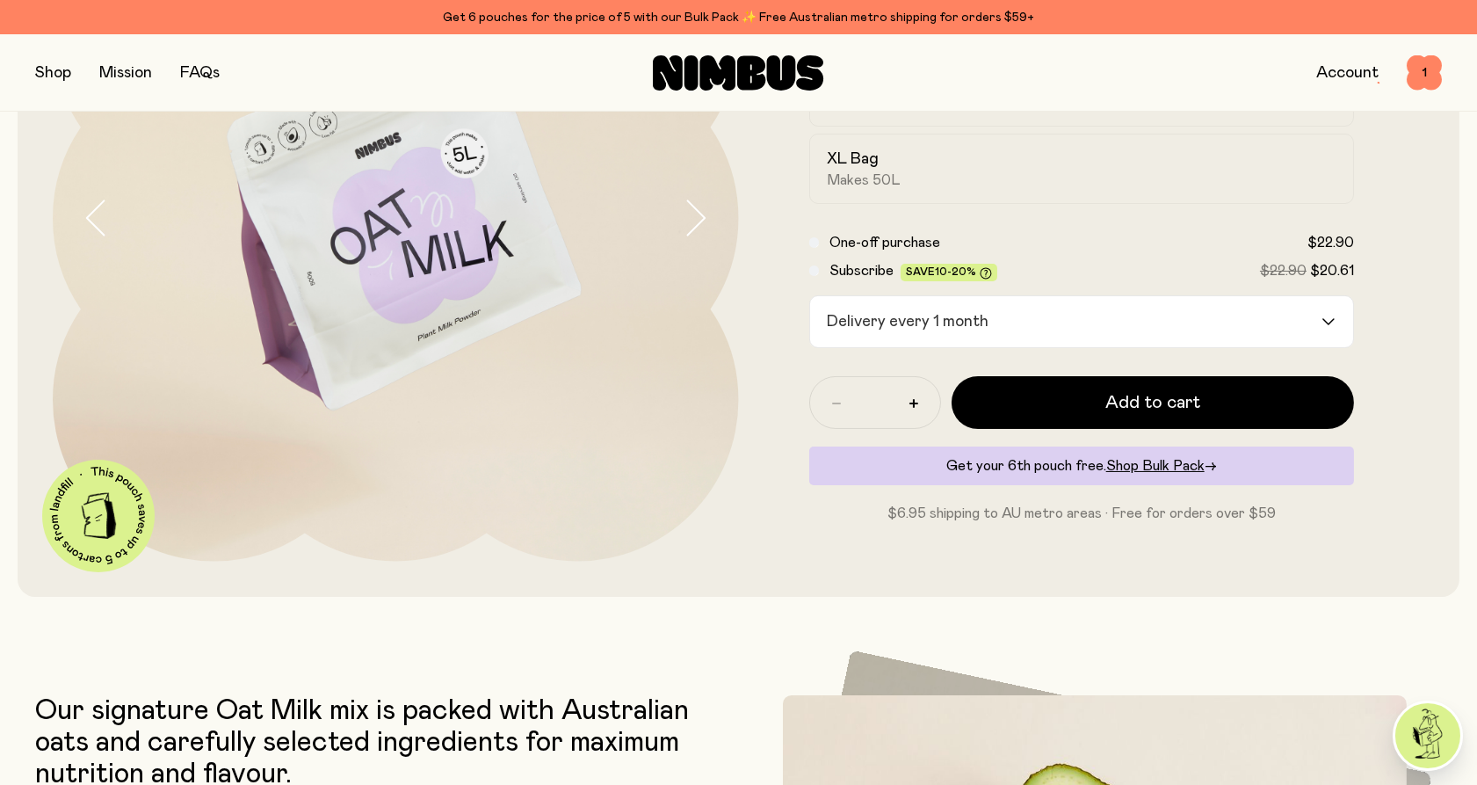
click at [1012, 317] on input "Search for option" at bounding box center [1157, 321] width 325 height 51
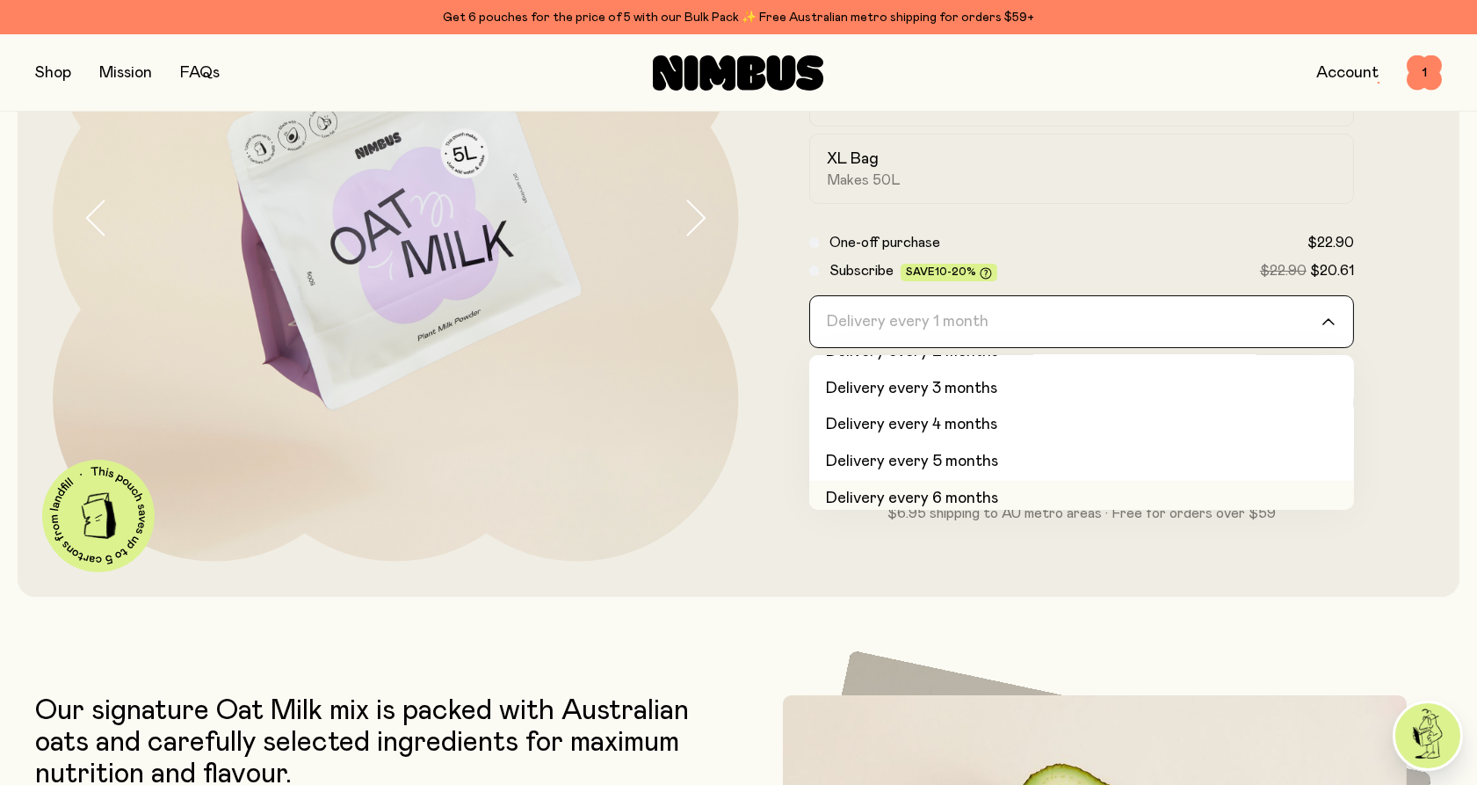
scroll to position [73, 0]
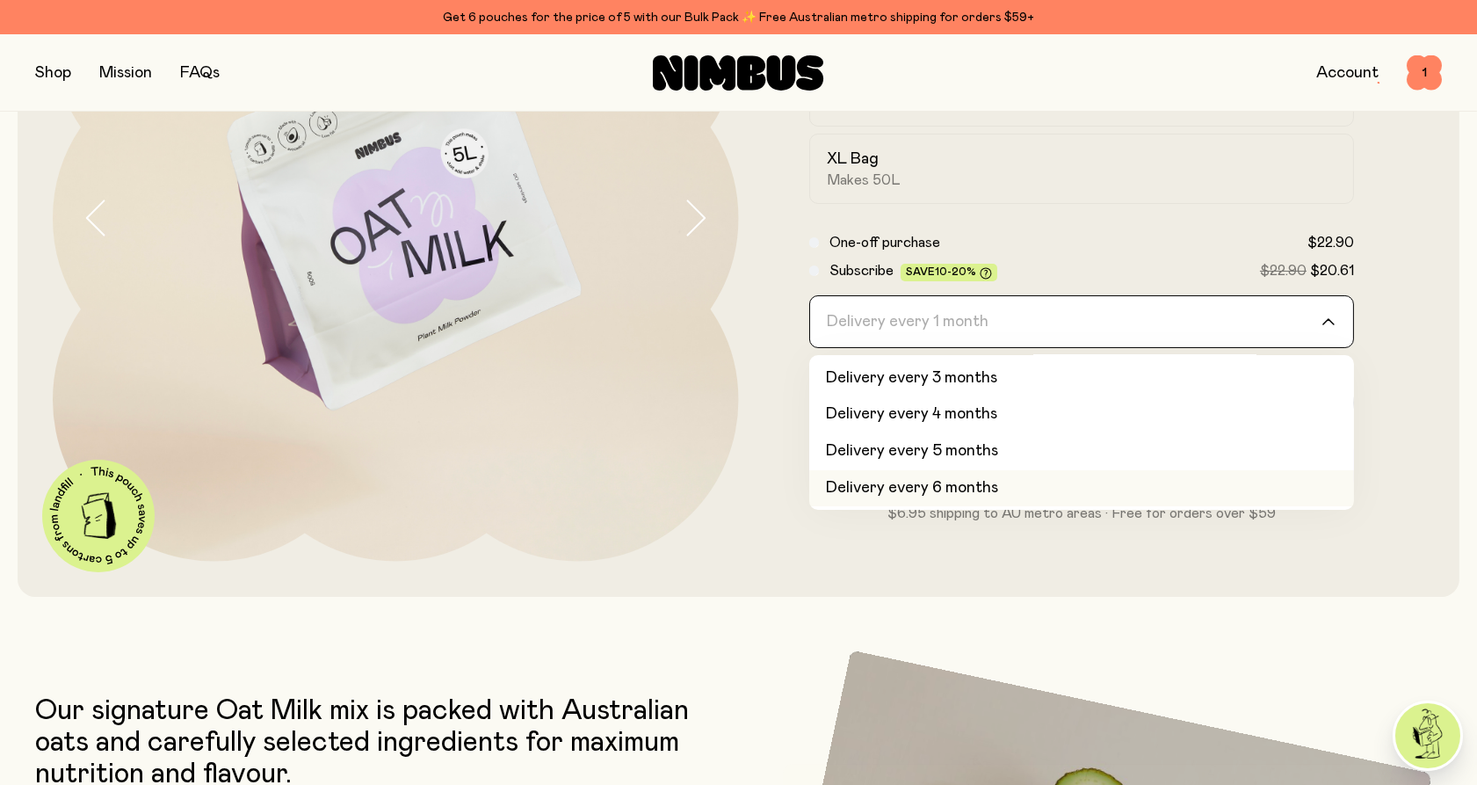
click at [932, 489] on li "Delivery every 6 months" at bounding box center [1082, 488] width 546 height 37
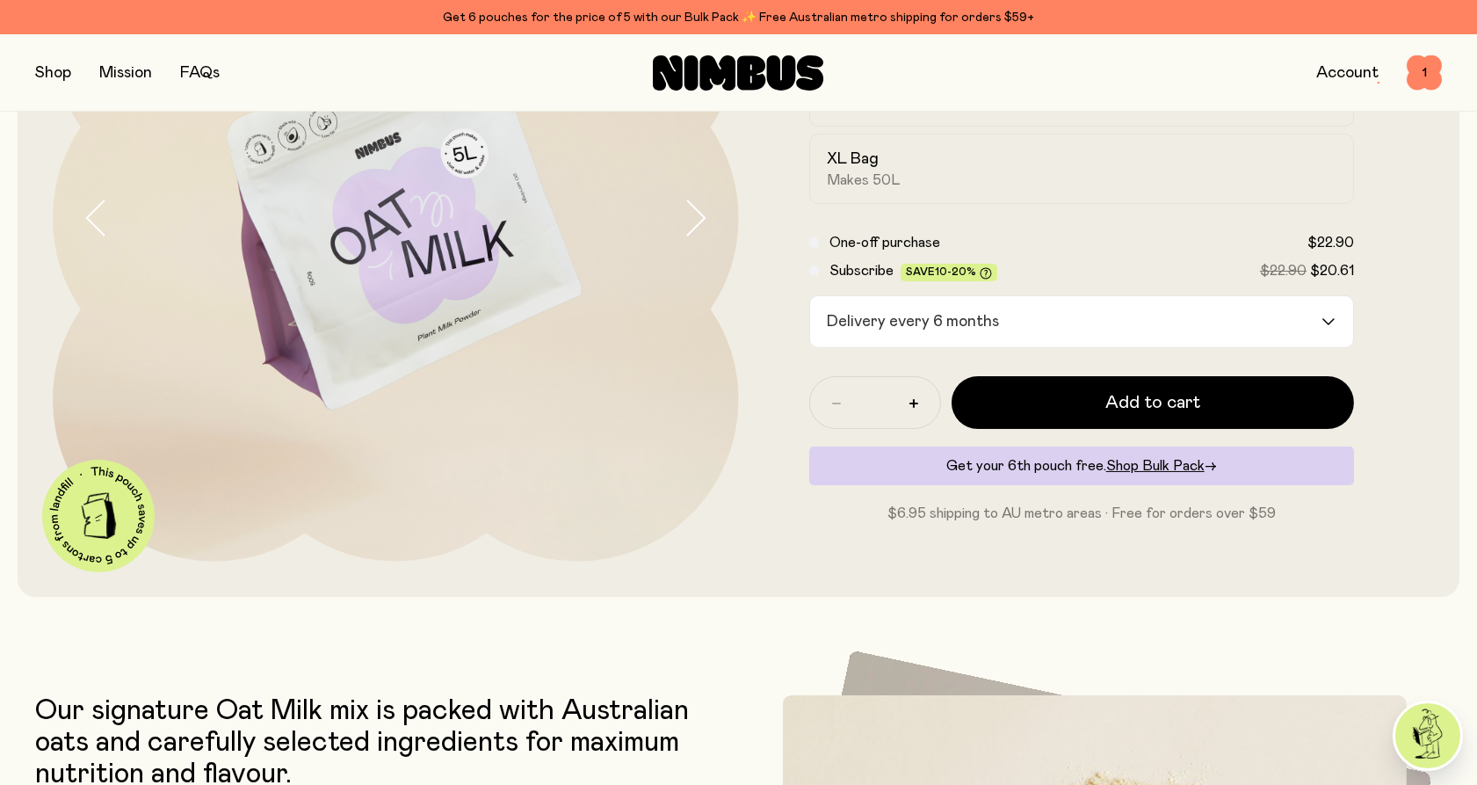
click at [766, 520] on form "Oat Milk A naturally sweet & creamy mix, packed with fresh Australian oats. Jus…" at bounding box center [1082, 218] width 686 height 612
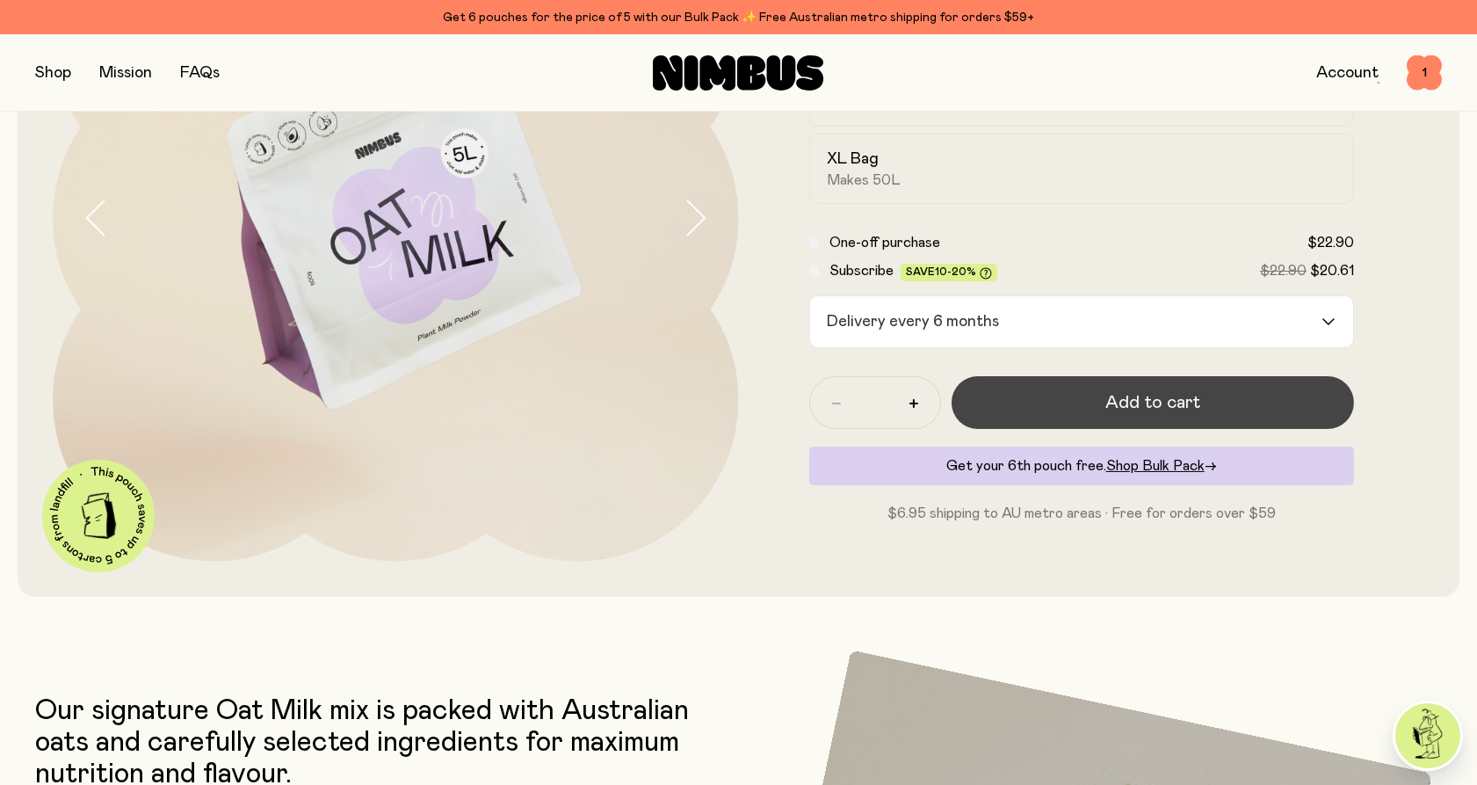
click at [1169, 401] on span "Add to cart" at bounding box center [1152, 402] width 95 height 25
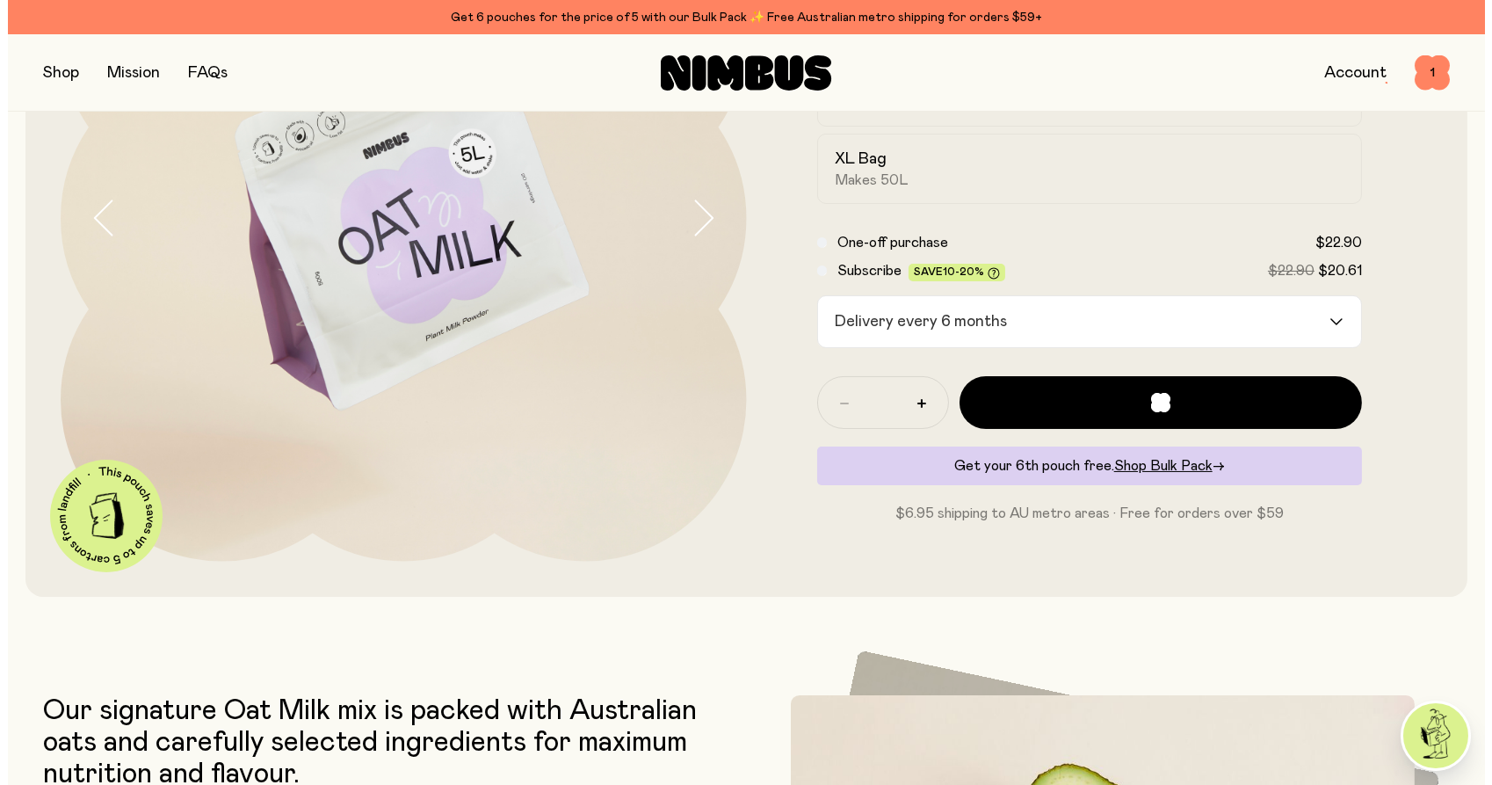
scroll to position [0, 0]
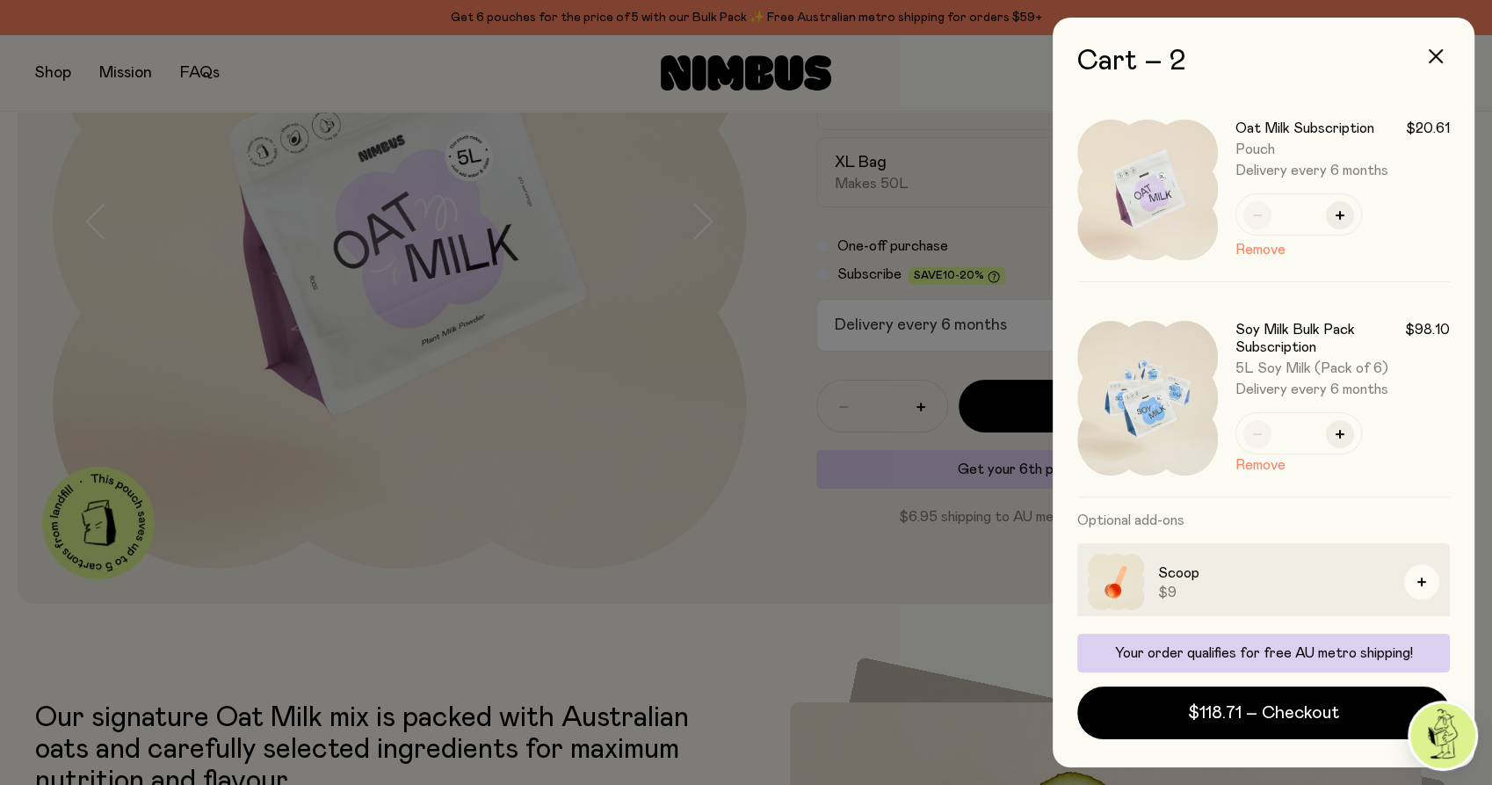
drag, startPoint x: 872, startPoint y: 569, endPoint x: 874, endPoint y: 561, distance: 9.0
click at [872, 568] on div at bounding box center [746, 392] width 1492 height 785
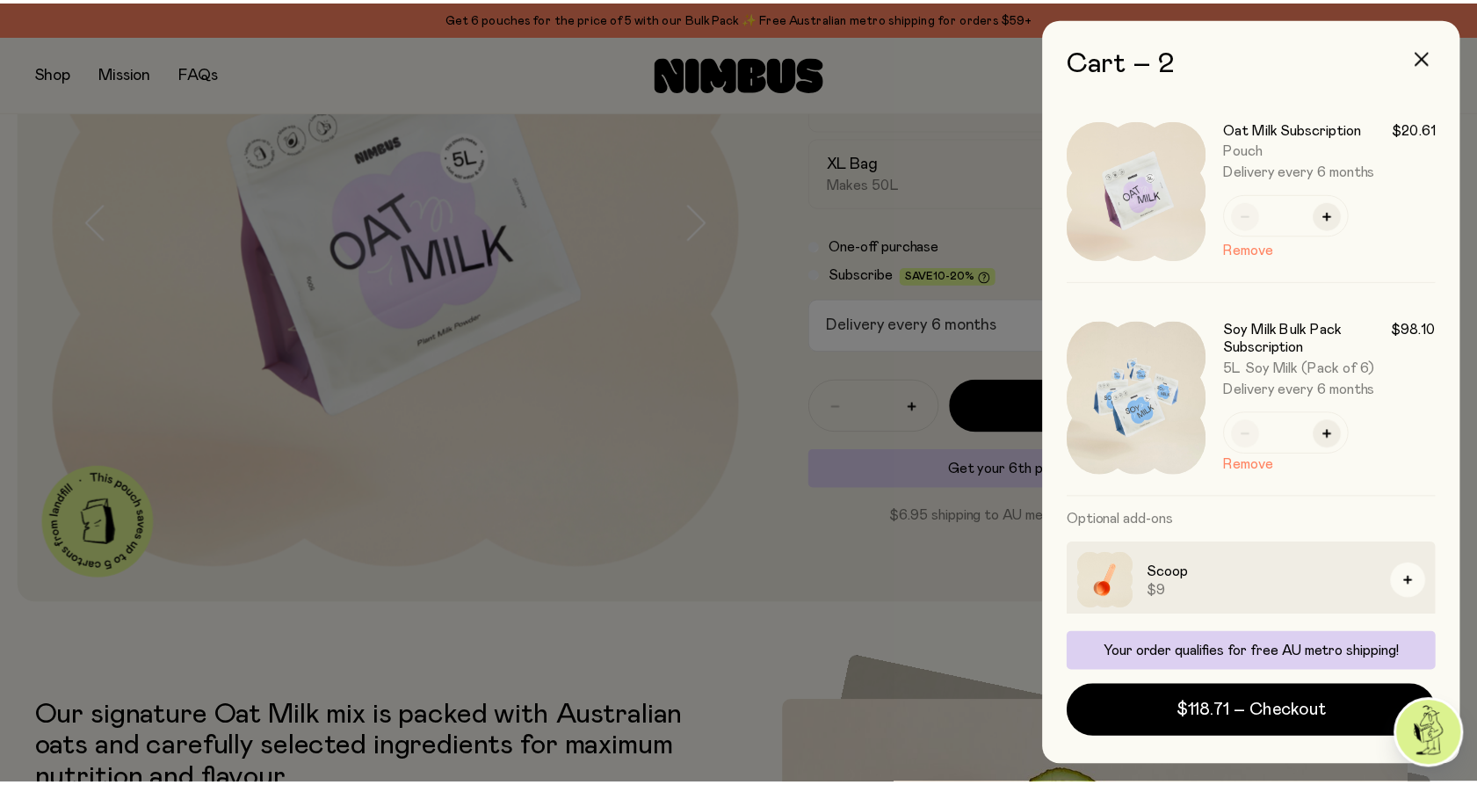
scroll to position [293, 0]
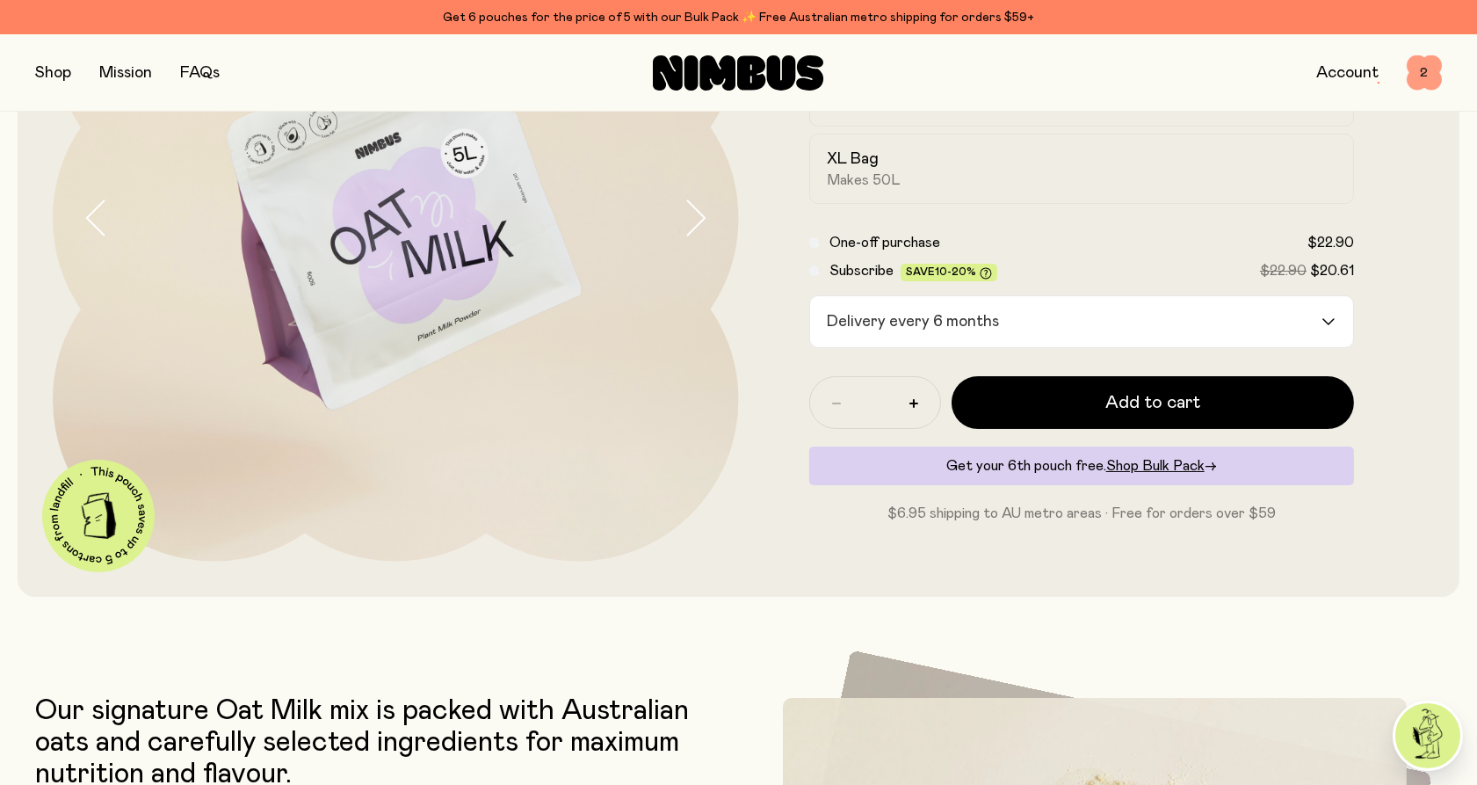
click at [1425, 68] on span "2" at bounding box center [1424, 72] width 35 height 35
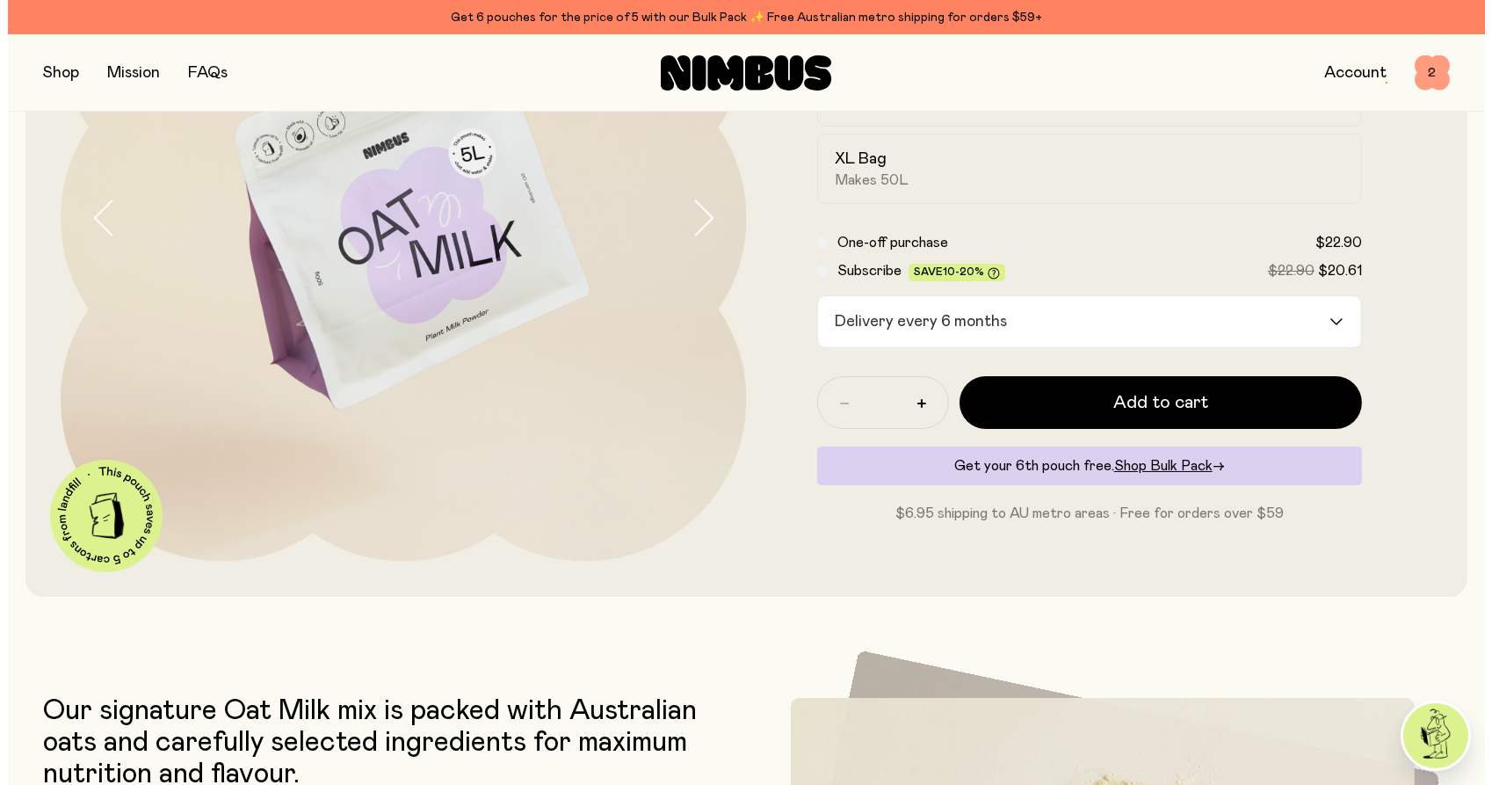
scroll to position [0, 0]
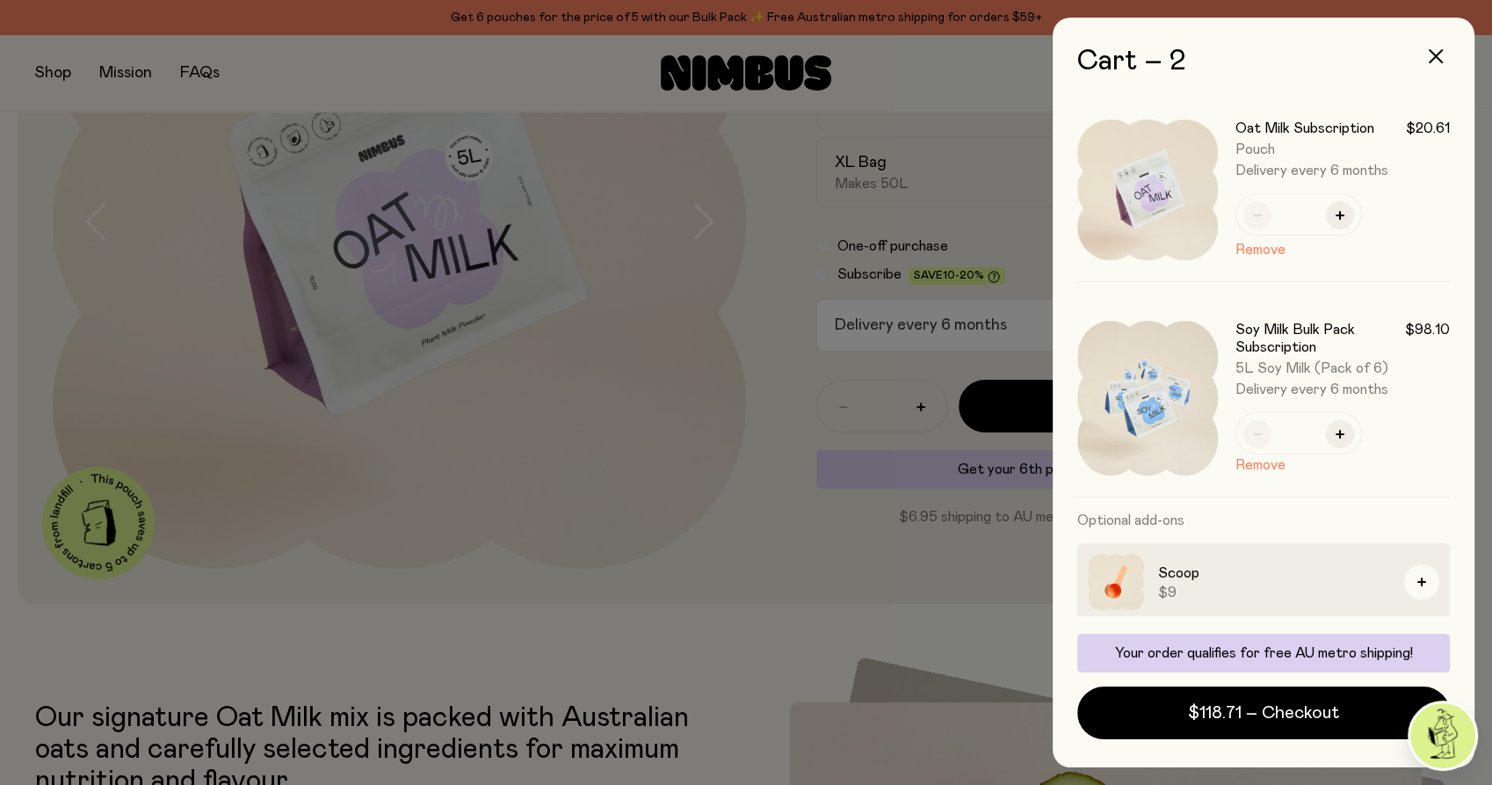
click at [713, 458] on div at bounding box center [746, 392] width 1492 height 785
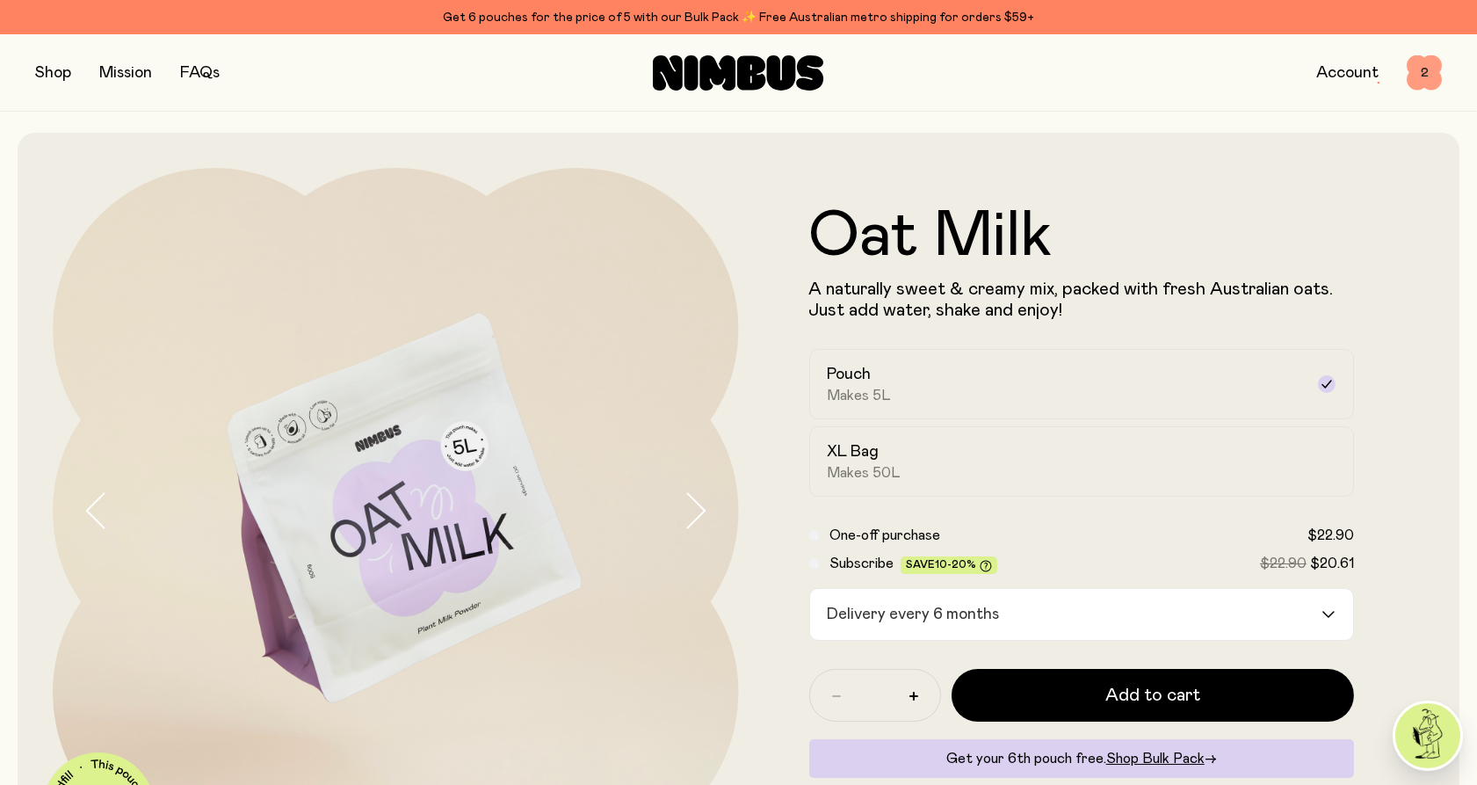
click at [1426, 76] on span "2" at bounding box center [1424, 72] width 35 height 35
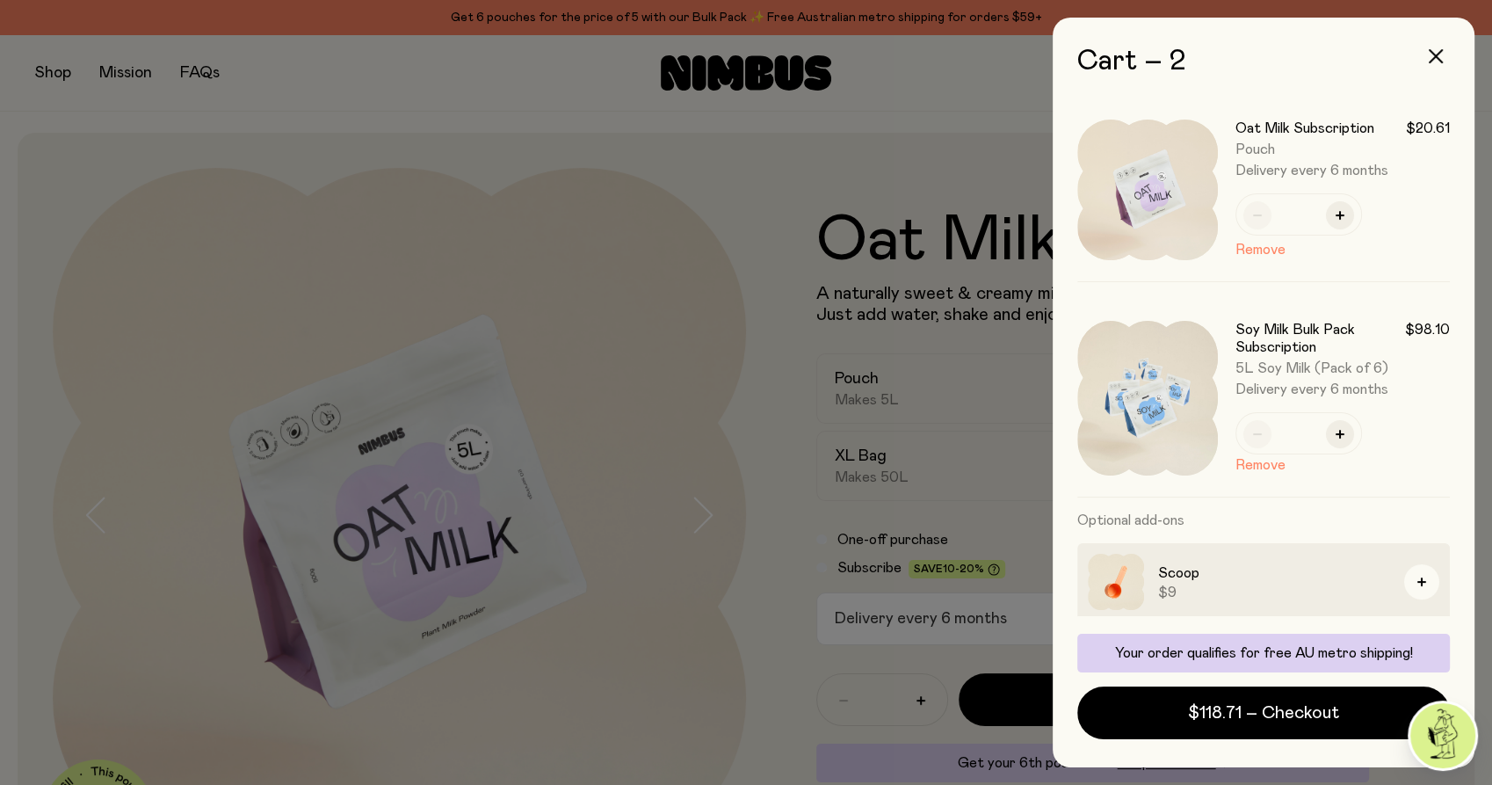
click at [887, 127] on div at bounding box center [746, 392] width 1492 height 785
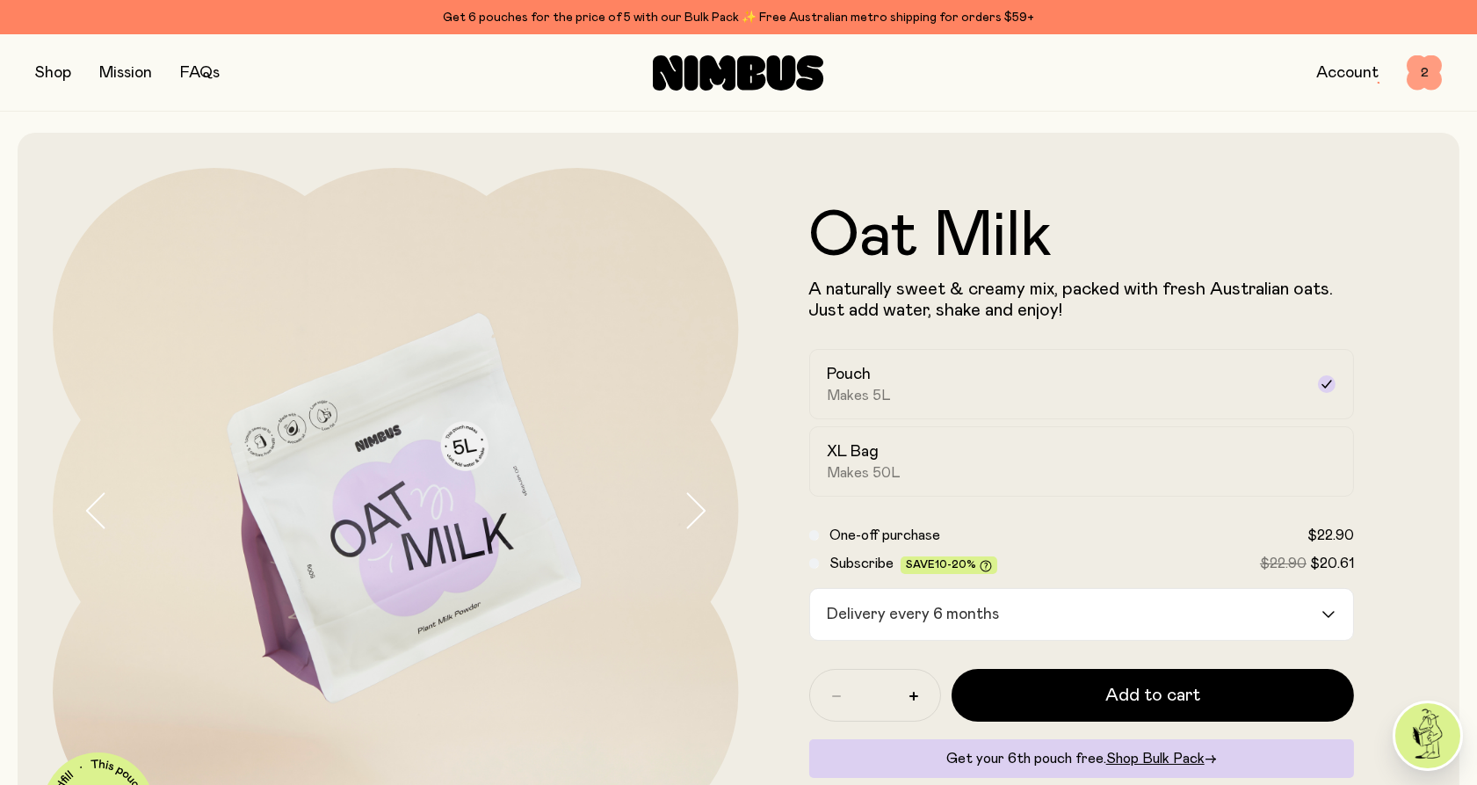
click at [1426, 74] on span "2" at bounding box center [1424, 72] width 35 height 35
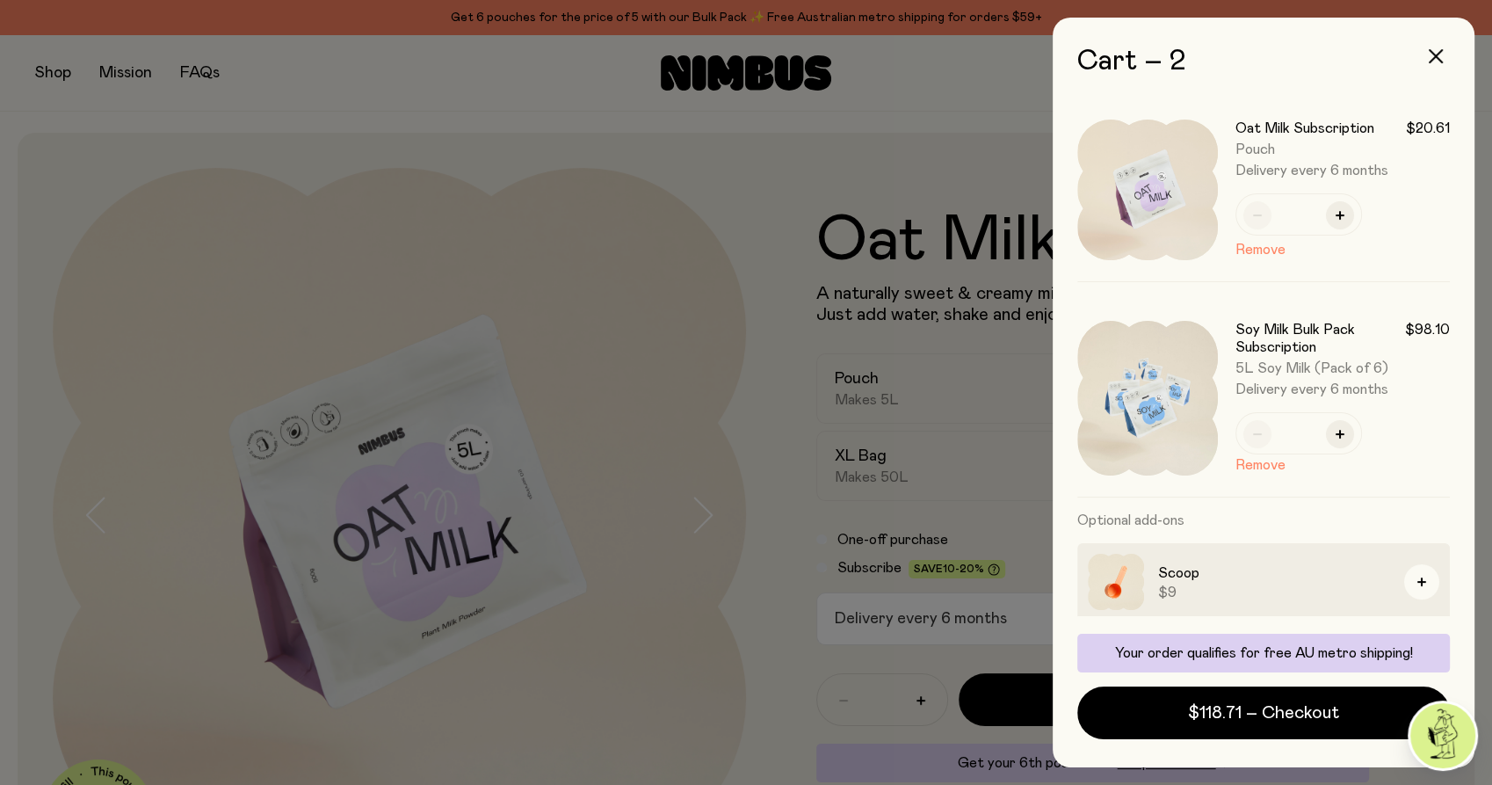
click at [500, 150] on div at bounding box center [746, 392] width 1492 height 785
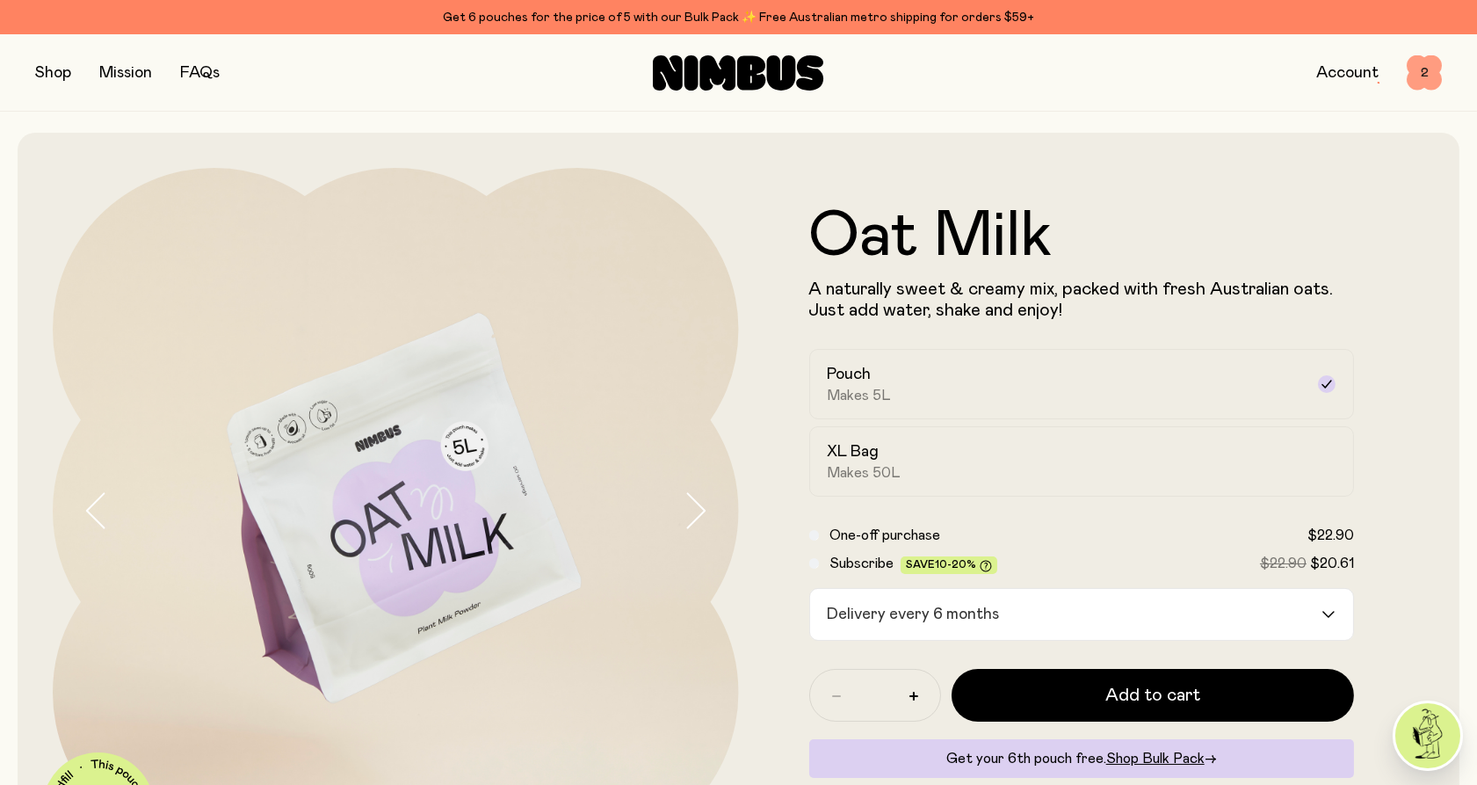
click at [1429, 69] on span "2" at bounding box center [1424, 72] width 35 height 35
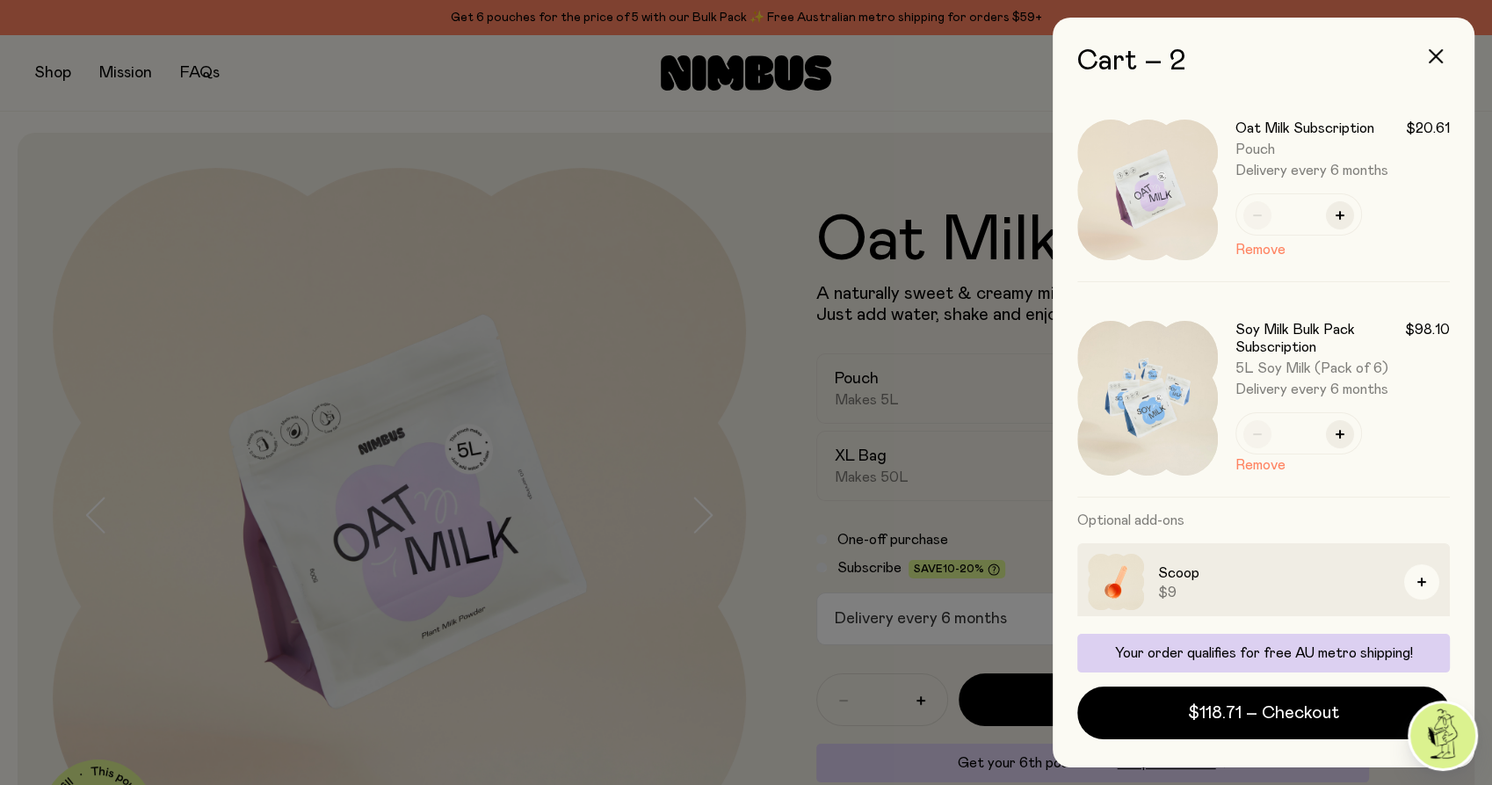
click at [749, 190] on div at bounding box center [746, 392] width 1492 height 785
